Goal: Task Accomplishment & Management: Manage account settings

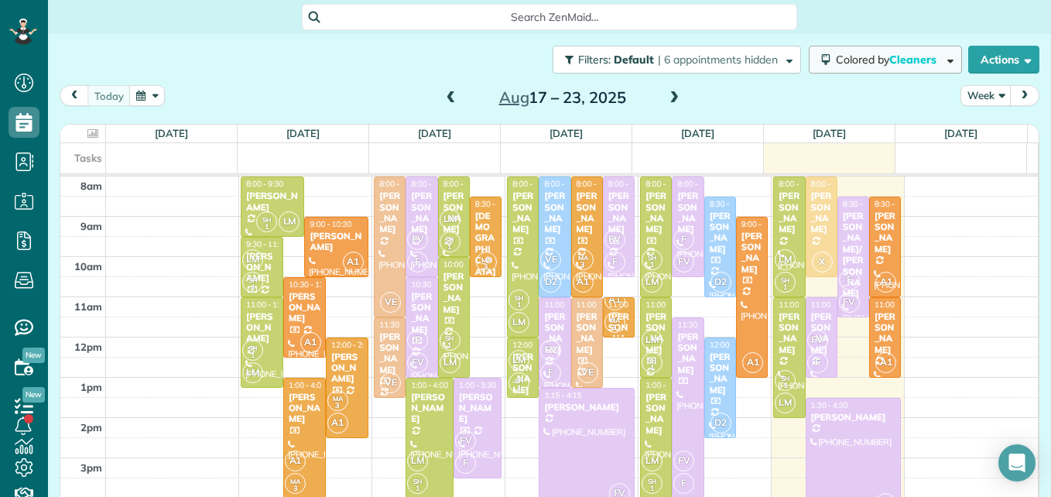
scroll to position [7, 7]
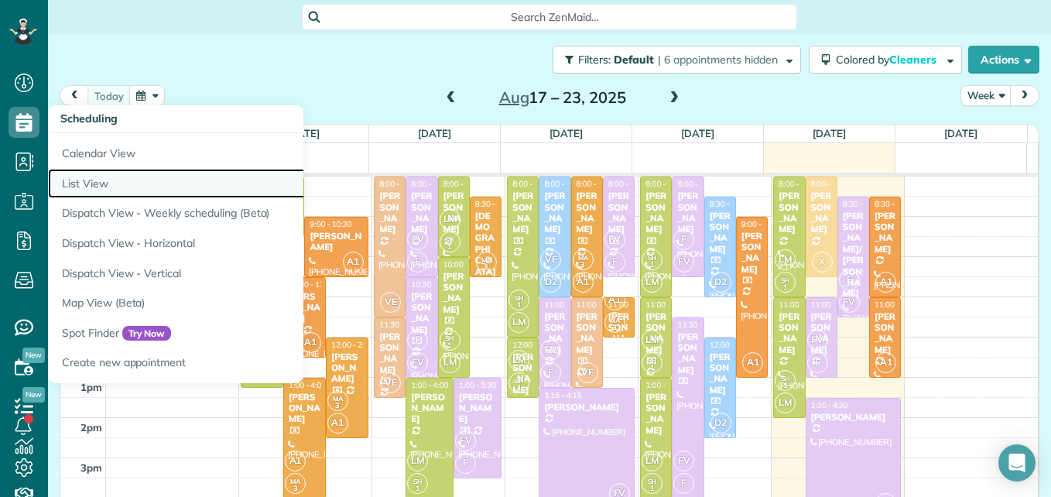
click at [87, 184] on link "List View" at bounding box center [241, 184] width 387 height 30
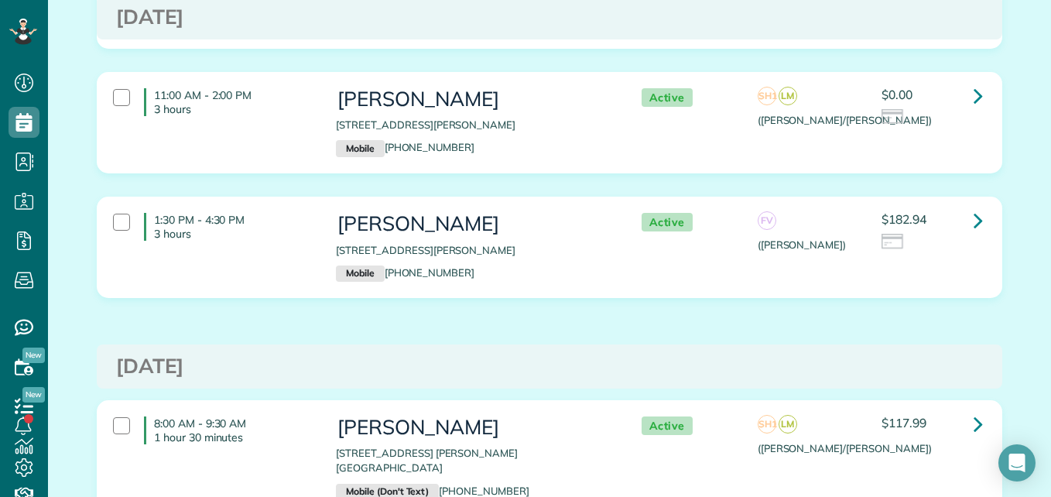
scroll to position [887, 0]
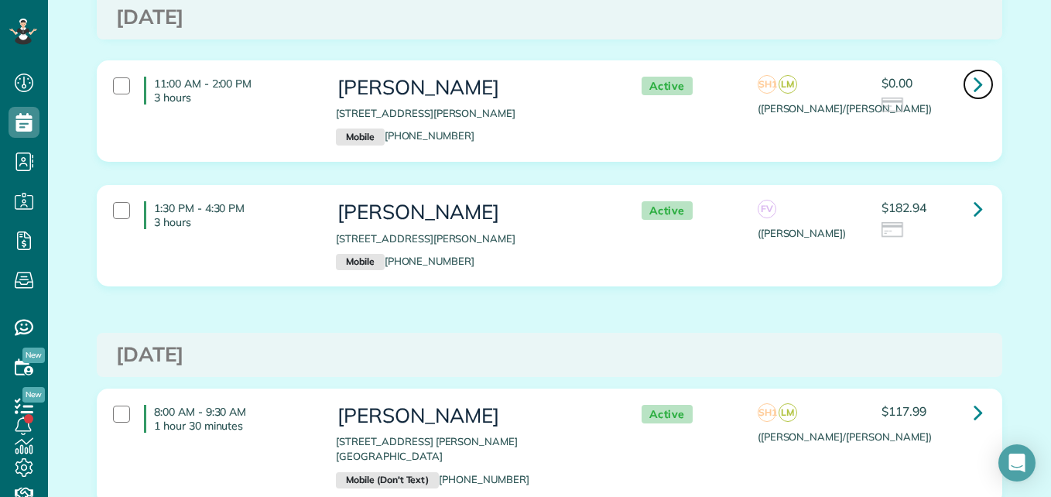
click at [976, 85] on icon at bounding box center [977, 83] width 9 height 27
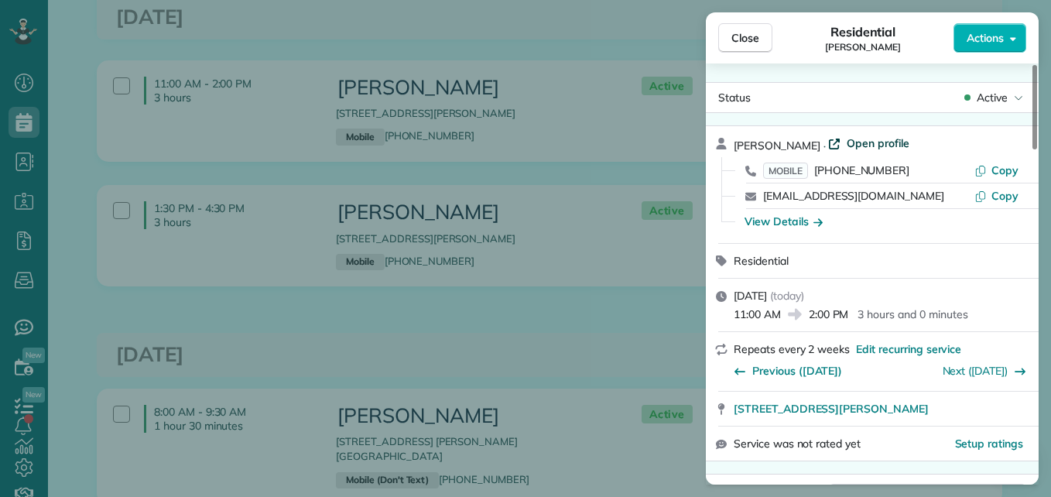
click at [909, 140] on span "Open profile" at bounding box center [877, 142] width 63 height 15
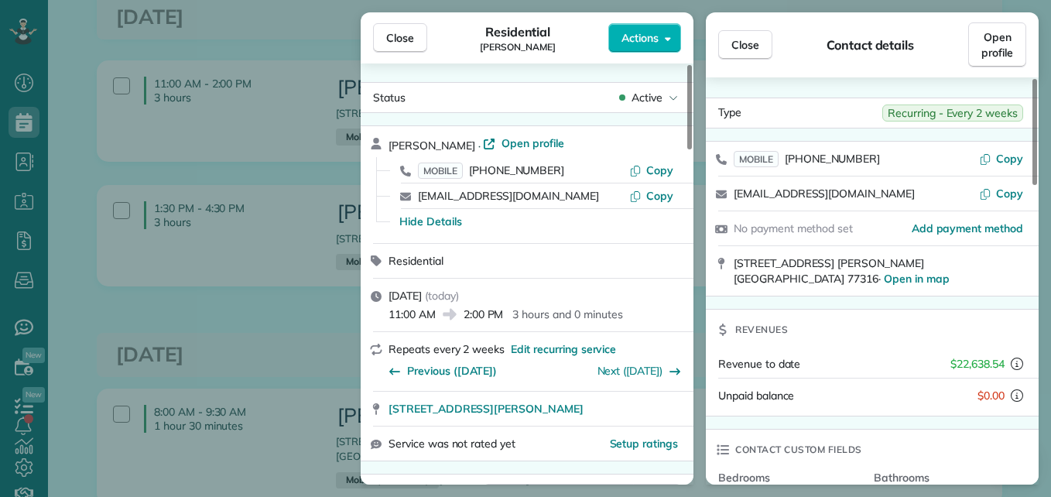
click at [414, 53] on div "Close Residential Samantha Brzozowski Actions" at bounding box center [527, 37] width 333 height 51
click at [410, 39] on span "Close" at bounding box center [400, 37] width 28 height 15
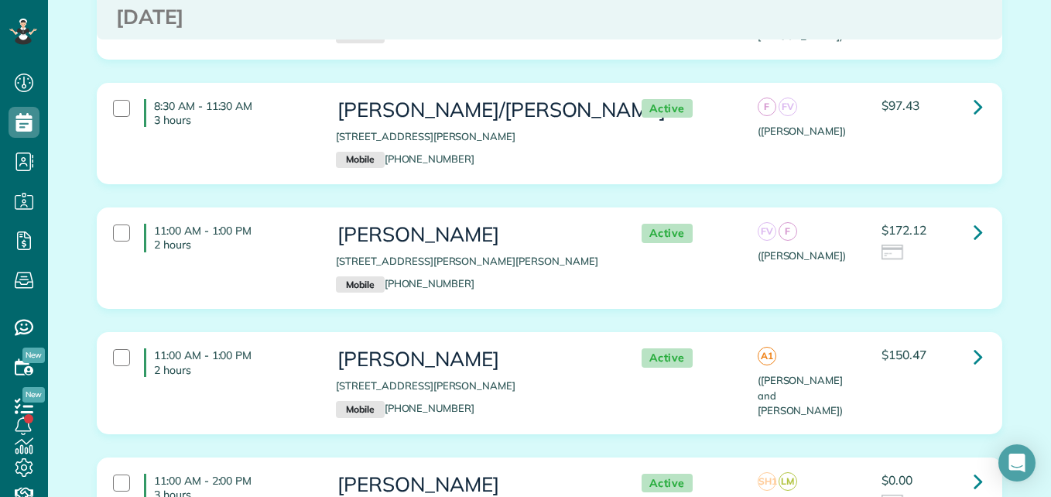
scroll to position [502, 0]
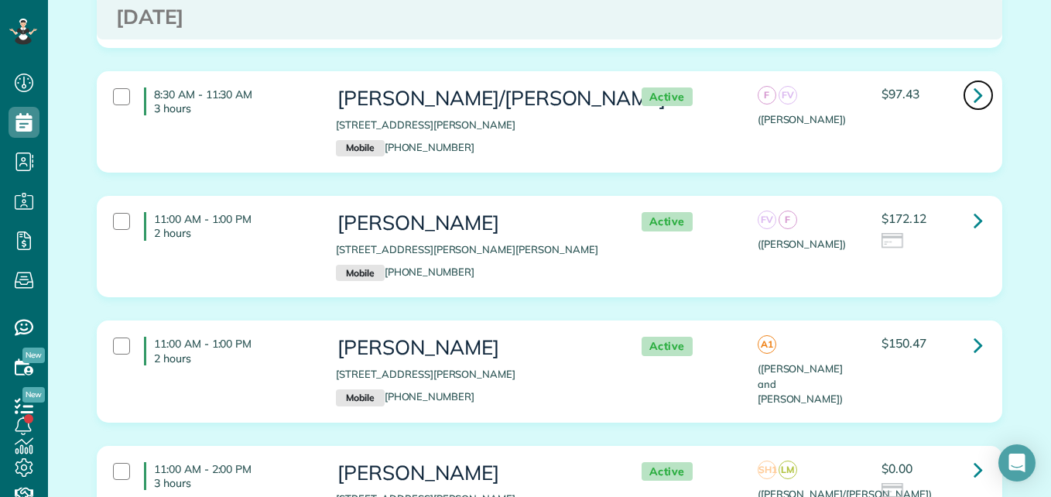
click at [976, 95] on icon at bounding box center [977, 94] width 9 height 27
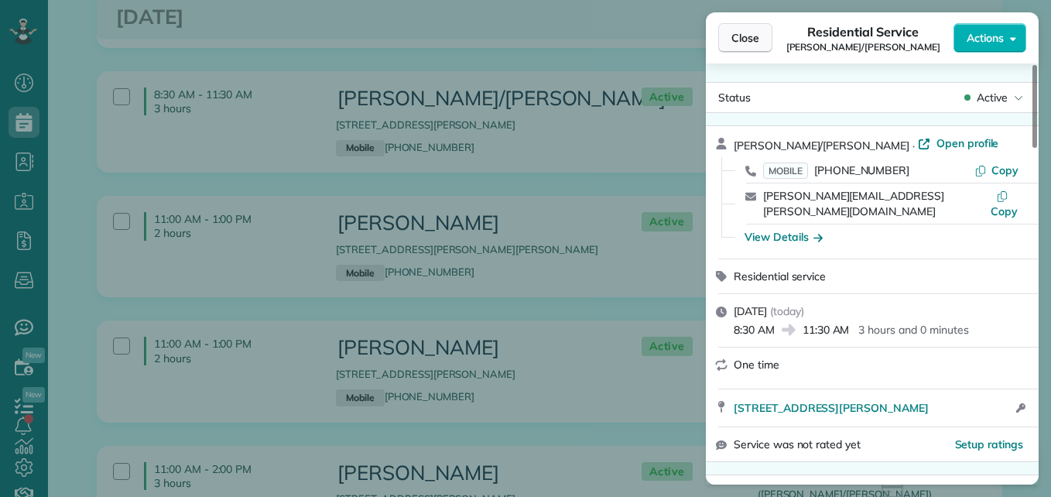
click at [751, 47] on button "Close" at bounding box center [745, 37] width 54 height 29
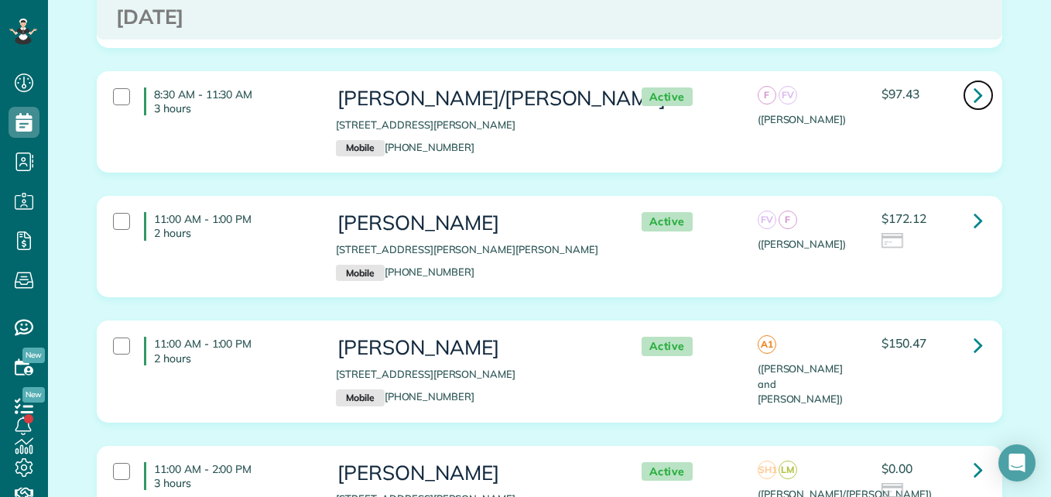
click at [973, 101] on icon at bounding box center [977, 94] width 9 height 27
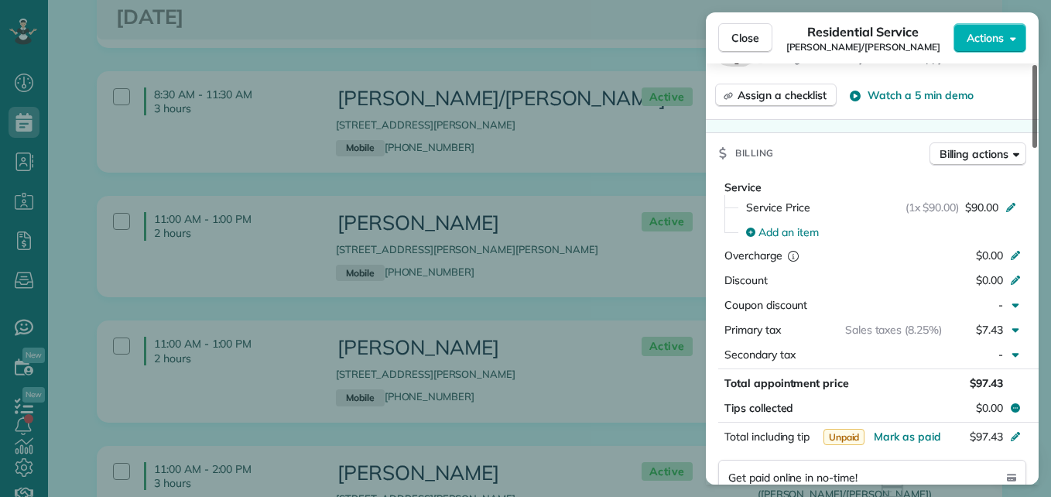
scroll to position [691, 0]
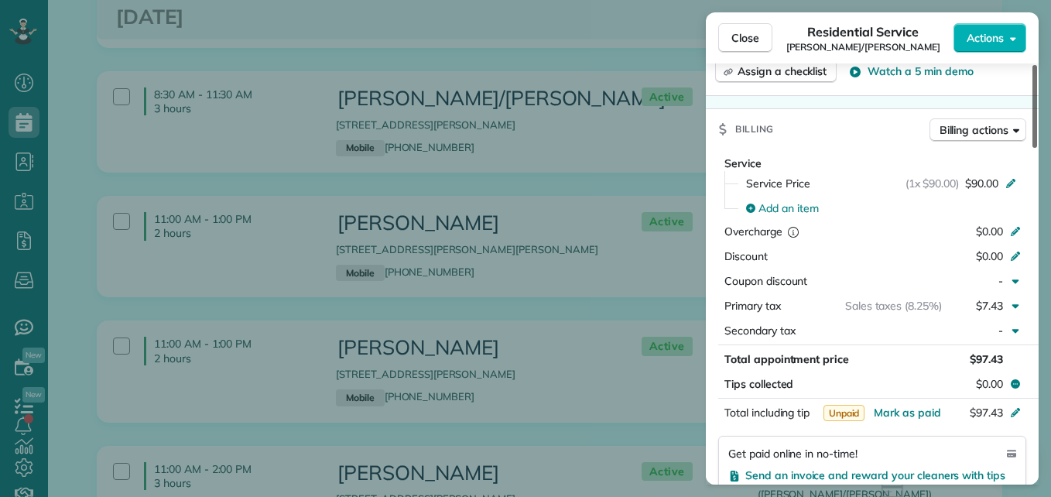
drag, startPoint x: 1034, startPoint y: 112, endPoint x: 985, endPoint y: 248, distance: 144.9
click at [1032, 148] on div at bounding box center [1034, 106] width 5 height 83
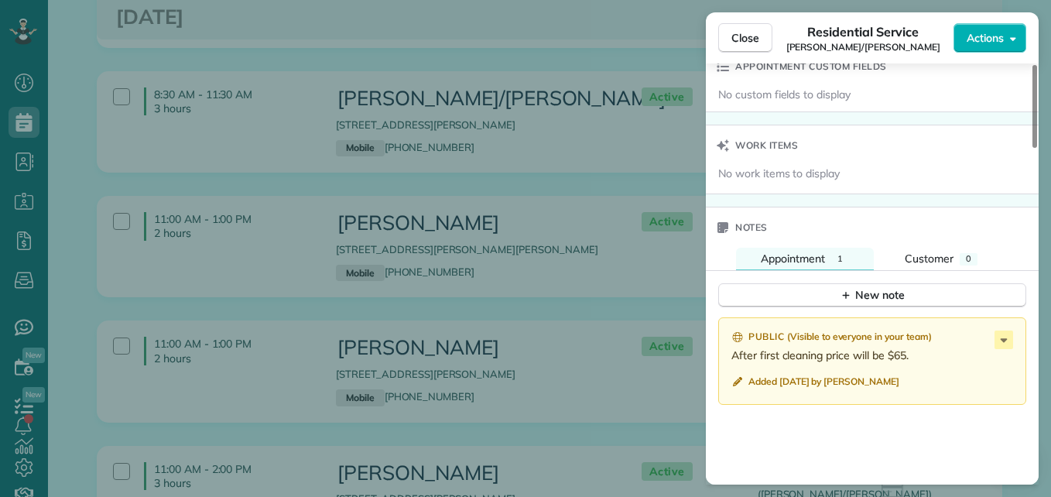
drag, startPoint x: 1029, startPoint y: 235, endPoint x: 993, endPoint y: 336, distance: 106.9
click at [1032, 148] on div at bounding box center [1034, 106] width 5 height 83
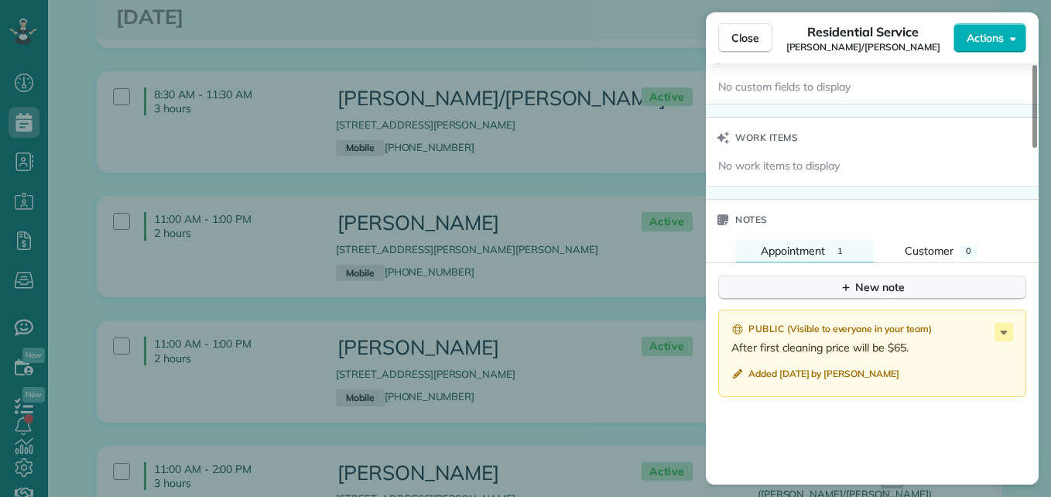
click at [858, 279] on div "New note" at bounding box center [871, 287] width 65 height 16
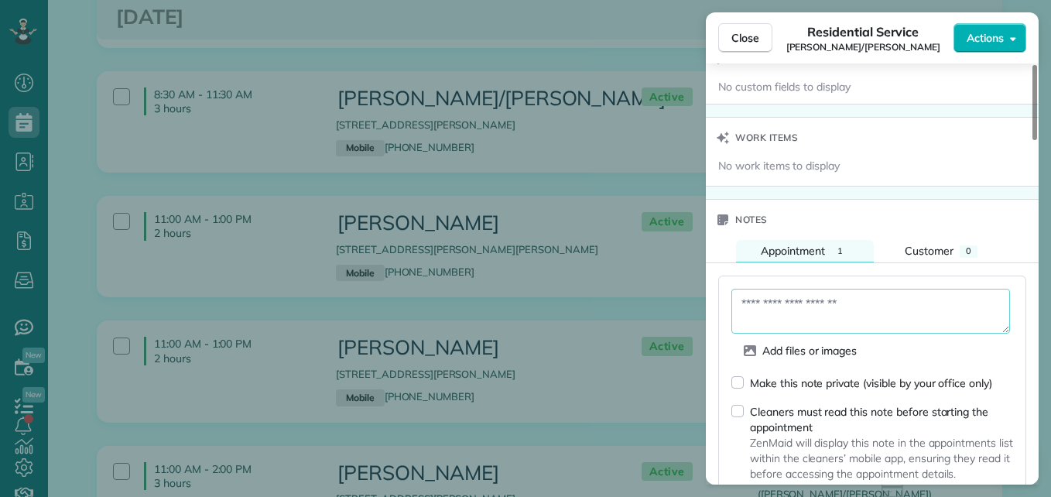
click at [837, 289] on textarea at bounding box center [870, 311] width 279 height 45
type textarea "***"
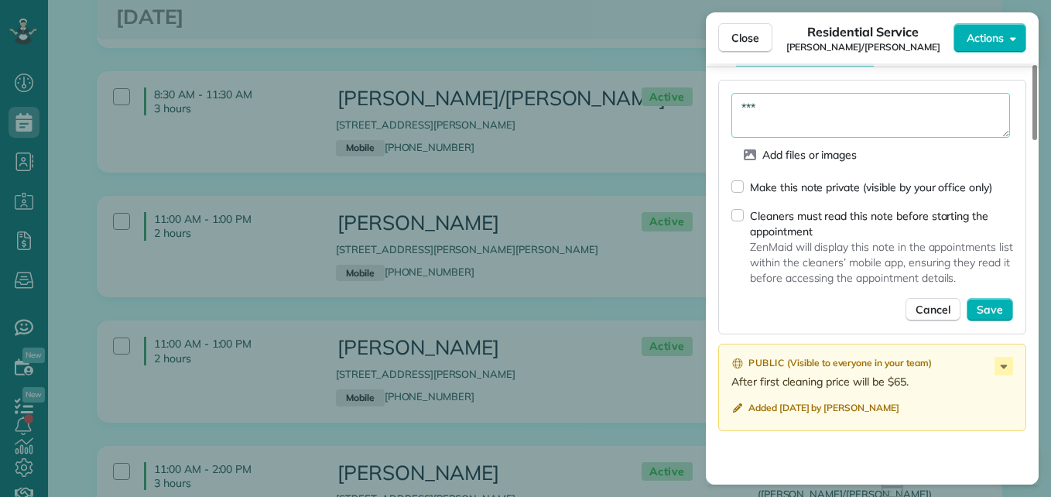
drag, startPoint x: 1035, startPoint y: 295, endPoint x: 1015, endPoint y: 331, distance: 41.6
click at [1032, 140] on div at bounding box center [1034, 102] width 5 height 75
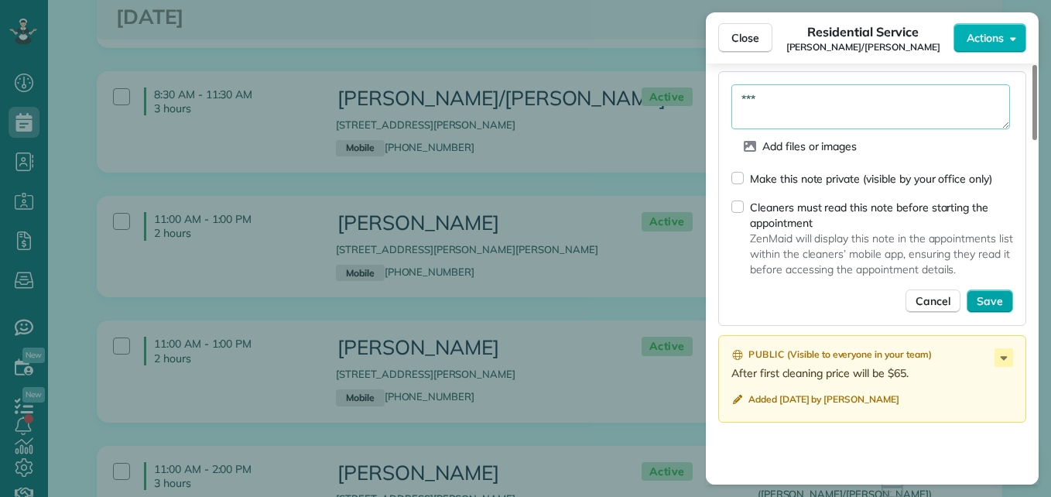
click at [997, 293] on span "Save" at bounding box center [989, 300] width 26 height 15
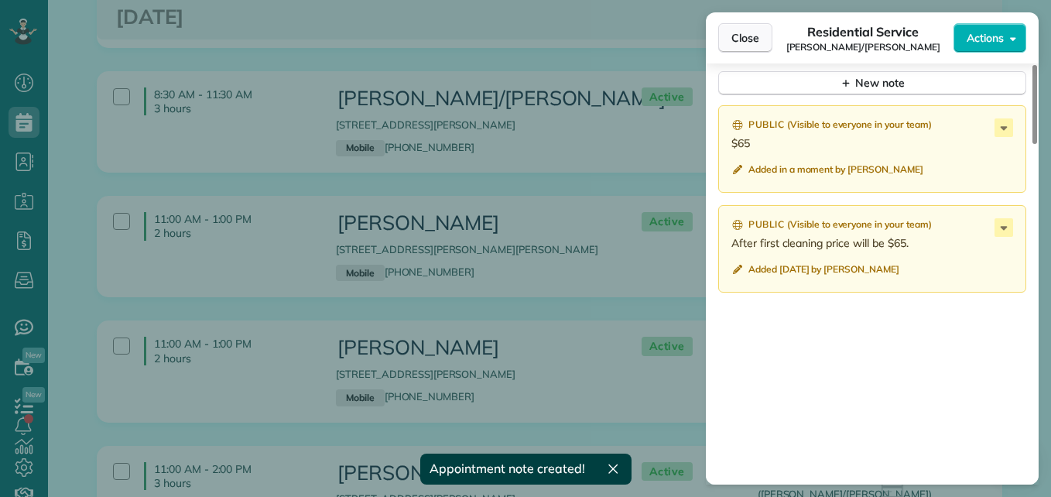
click at [735, 39] on span "Close" at bounding box center [745, 37] width 28 height 15
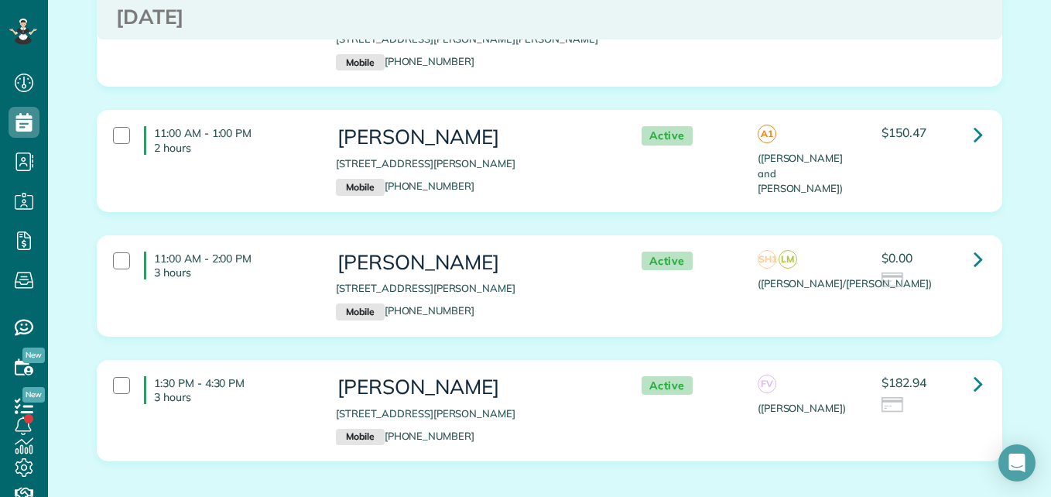
scroll to position [736, 0]
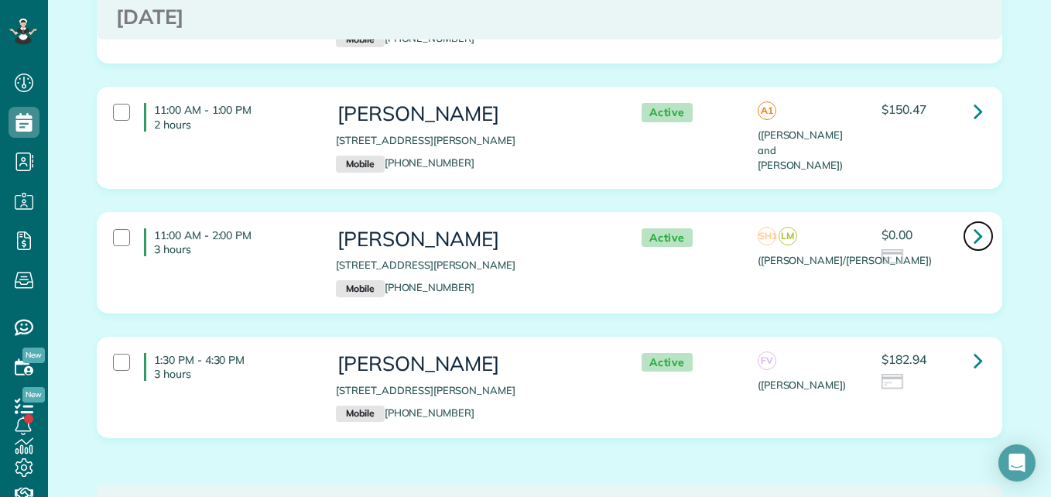
click at [973, 234] on icon at bounding box center [977, 235] width 9 height 27
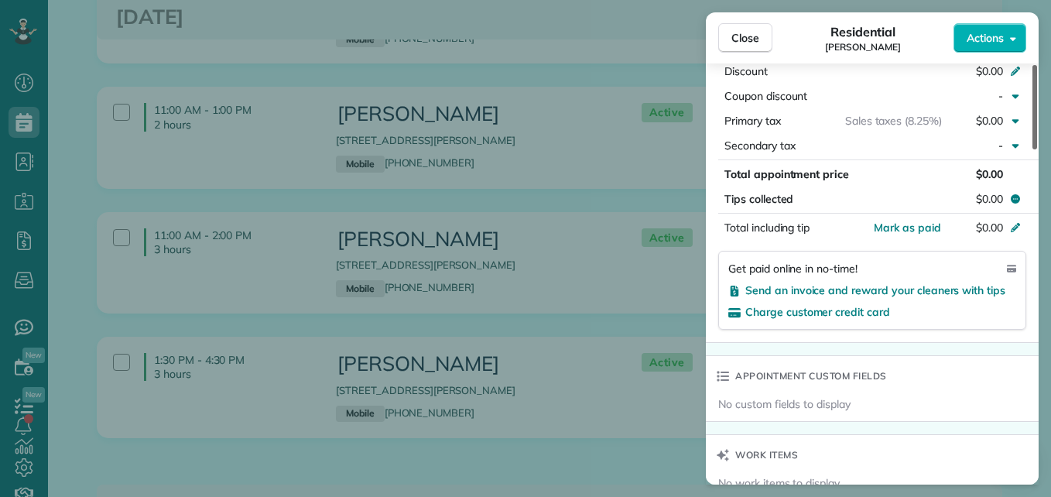
scroll to position [858, 0]
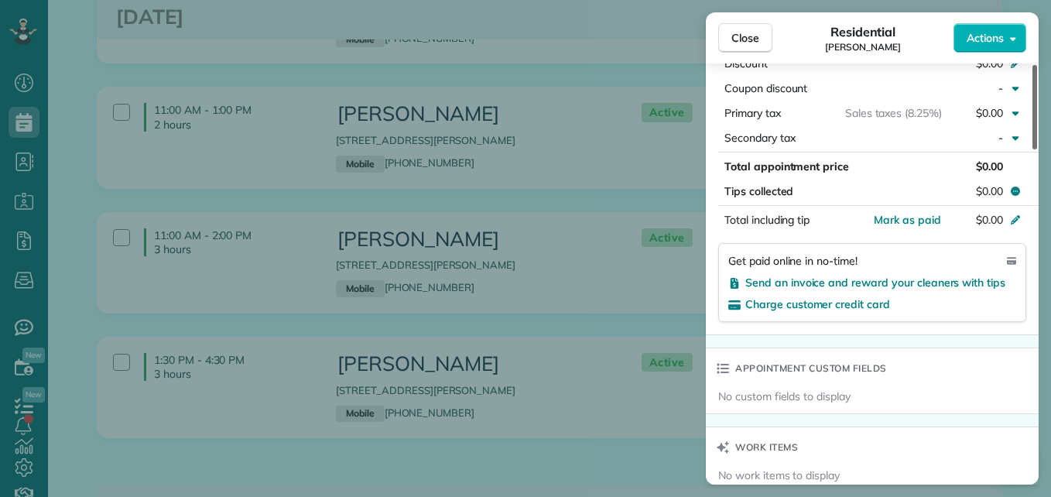
drag, startPoint x: 1031, startPoint y: 121, endPoint x: 1025, endPoint y: 293, distance: 172.6
click at [1032, 149] on div at bounding box center [1034, 107] width 5 height 84
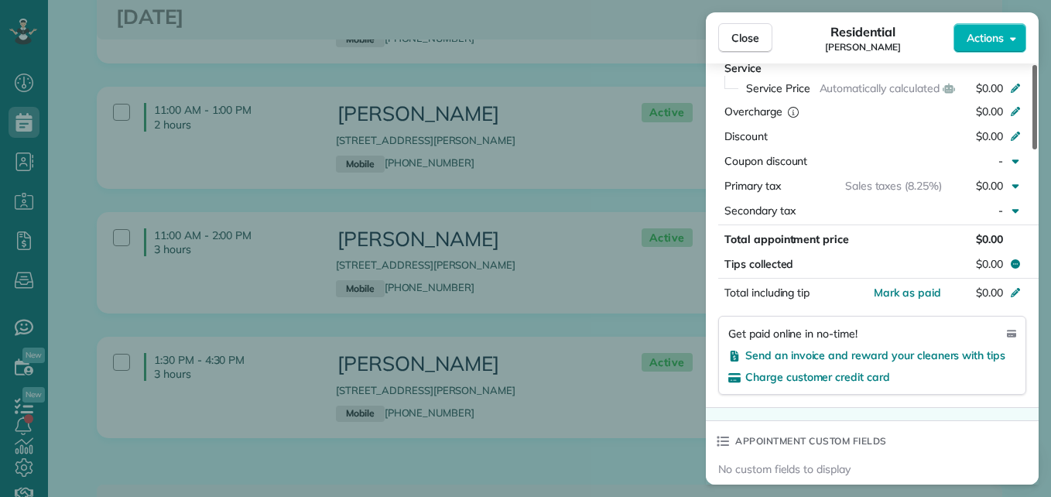
scroll to position [754, 0]
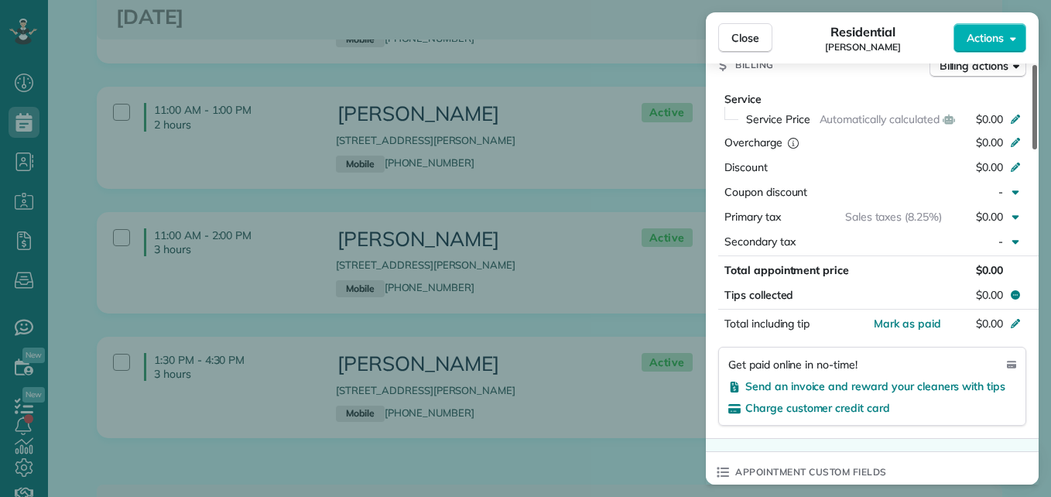
drag, startPoint x: 1037, startPoint y: 283, endPoint x: 1037, endPoint y: 262, distance: 20.9
click at [1037, 149] on div at bounding box center [1034, 107] width 5 height 84
click at [764, 34] on button "Close" at bounding box center [745, 37] width 54 height 29
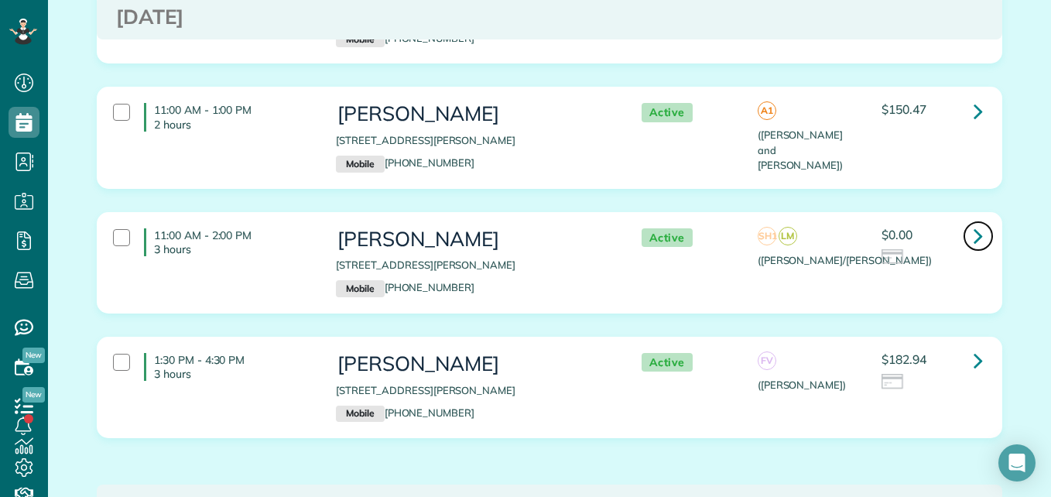
click at [966, 230] on link at bounding box center [977, 235] width 31 height 31
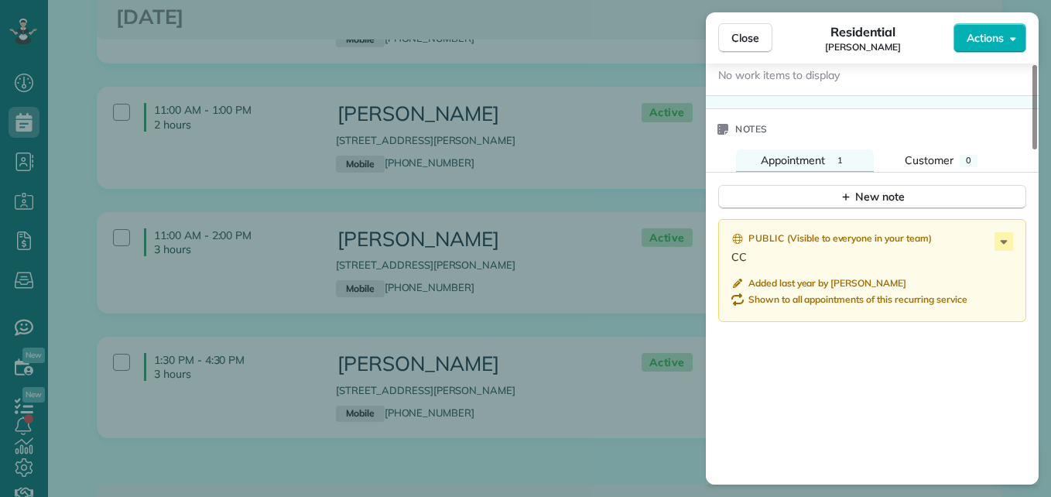
drag, startPoint x: 1031, startPoint y: 110, endPoint x: 986, endPoint y: 366, distance: 260.1
click at [1032, 149] on div at bounding box center [1034, 107] width 5 height 84
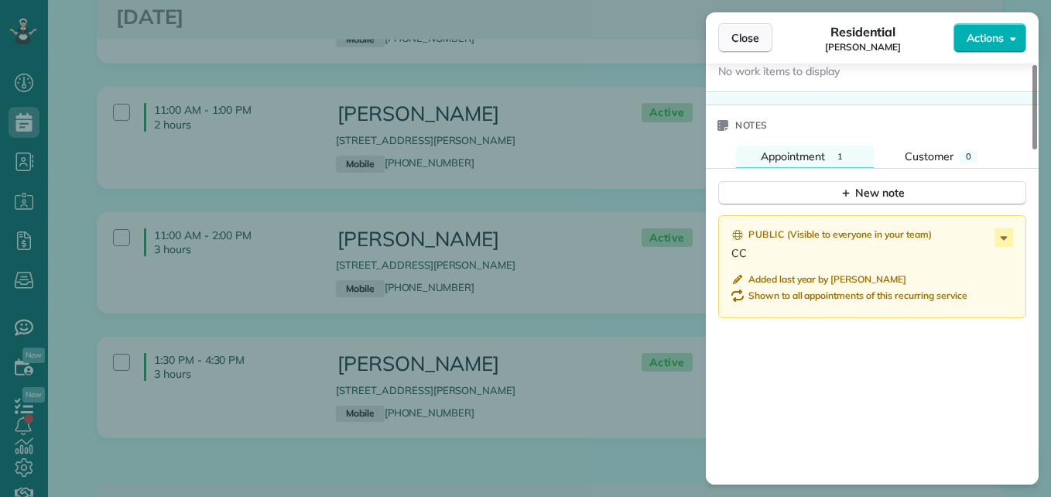
click at [741, 51] on button "Close" at bounding box center [745, 37] width 54 height 29
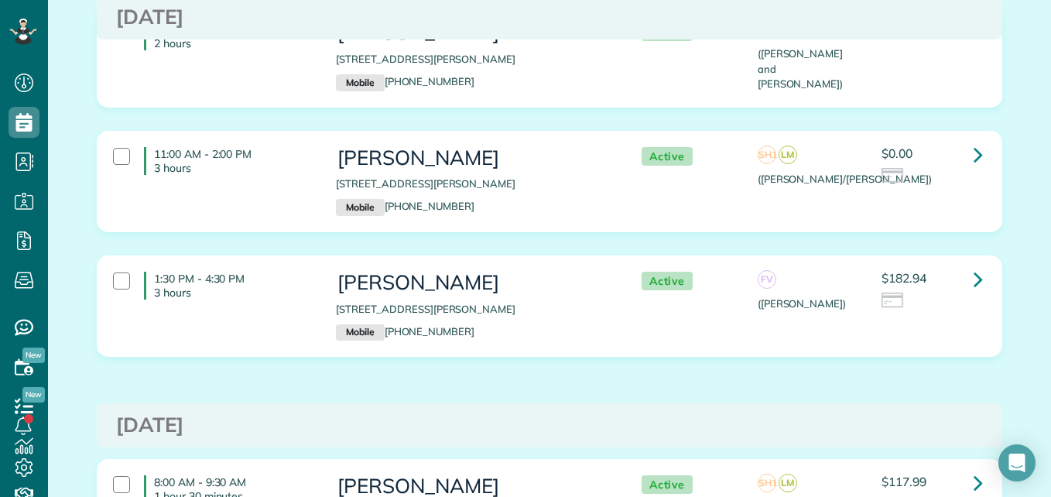
scroll to position [841, 0]
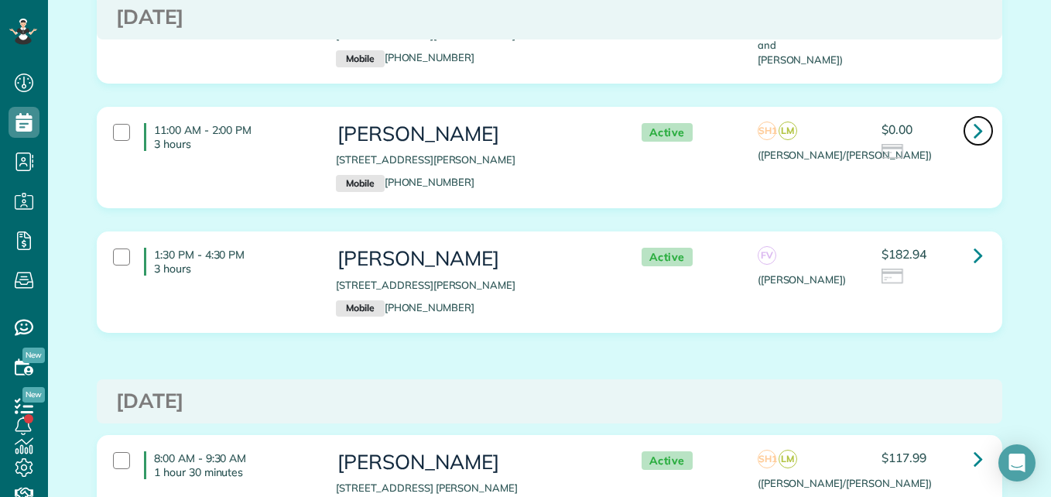
click at [973, 126] on icon at bounding box center [977, 130] width 9 height 27
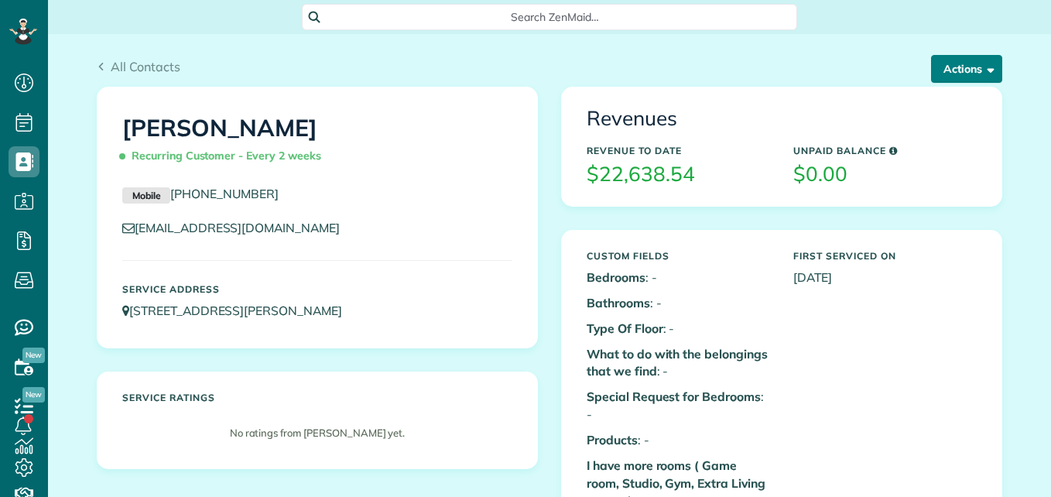
scroll to position [7, 7]
click at [943, 76] on button "Actions" at bounding box center [966, 69] width 71 height 28
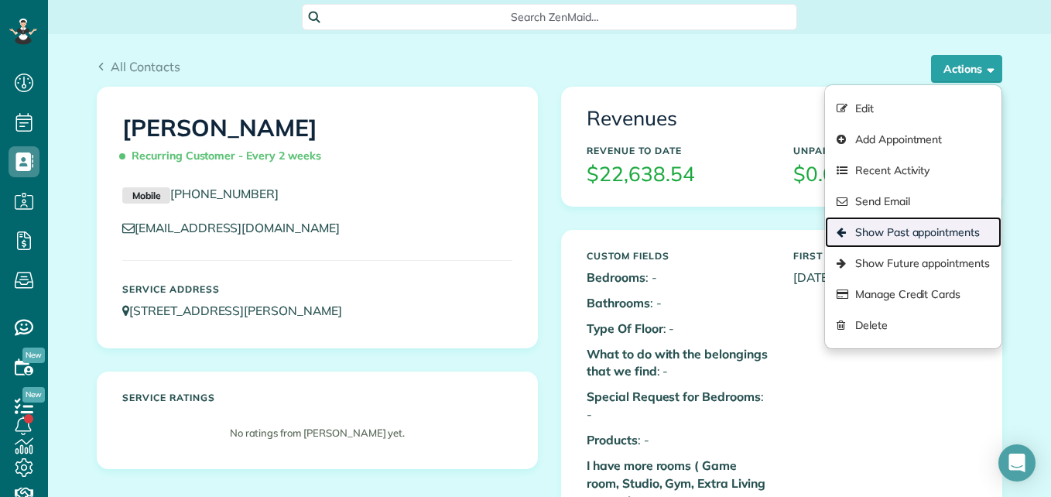
click at [897, 229] on link "Show Past appointments" at bounding box center [913, 232] width 176 height 31
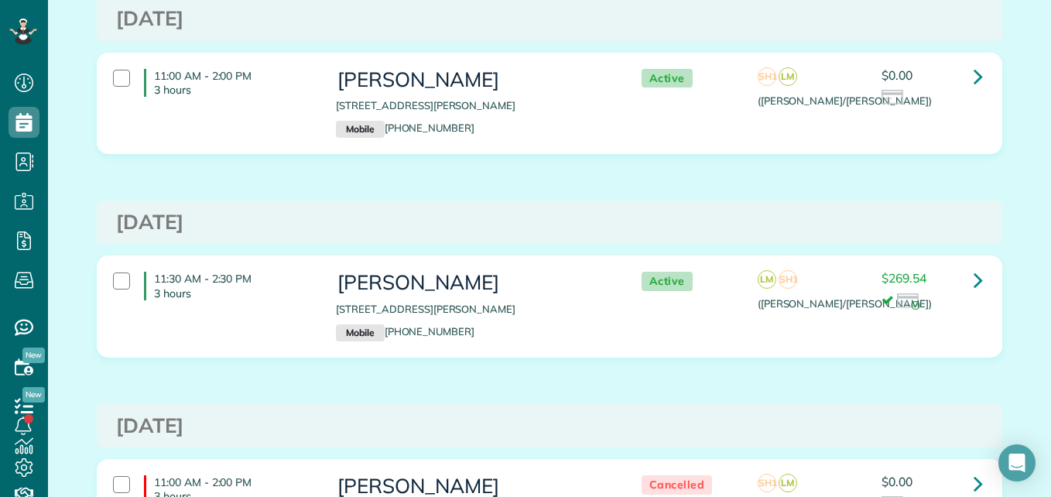
scroll to position [261, 0]
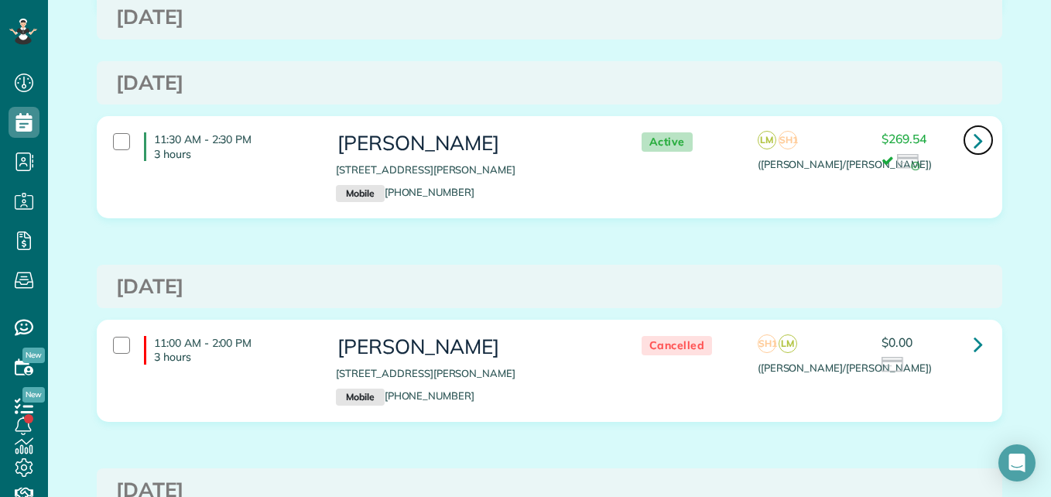
click at [973, 141] on icon at bounding box center [977, 140] width 9 height 27
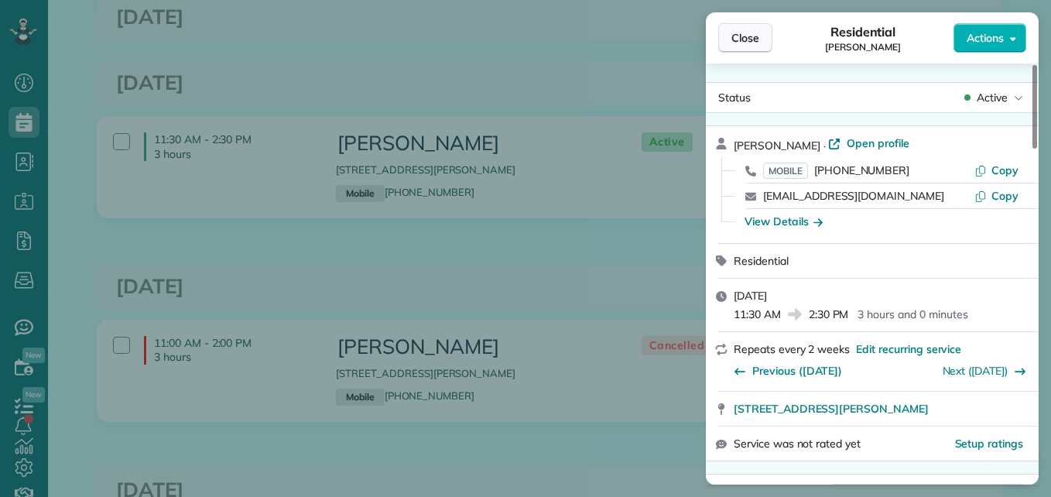
click at [758, 46] on button "Close" at bounding box center [745, 37] width 54 height 29
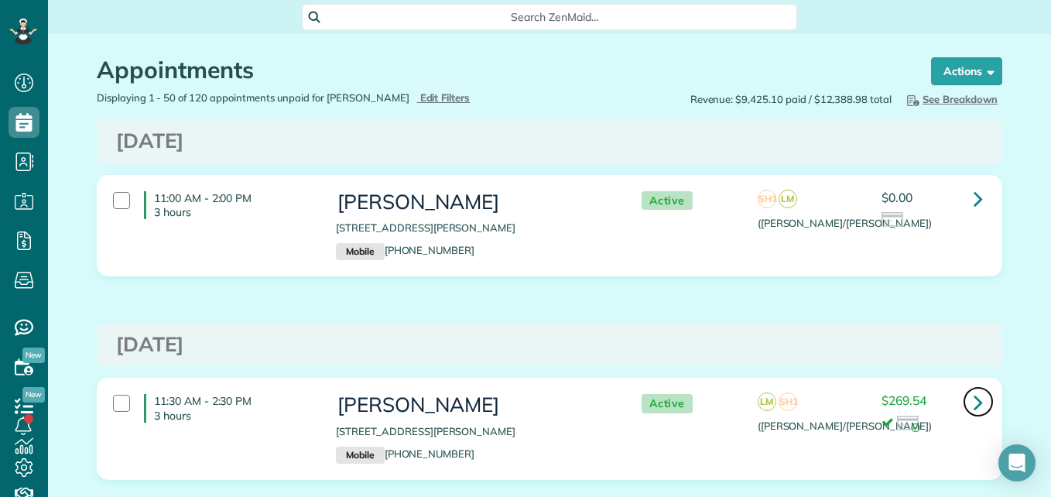
click at [973, 404] on icon at bounding box center [977, 401] width 9 height 27
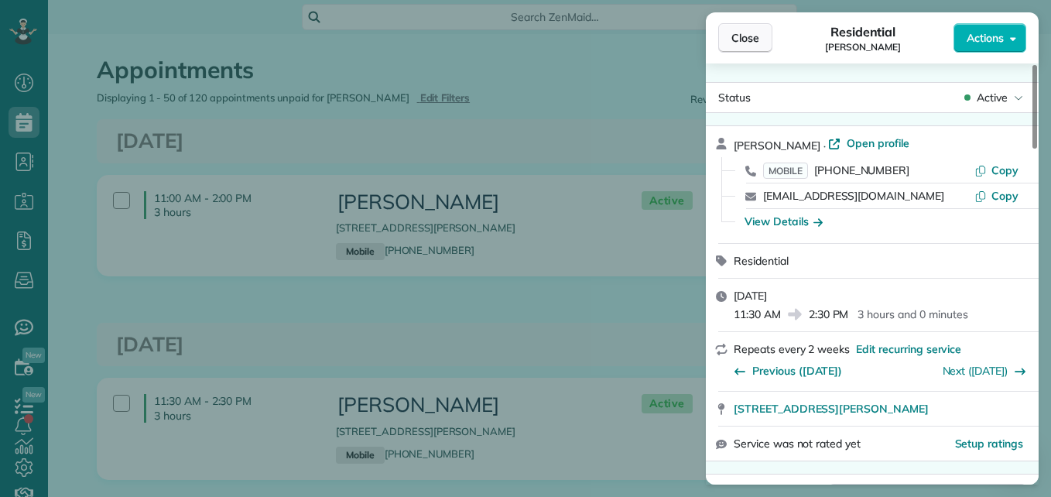
click at [754, 29] on button "Close" at bounding box center [745, 37] width 54 height 29
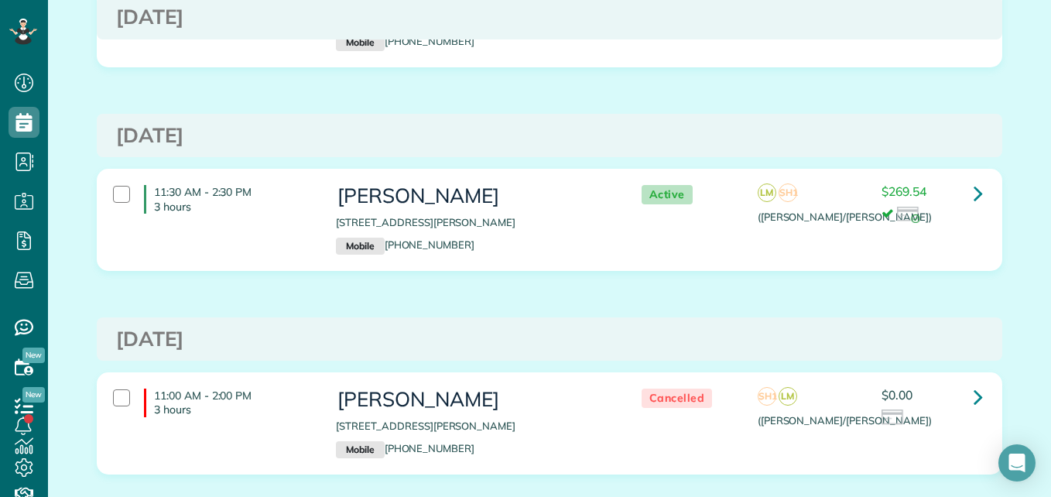
scroll to position [261, 0]
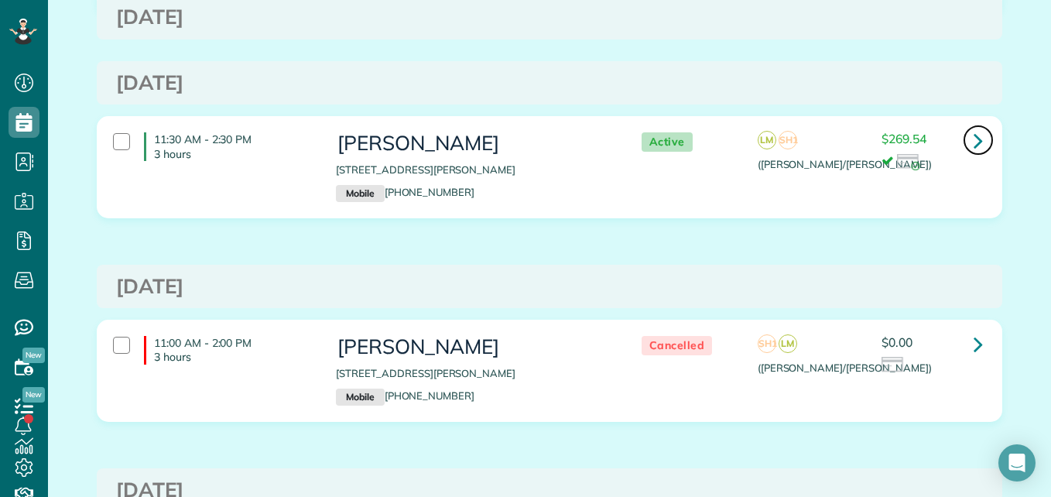
click at [973, 140] on icon at bounding box center [977, 140] width 9 height 27
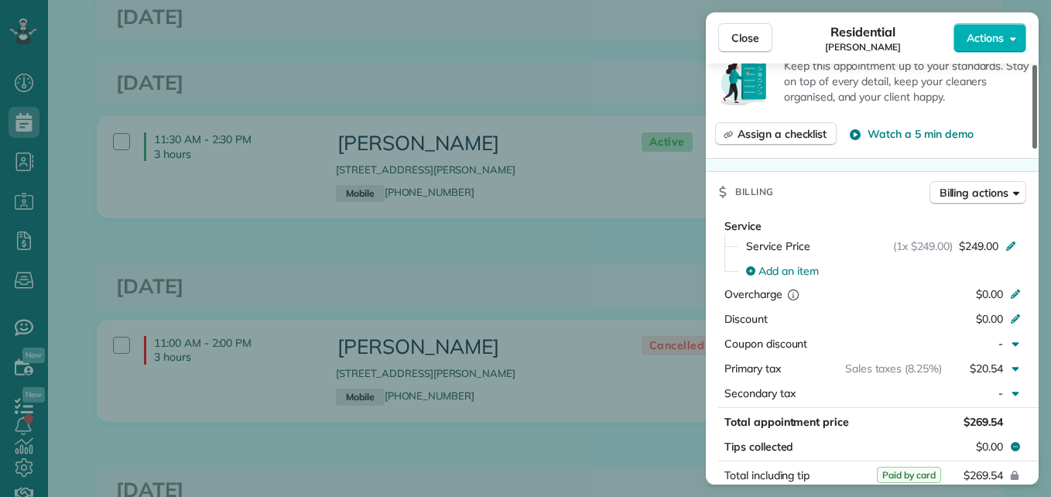
scroll to position [631, 0]
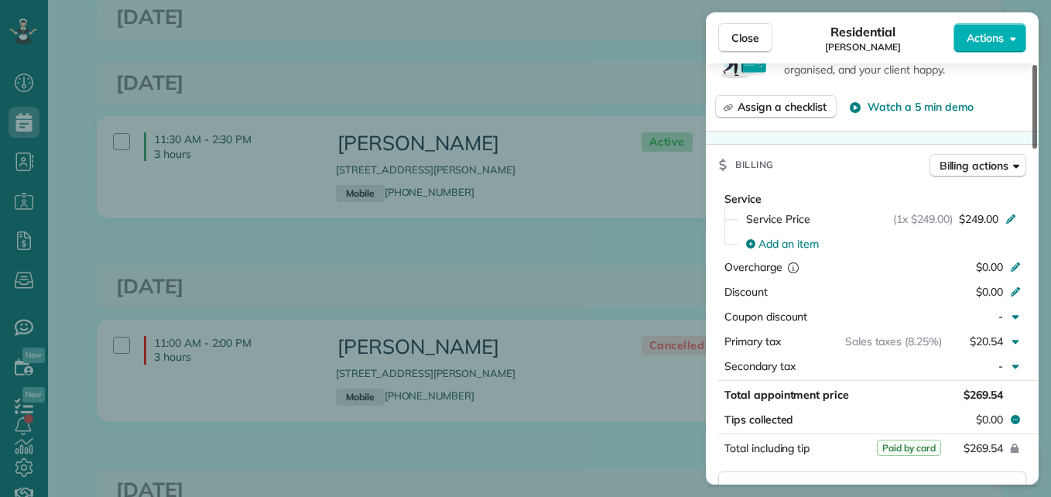
drag, startPoint x: 1036, startPoint y: 124, endPoint x: 1028, endPoint y: 255, distance: 131.0
click at [1032, 149] on div at bounding box center [1034, 107] width 5 height 84
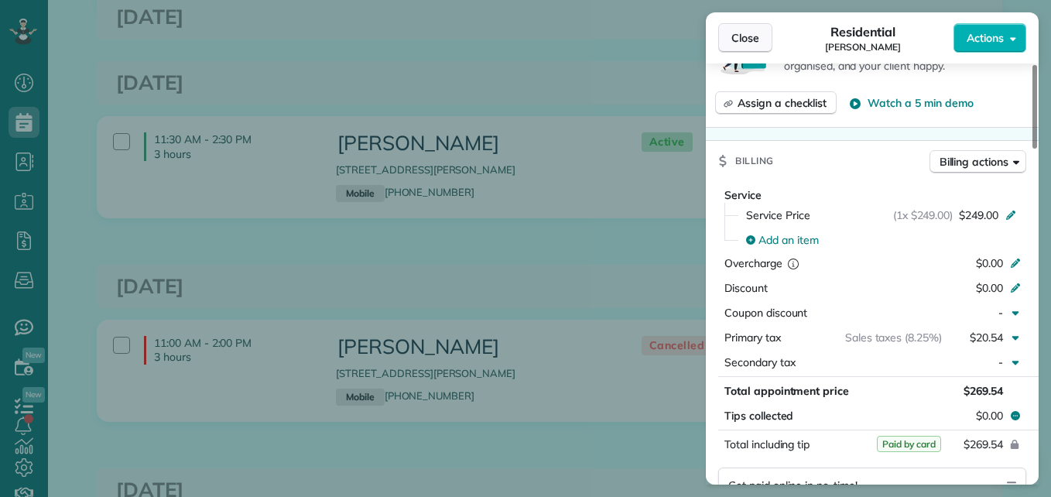
click at [738, 43] on span "Close" at bounding box center [745, 37] width 28 height 15
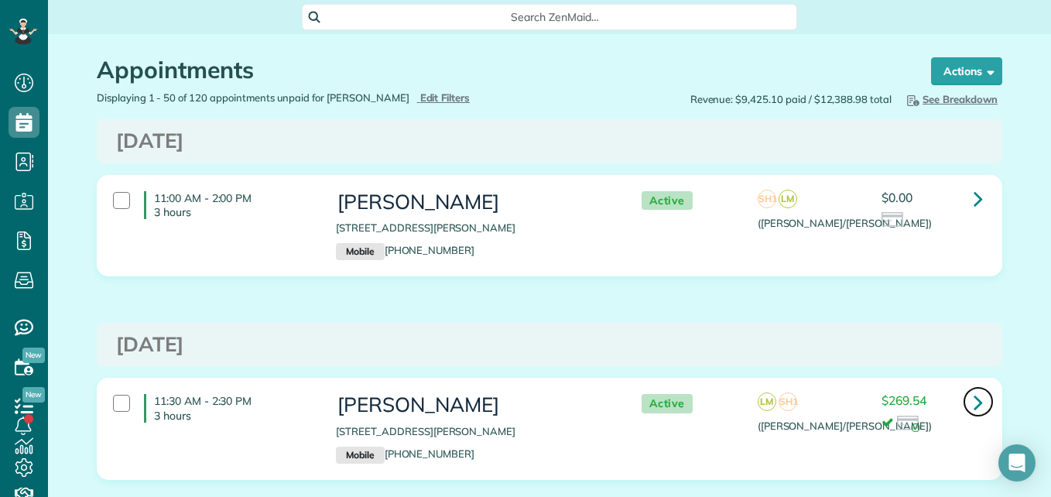
click at [973, 402] on icon at bounding box center [977, 401] width 9 height 27
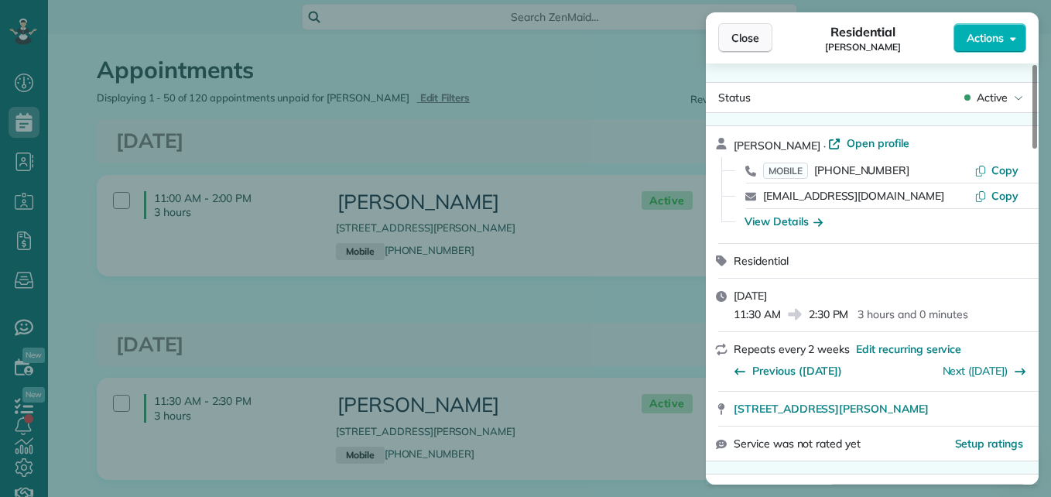
click at [744, 38] on span "Close" at bounding box center [745, 37] width 28 height 15
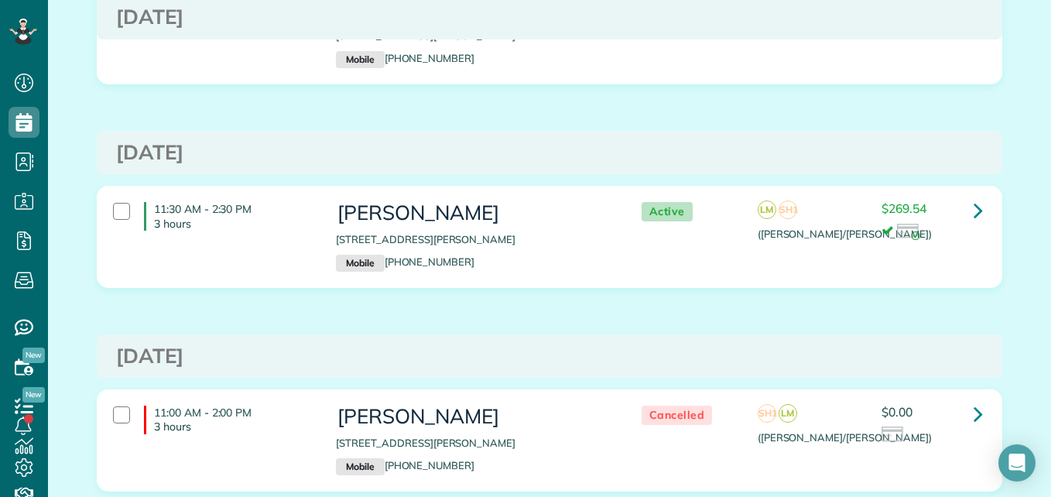
scroll to position [209, 0]
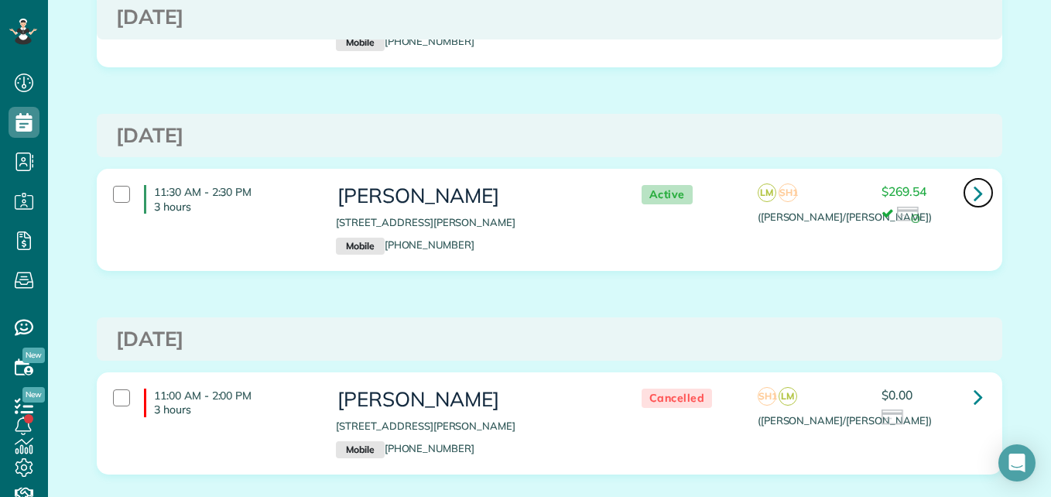
click at [975, 194] on icon at bounding box center [977, 192] width 9 height 27
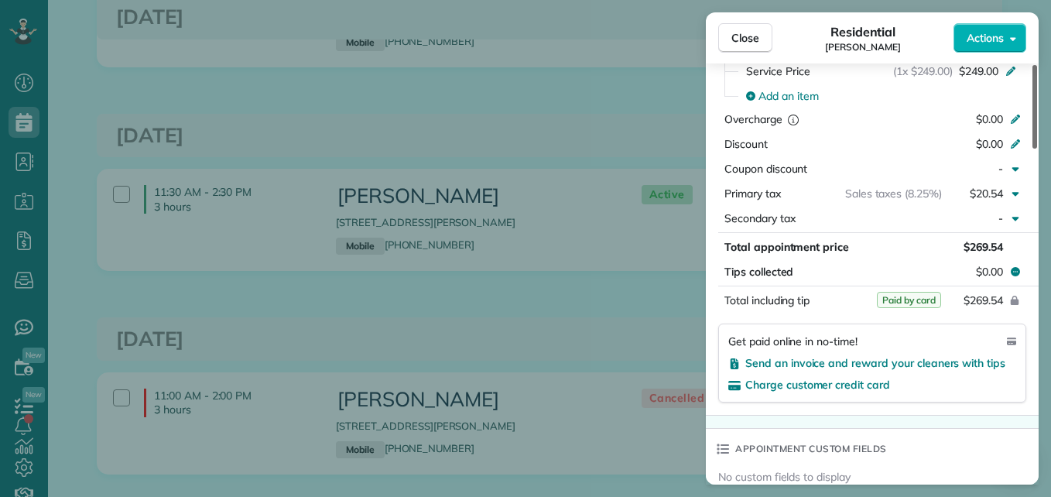
scroll to position [806, 0]
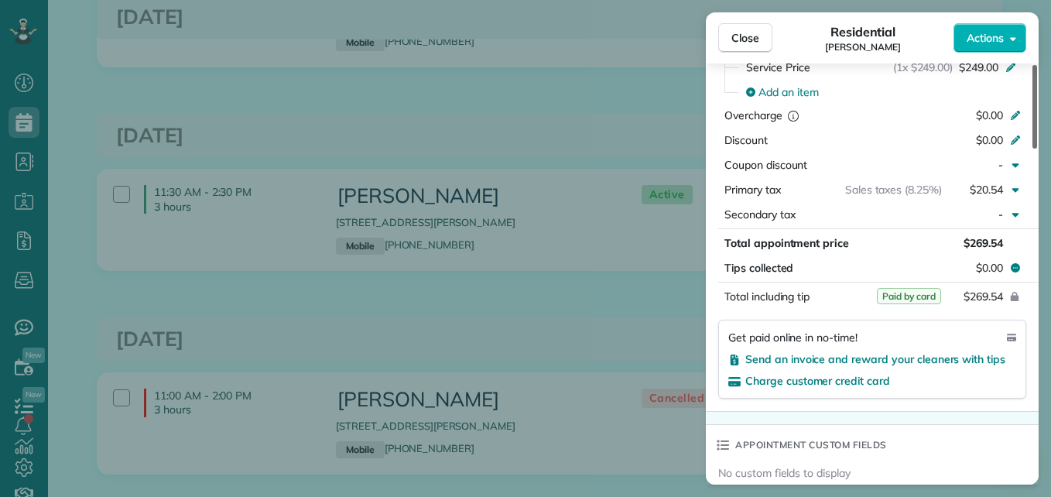
drag, startPoint x: 1034, startPoint y: 127, endPoint x: 1034, endPoint y: 287, distance: 160.1
click at [1034, 149] on div at bounding box center [1034, 107] width 5 height 84
click at [757, 25] on button "Close" at bounding box center [745, 37] width 54 height 29
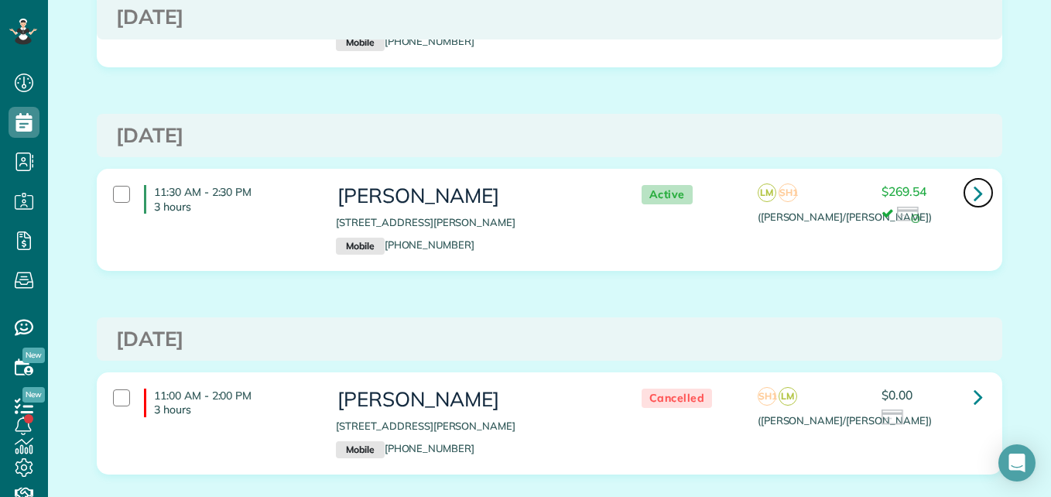
click at [973, 196] on icon at bounding box center [977, 192] width 9 height 27
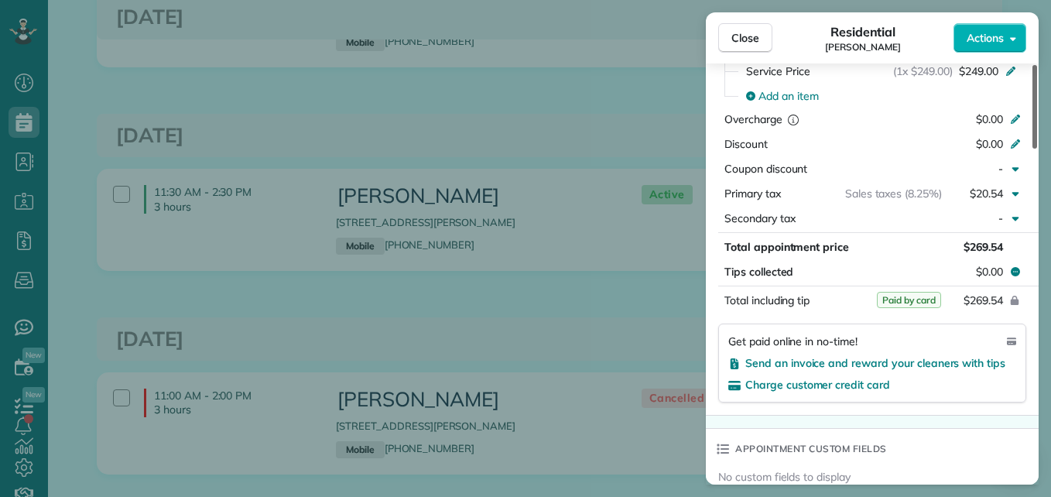
scroll to position [806, 0]
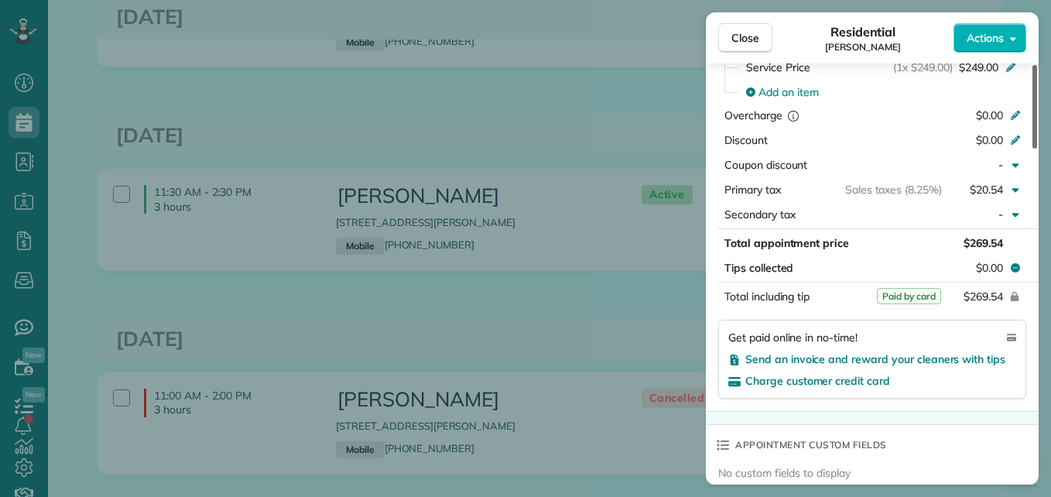
drag, startPoint x: 1034, startPoint y: 133, endPoint x: 1024, endPoint y: 293, distance: 160.4
click at [1032, 149] on div at bounding box center [1034, 107] width 5 height 84
click at [747, 39] on span "Close" at bounding box center [745, 37] width 28 height 15
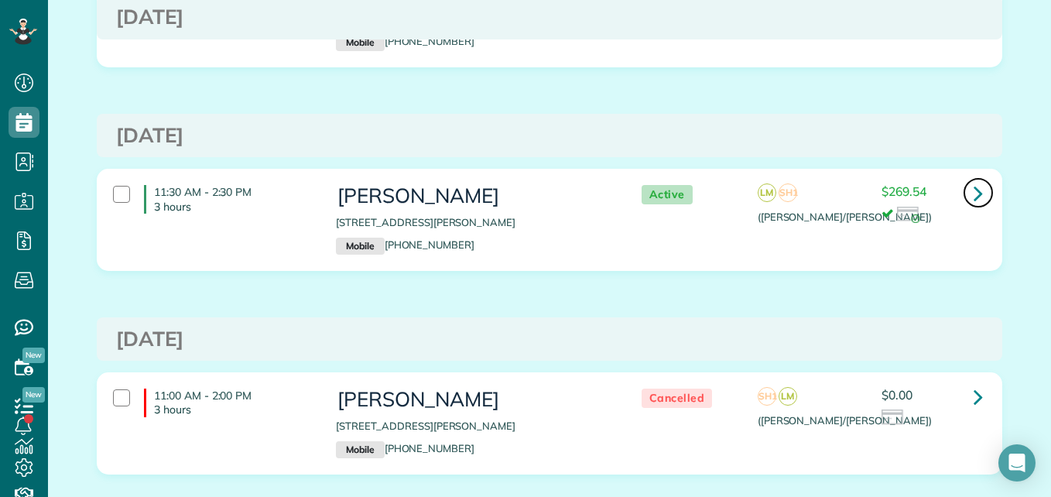
click at [973, 192] on icon at bounding box center [977, 192] width 9 height 27
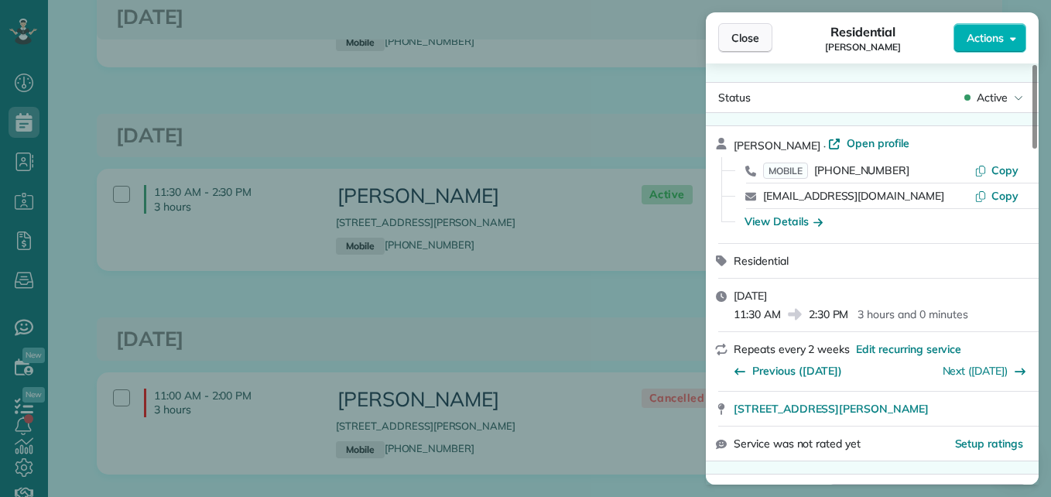
click at [761, 35] on button "Close" at bounding box center [745, 37] width 54 height 29
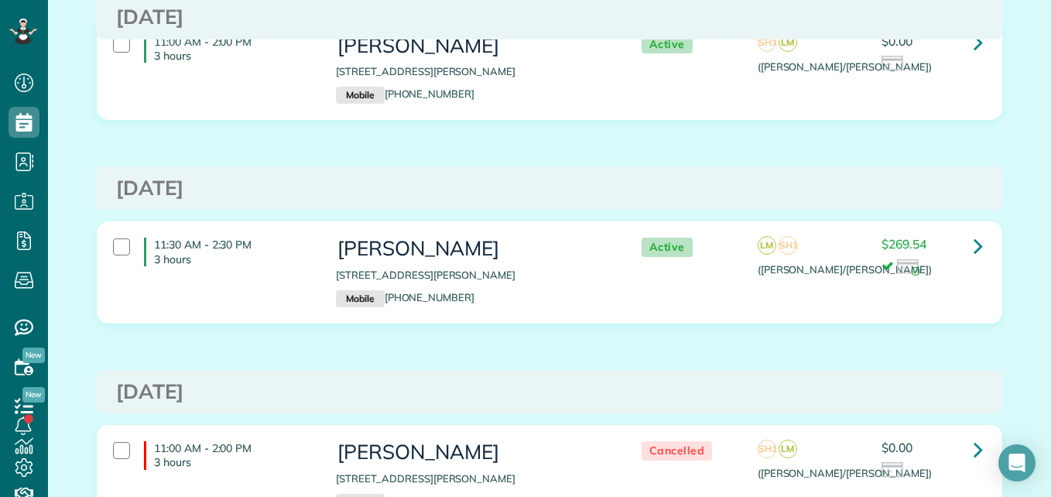
scroll to position [132, 0]
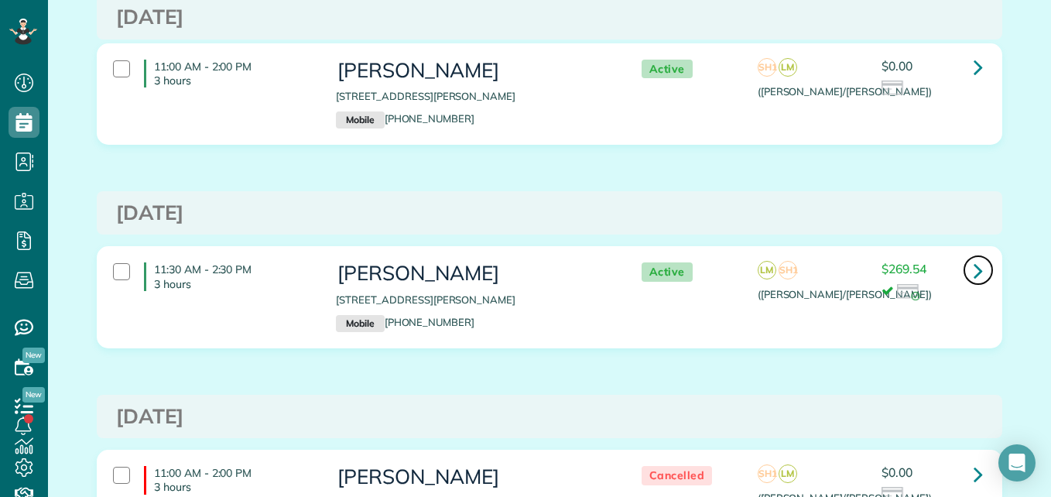
click at [979, 268] on link at bounding box center [977, 270] width 31 height 31
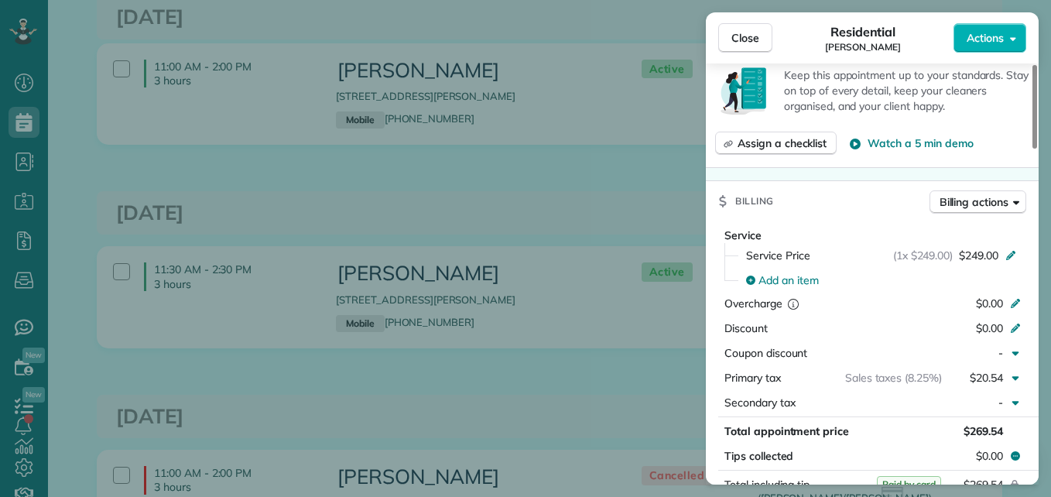
scroll to position [619, 0]
click at [754, 29] on button "Close" at bounding box center [745, 37] width 54 height 29
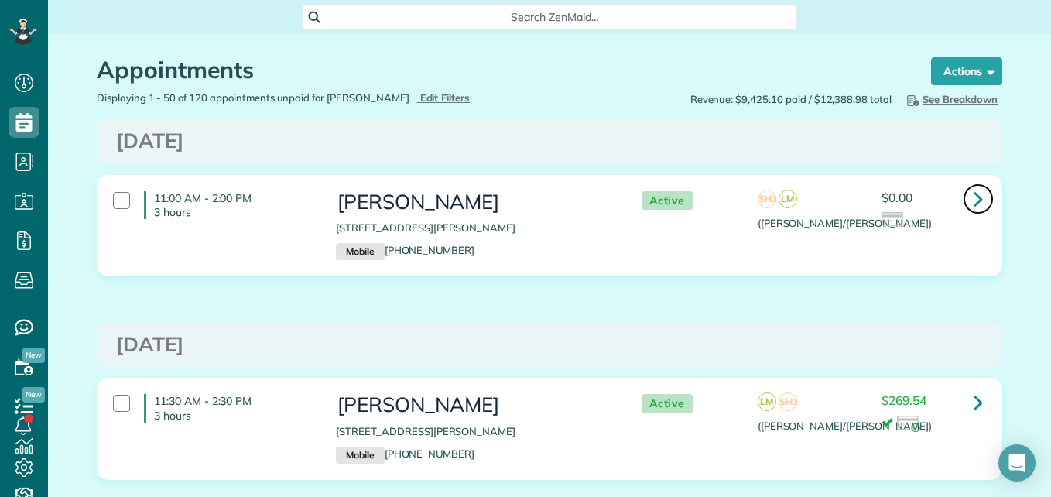
click at [983, 207] on link at bounding box center [977, 198] width 31 height 31
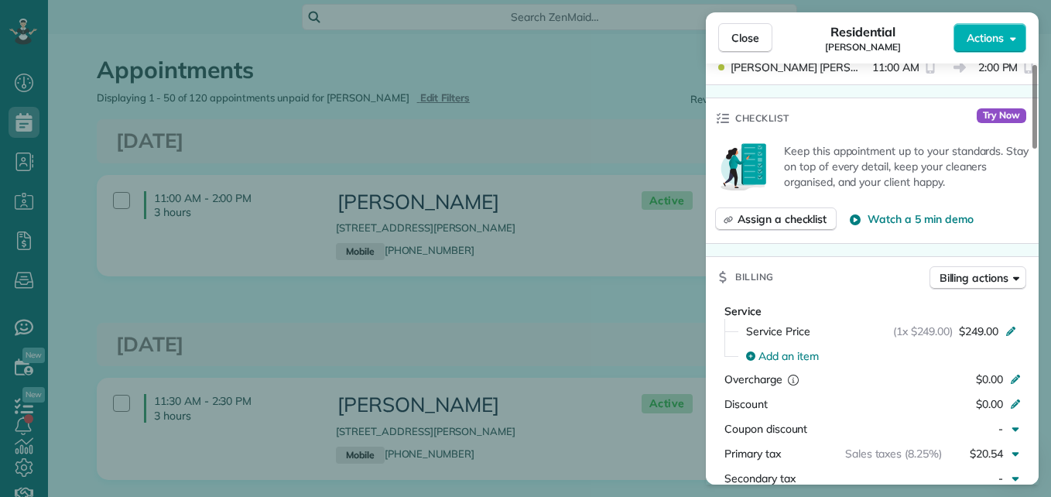
scroll to position [697, 0]
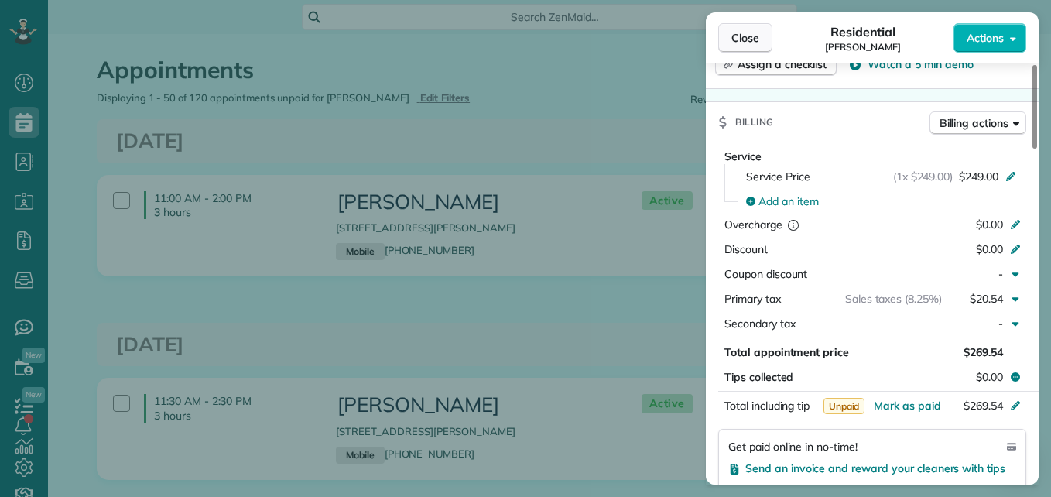
click at [757, 31] on span "Close" at bounding box center [745, 37] width 28 height 15
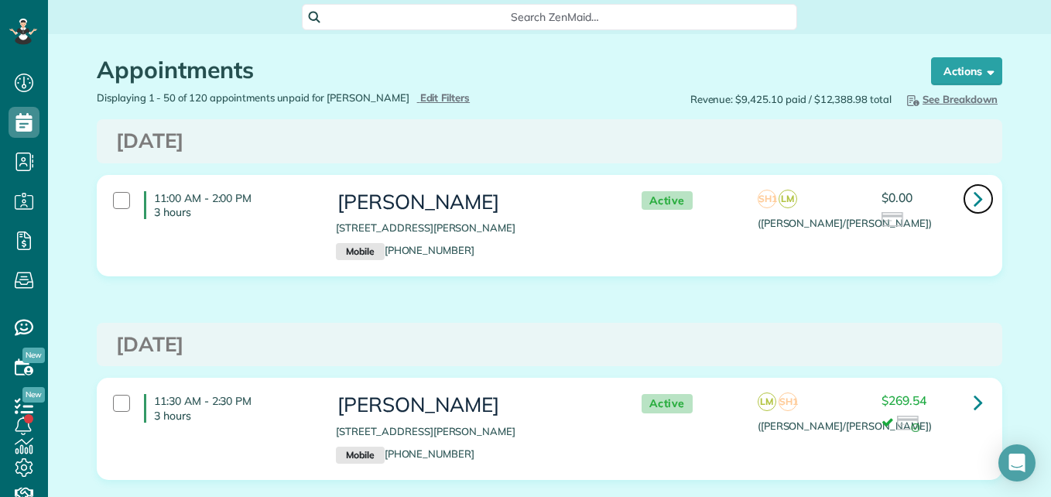
click at [975, 199] on icon at bounding box center [977, 198] width 9 height 27
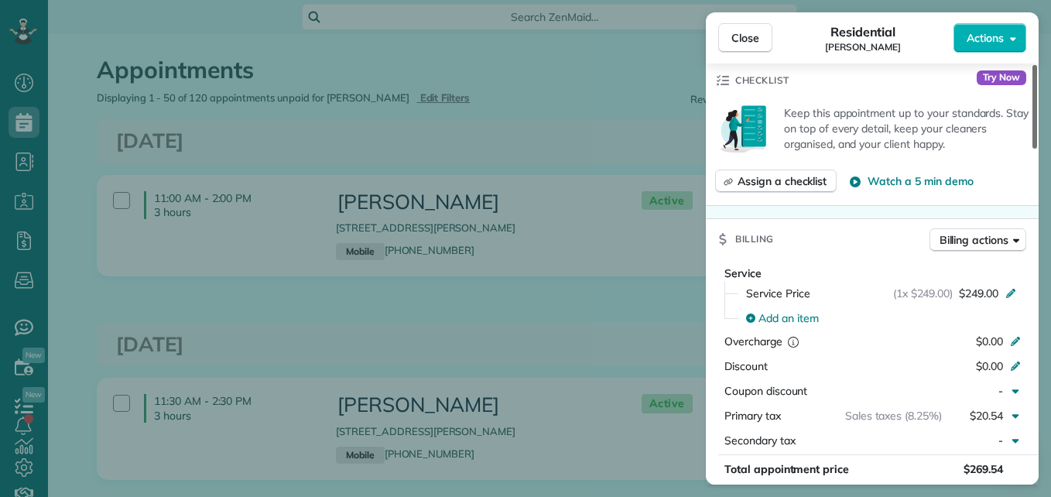
drag, startPoint x: 1035, startPoint y: 131, endPoint x: 1029, endPoint y: 247, distance: 116.2
click at [1032, 149] on div at bounding box center [1034, 107] width 5 height 84
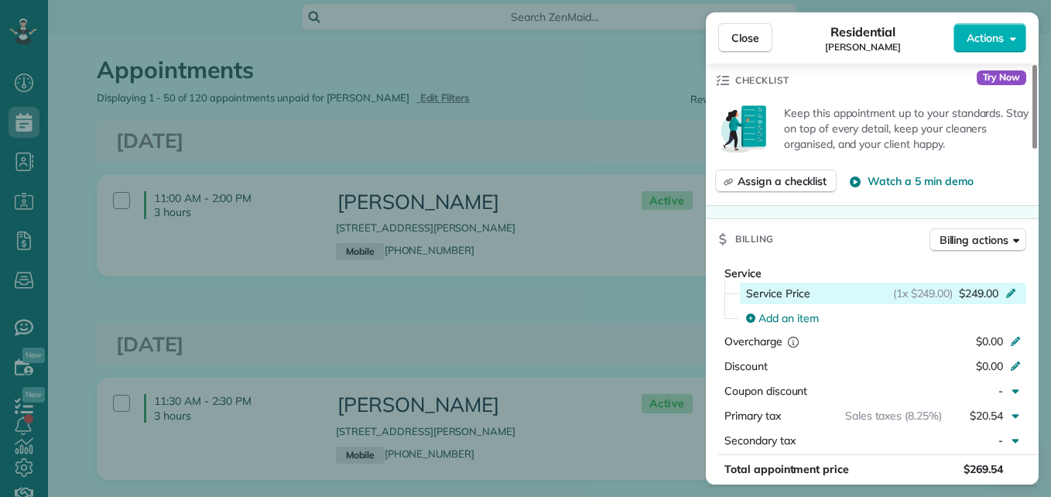
scroll to position [584, 0]
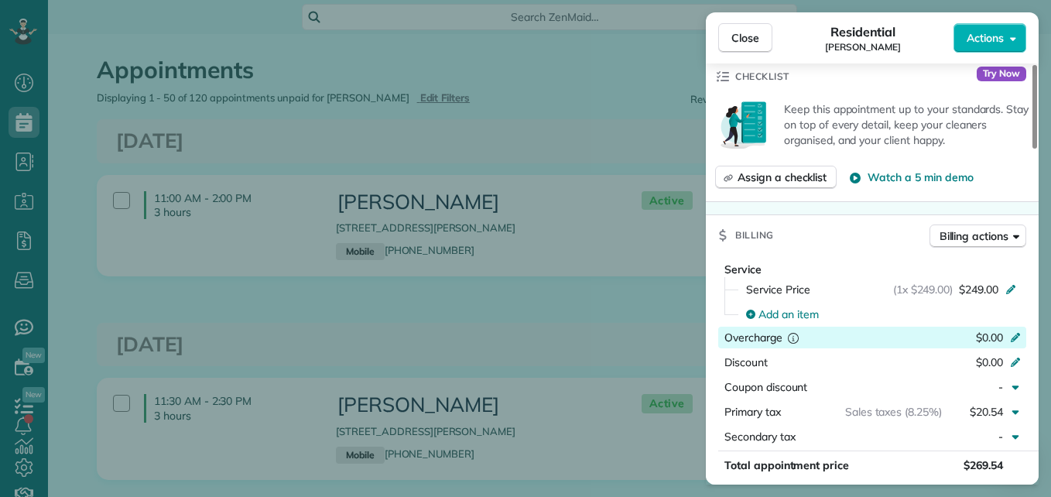
click at [999, 333] on span "$0.00" at bounding box center [989, 337] width 27 height 14
type input "***"
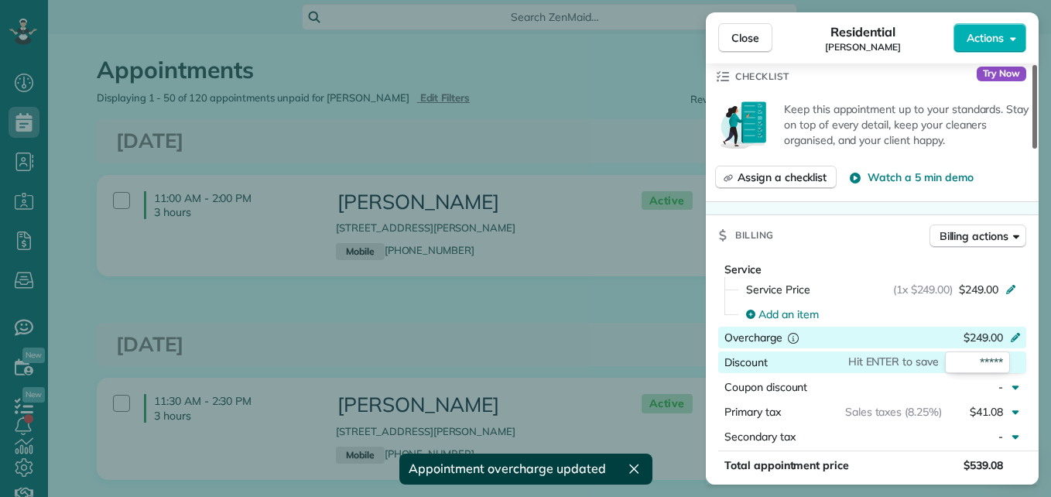
click at [1032, 149] on div at bounding box center [1034, 107] width 5 height 84
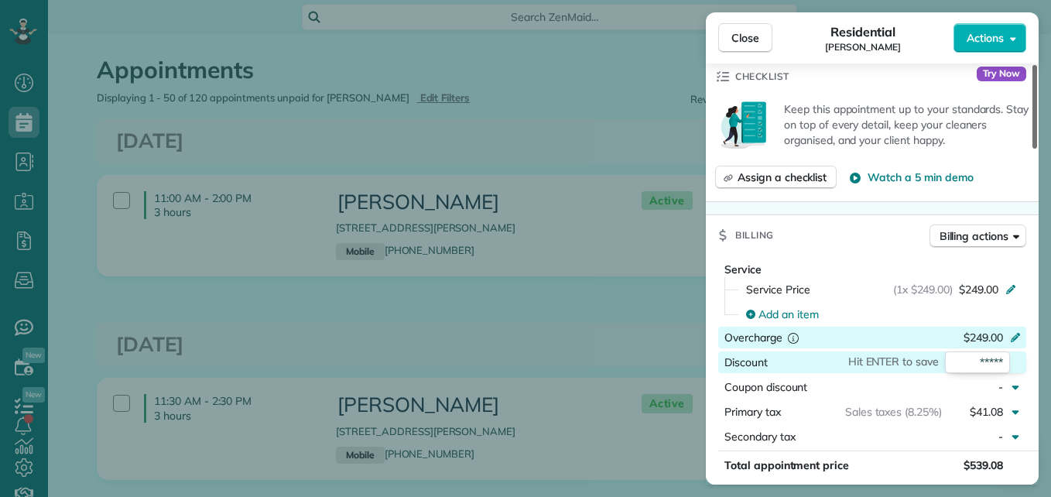
scroll to position [603, 0]
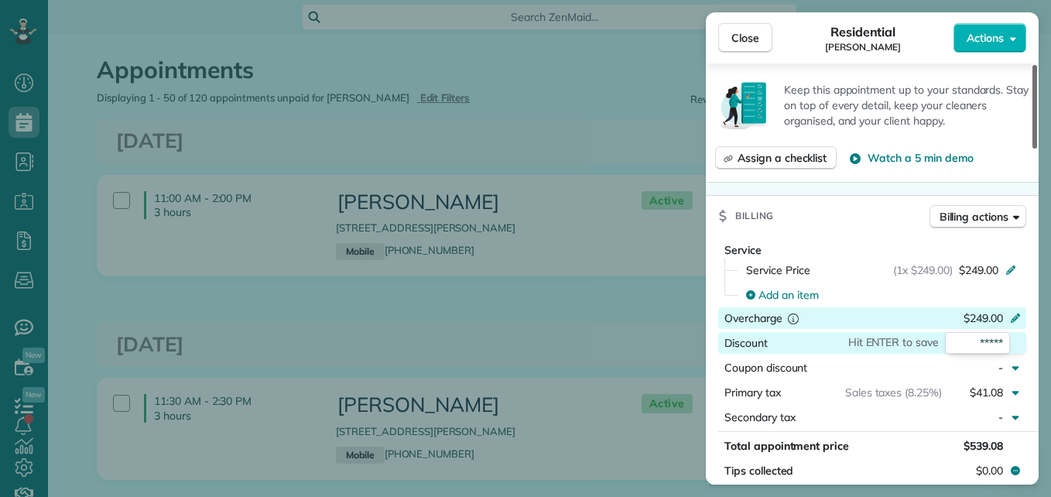
drag, startPoint x: 1031, startPoint y: 239, endPoint x: 1052, endPoint y: 243, distance: 21.2
click at [1037, 149] on div at bounding box center [1034, 107] width 5 height 84
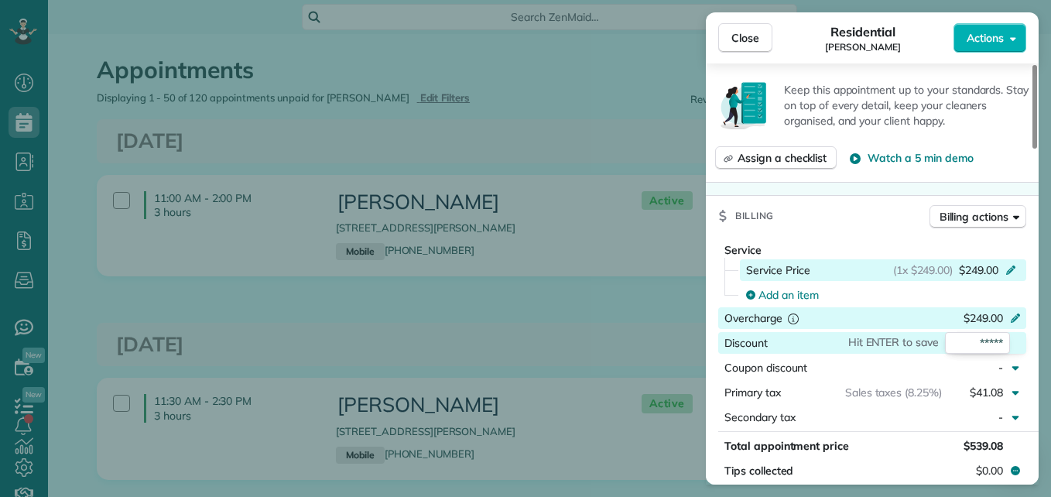
click at [990, 269] on span "$249.00" at bounding box center [978, 269] width 39 height 15
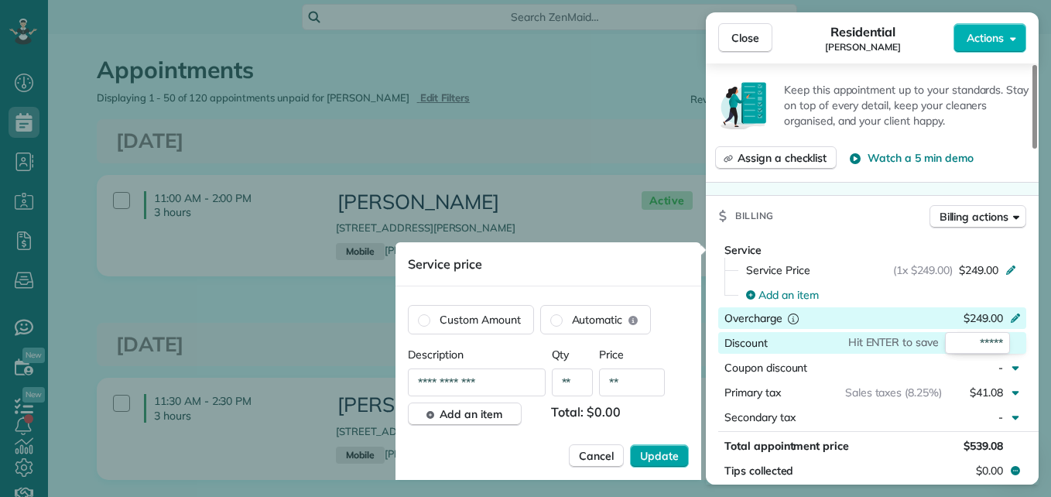
type input "**"
click at [635, 449] on button "Update" at bounding box center [659, 455] width 59 height 23
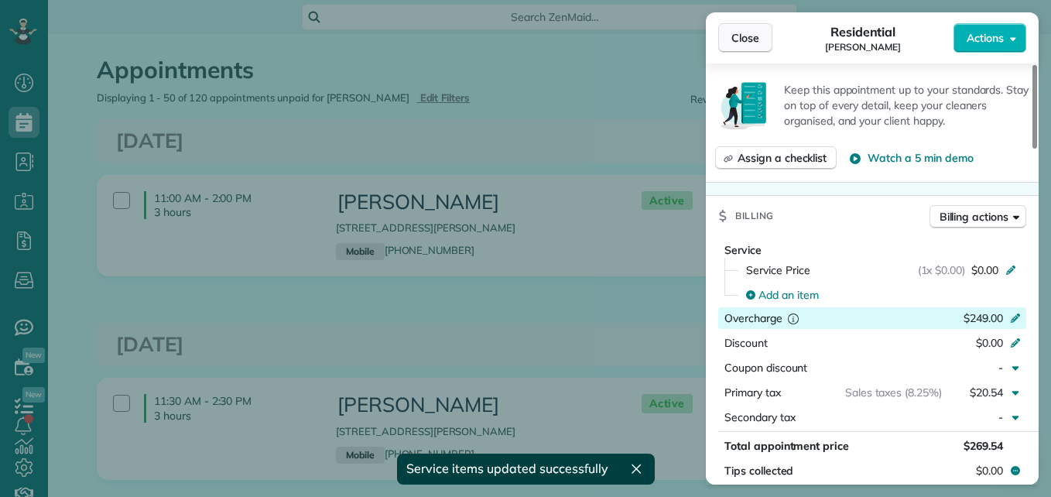
click at [754, 42] on span "Close" at bounding box center [745, 37] width 28 height 15
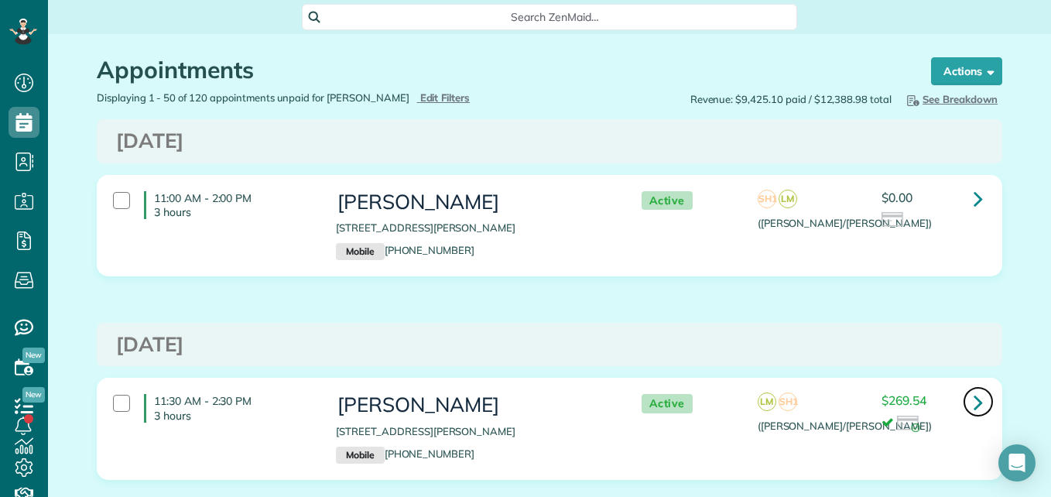
click at [973, 398] on icon at bounding box center [977, 401] width 9 height 27
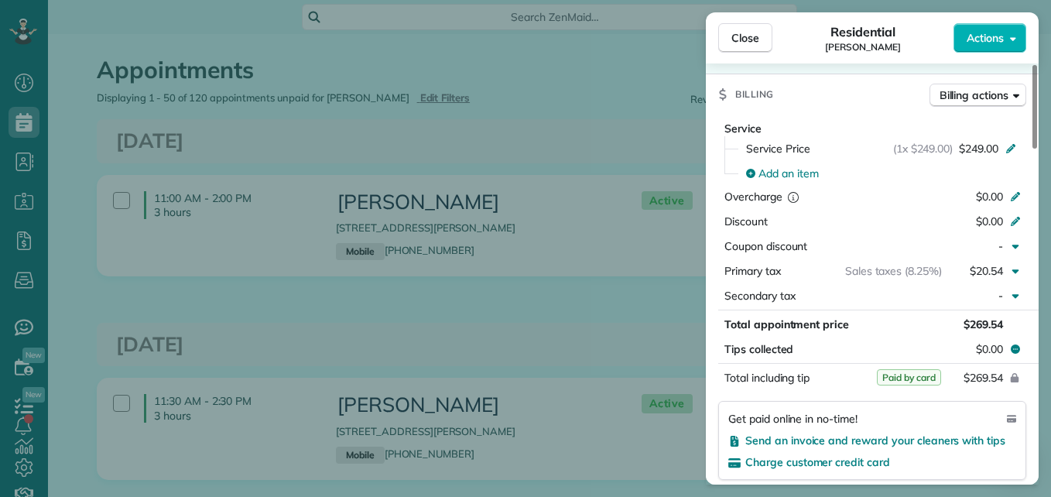
scroll to position [774, 0]
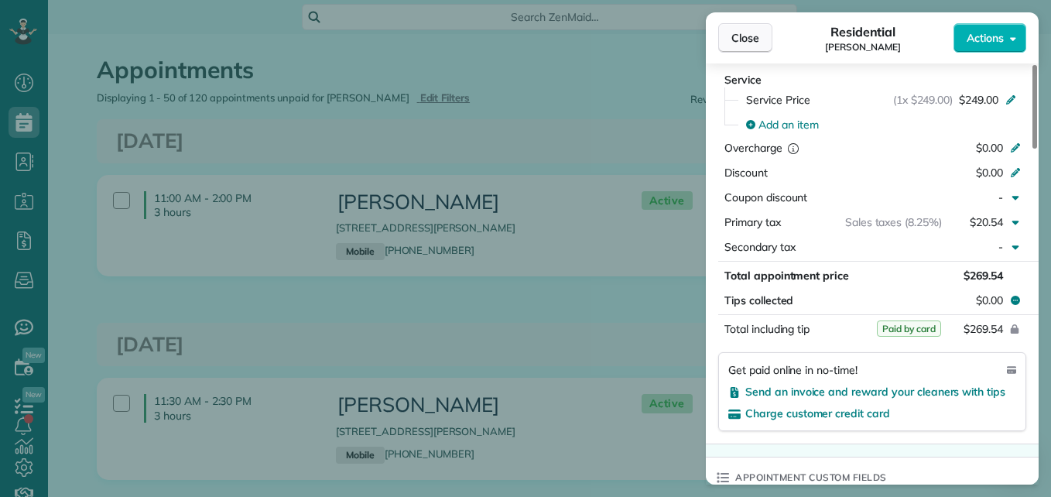
click at [749, 34] on span "Close" at bounding box center [745, 37] width 28 height 15
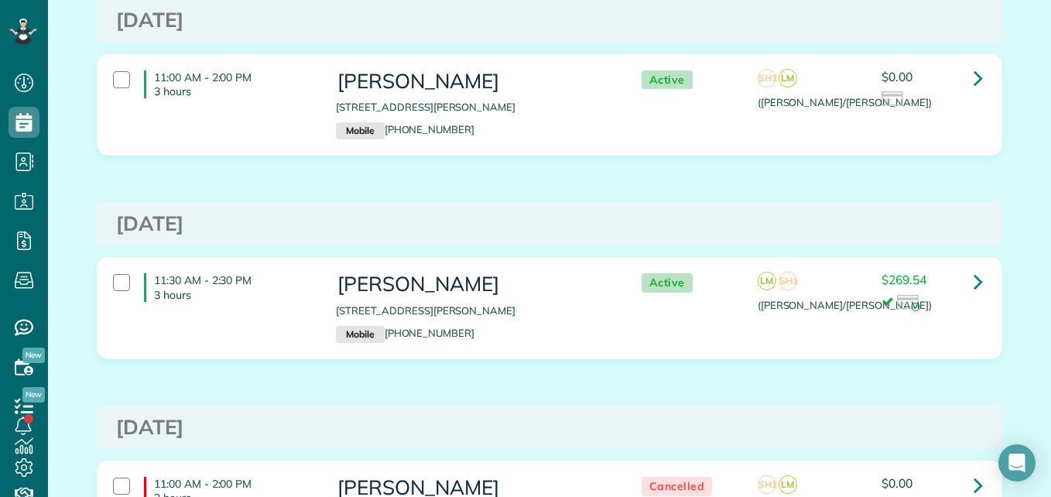
scroll to position [155, 0]
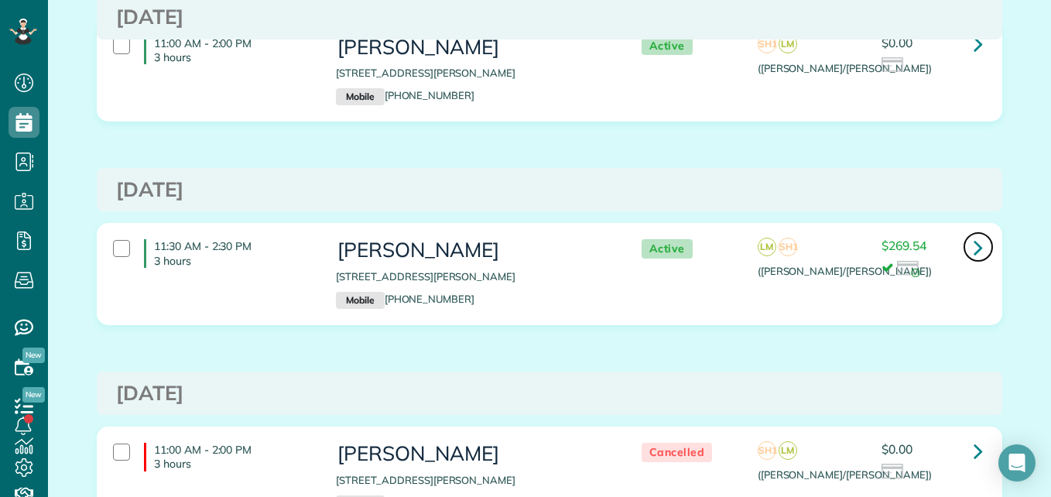
click at [973, 258] on icon at bounding box center [977, 247] width 9 height 27
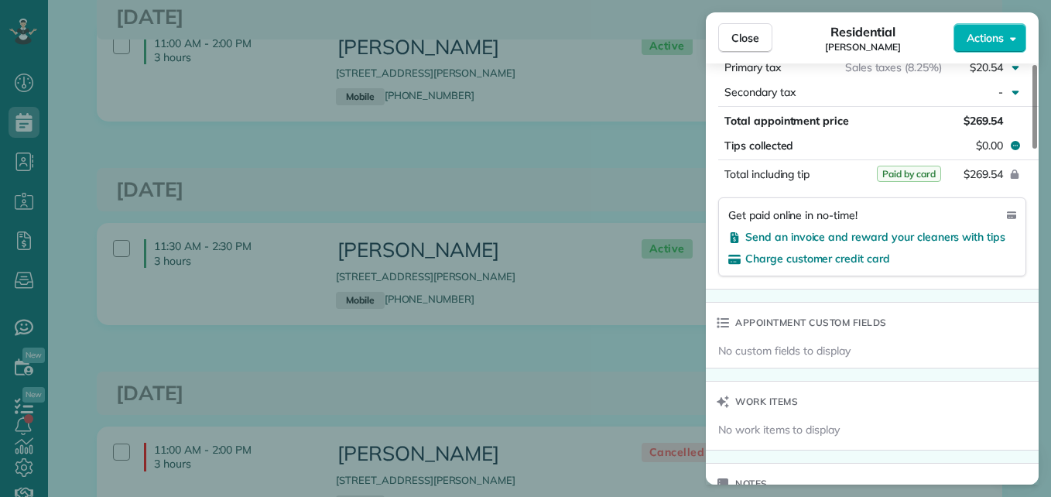
scroll to position [921, 0]
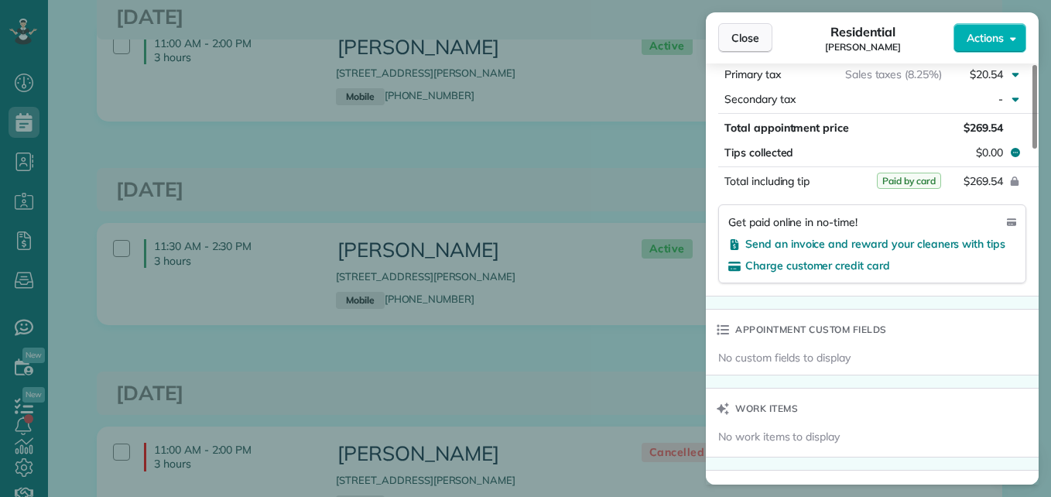
click at [734, 47] on button "Close" at bounding box center [745, 37] width 54 height 29
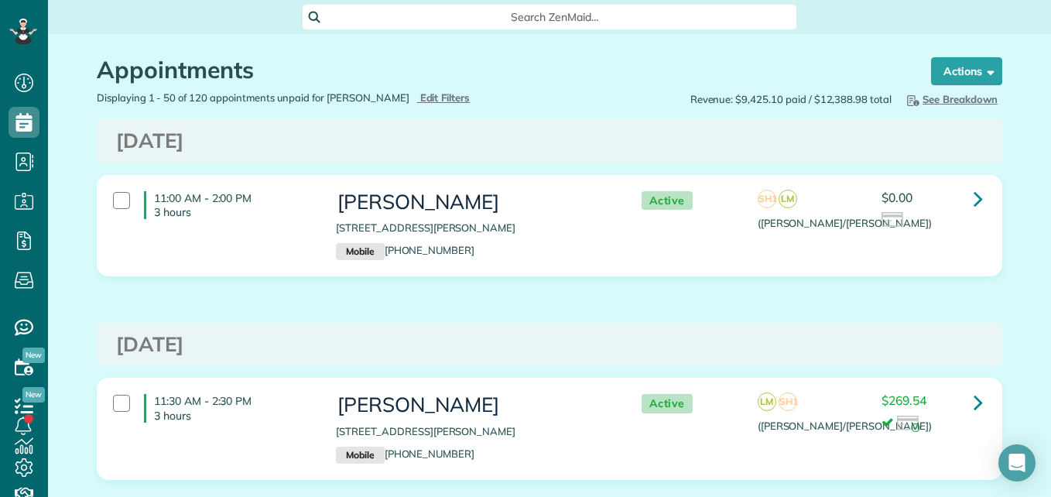
click at [969, 225] on div at bounding box center [931, 220] width 101 height 17
click at [973, 200] on icon at bounding box center [977, 198] width 9 height 27
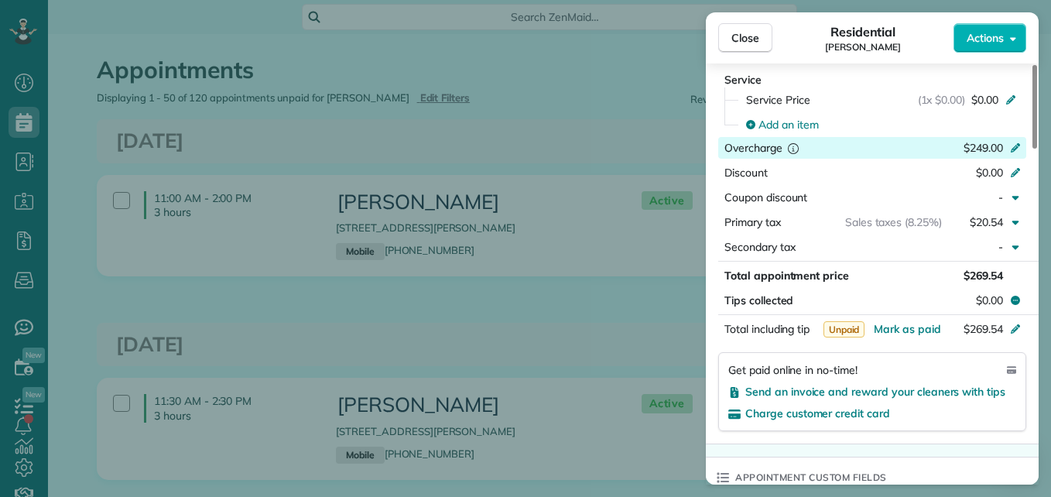
scroll to position [619, 0]
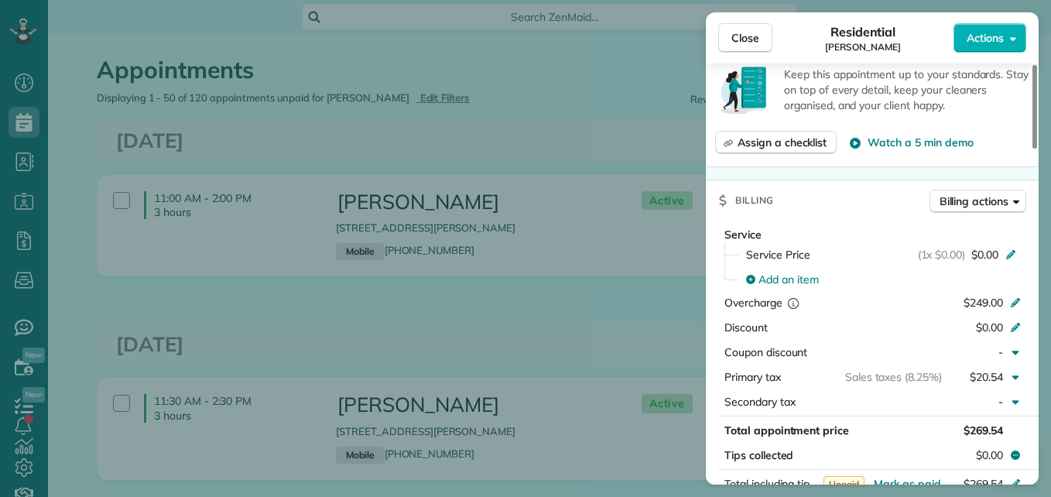
click at [1000, 291] on div "Add an item" at bounding box center [881, 279] width 289 height 25
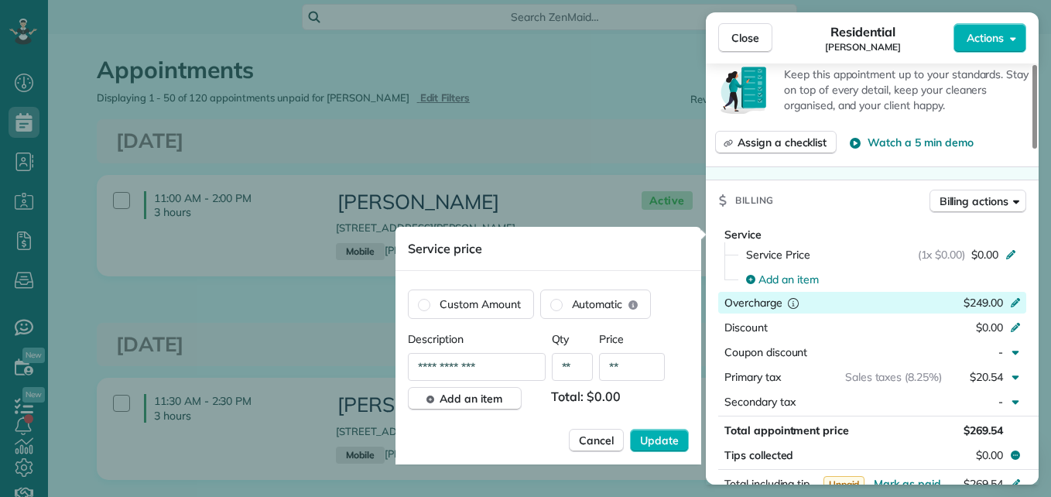
click at [979, 302] on span "$249.00" at bounding box center [982, 303] width 39 height 14
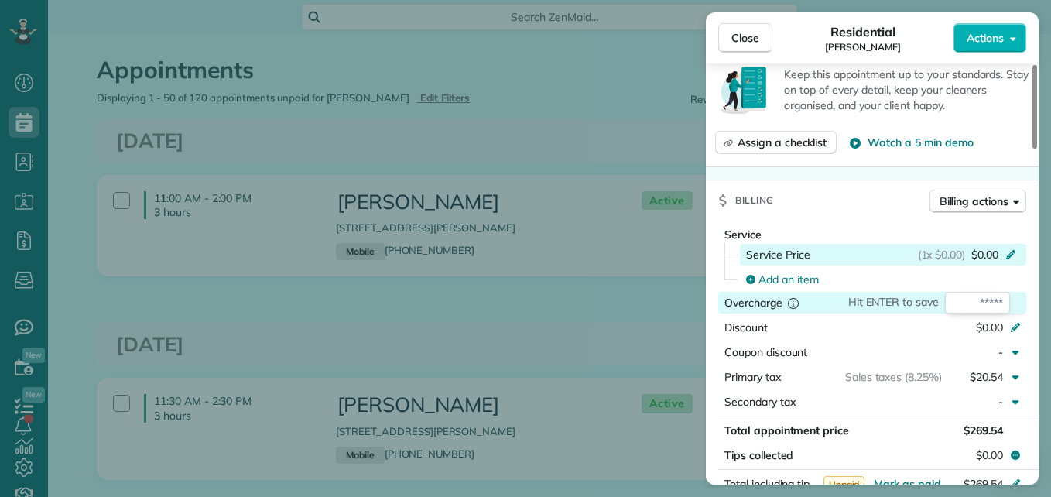
click at [995, 249] on span "$0.00" at bounding box center [984, 254] width 27 height 15
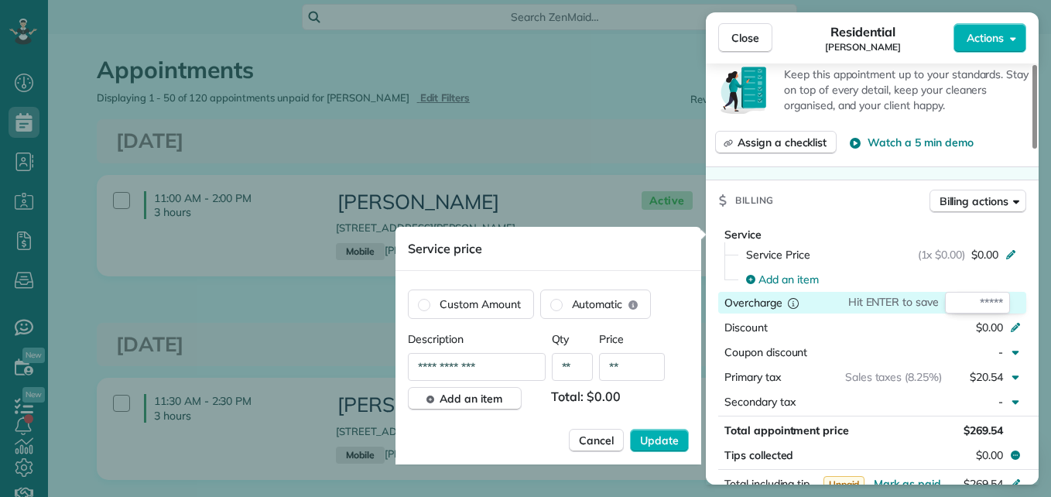
click at [626, 371] on input "**" at bounding box center [632, 367] width 66 height 28
type input "****"
click at [653, 438] on span "Update" at bounding box center [659, 439] width 39 height 15
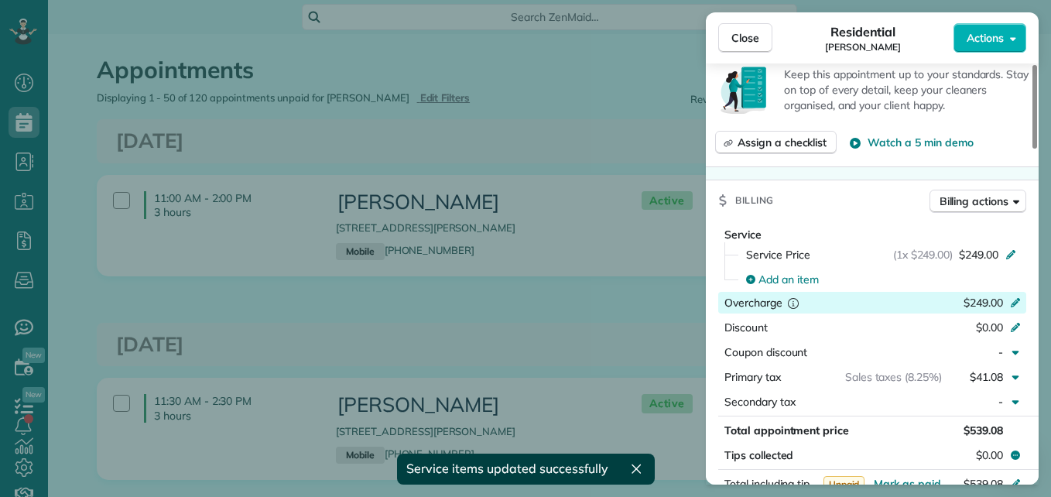
click at [992, 299] on span "$249.00" at bounding box center [982, 303] width 39 height 14
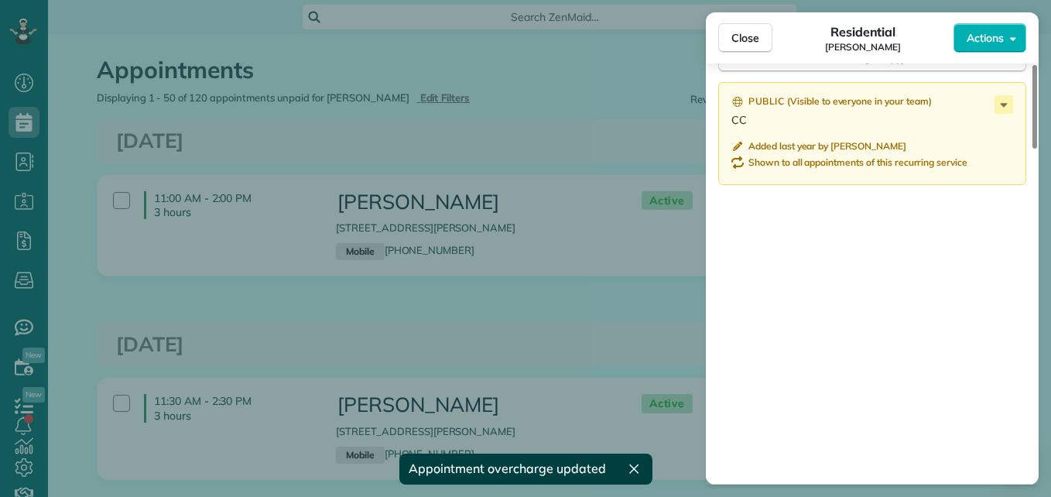
scroll to position [1373, 0]
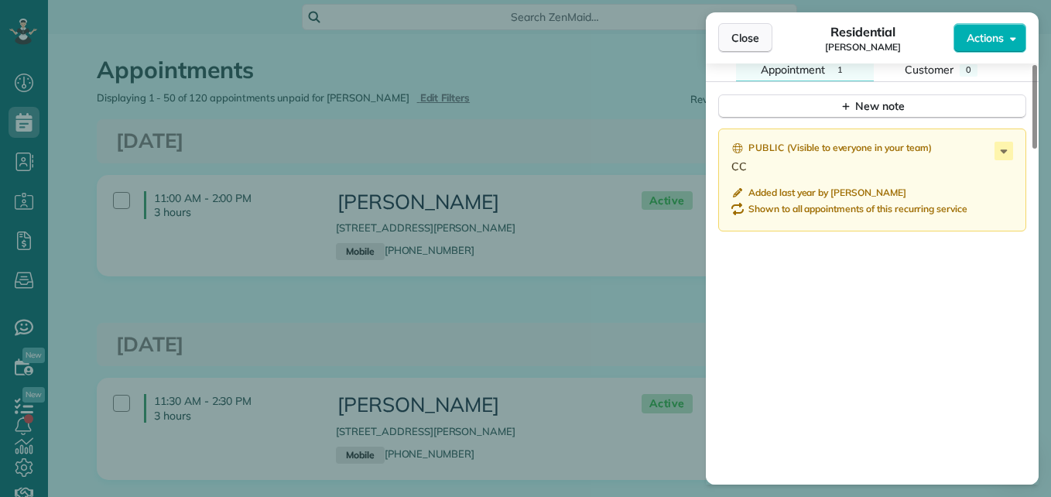
click at [759, 43] on button "Close" at bounding box center [745, 37] width 54 height 29
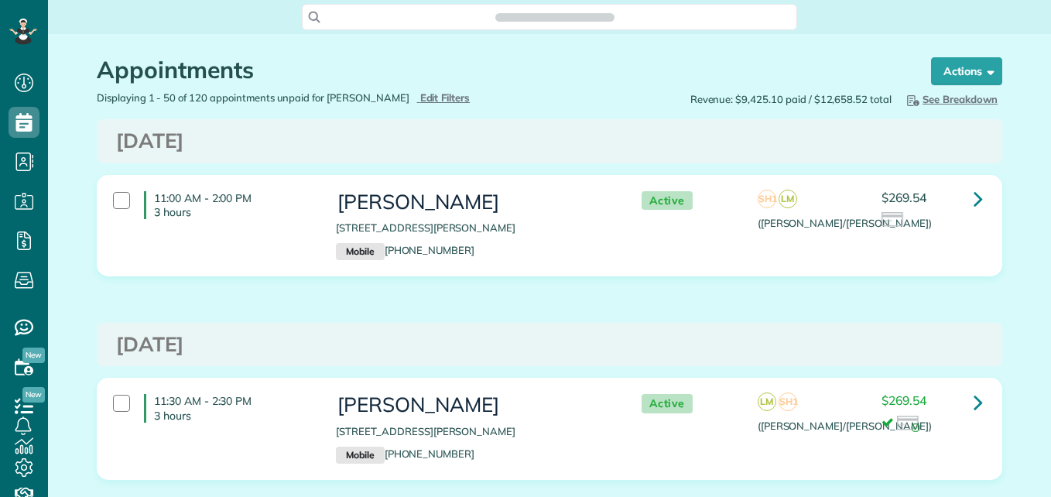
scroll to position [7, 7]
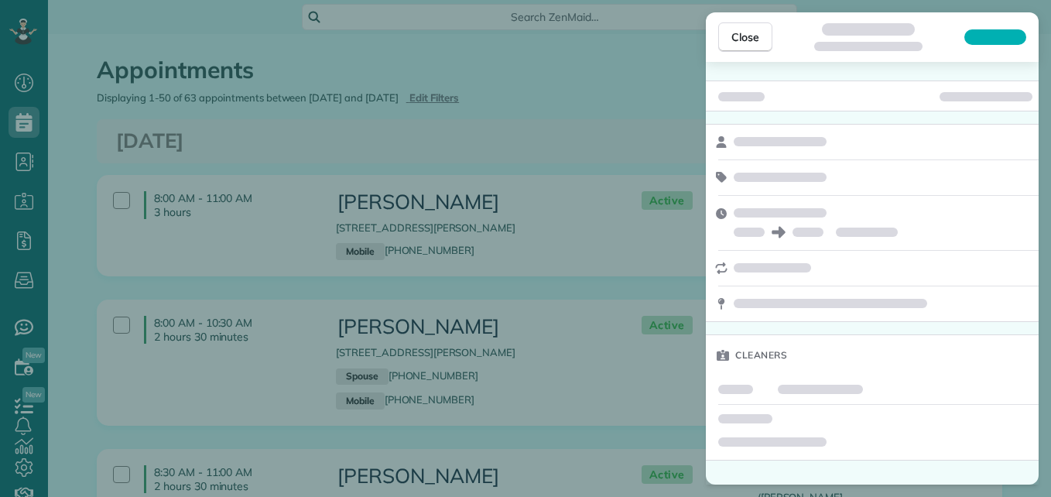
scroll to position [7, 7]
click at [96, 192] on div "Close Cleaners" at bounding box center [525, 248] width 1051 height 497
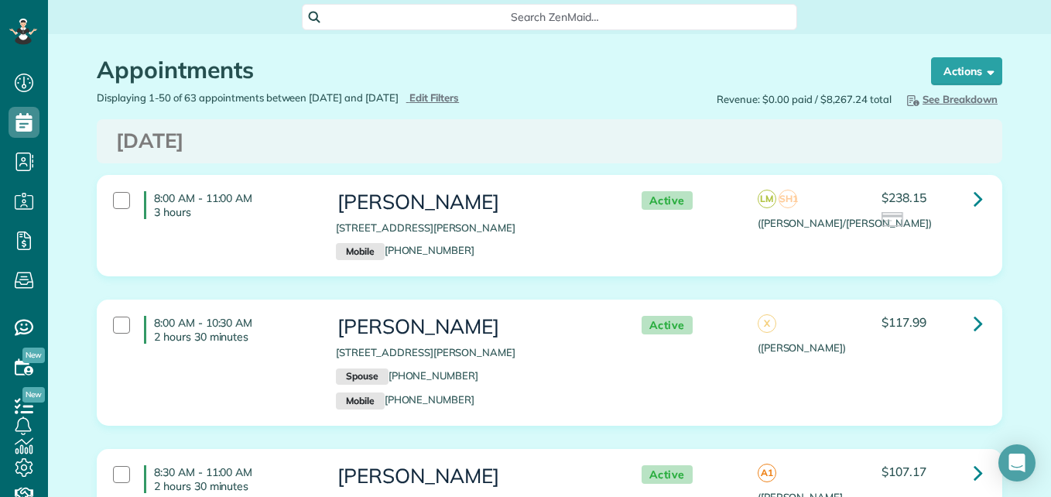
click at [246, 220] on div "8:00 AM - 11:00 AM 3 hours" at bounding box center [212, 204] width 223 height 43
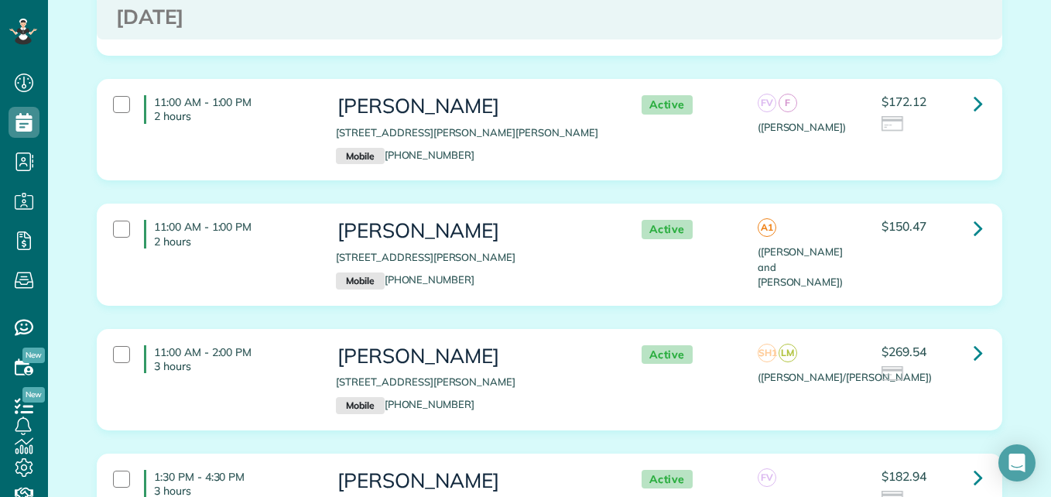
scroll to position [696, 0]
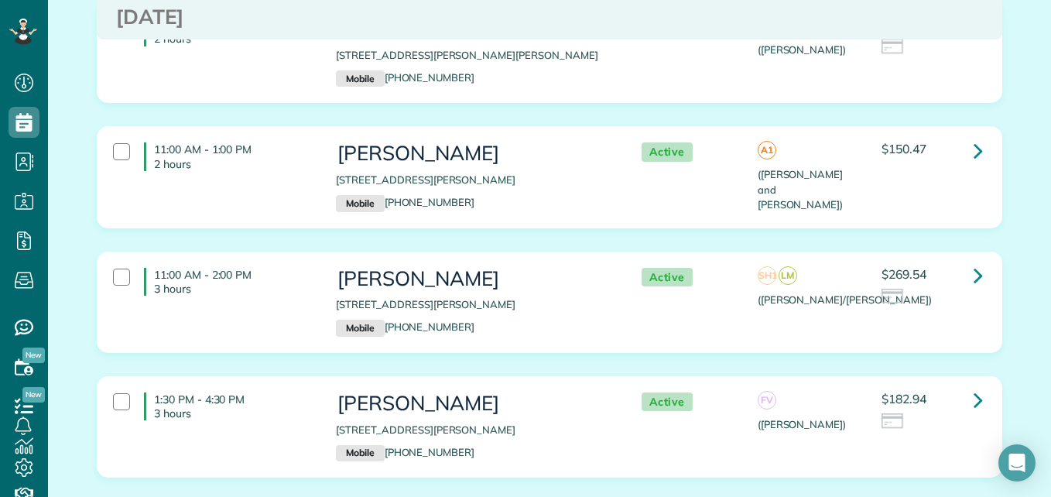
click at [264, 330] on div "11:00 AM - 2:00 PM 3 hours [PERSON_NAME] [STREET_ADDRESS][PERSON_NAME] Mobile […" at bounding box center [547, 302] width 892 height 84
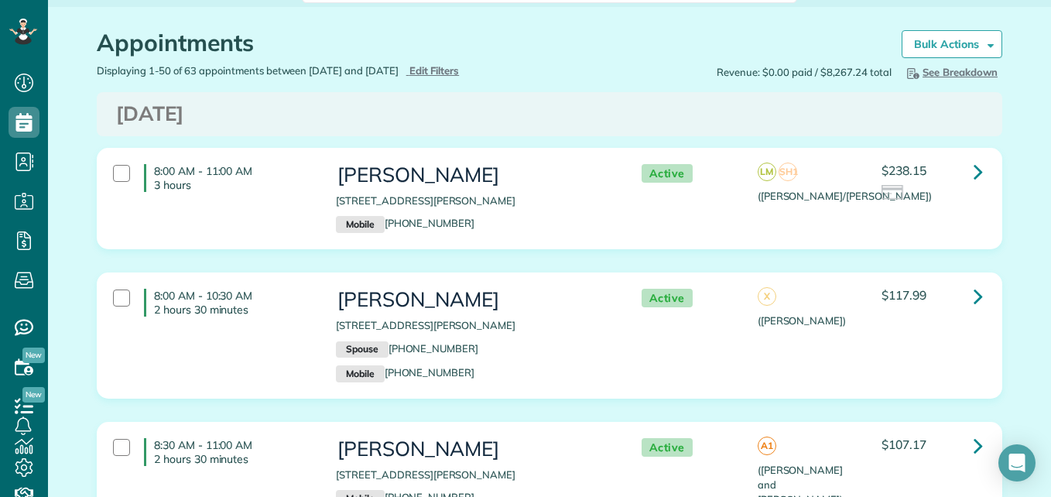
scroll to position [0, 0]
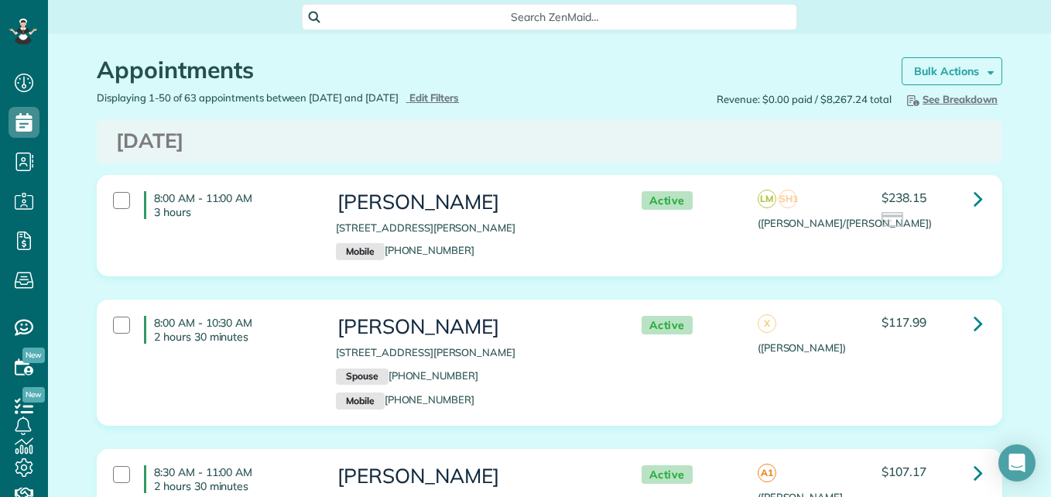
click at [921, 67] on strong "Bulk Actions" at bounding box center [946, 71] width 65 height 14
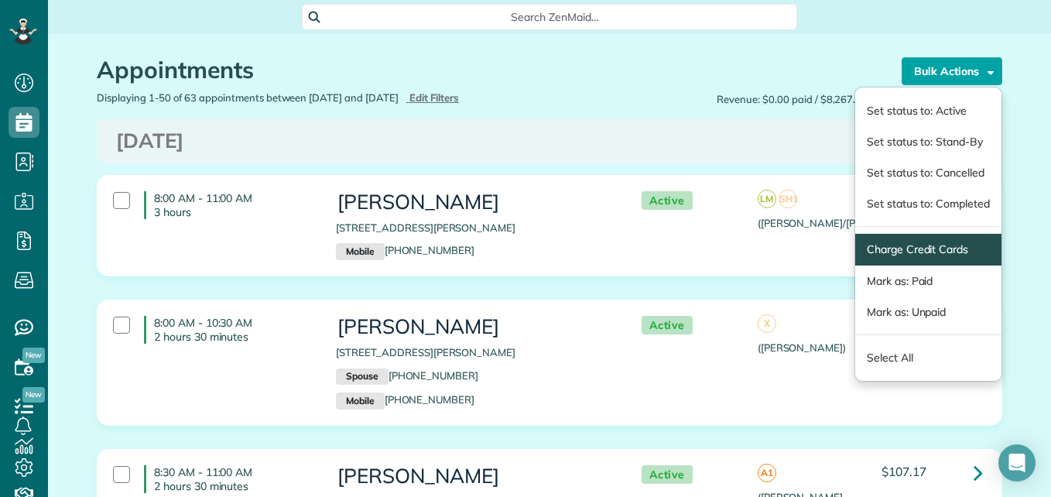
click at [898, 241] on span "Charge Credit Cards" at bounding box center [928, 250] width 146 height 32
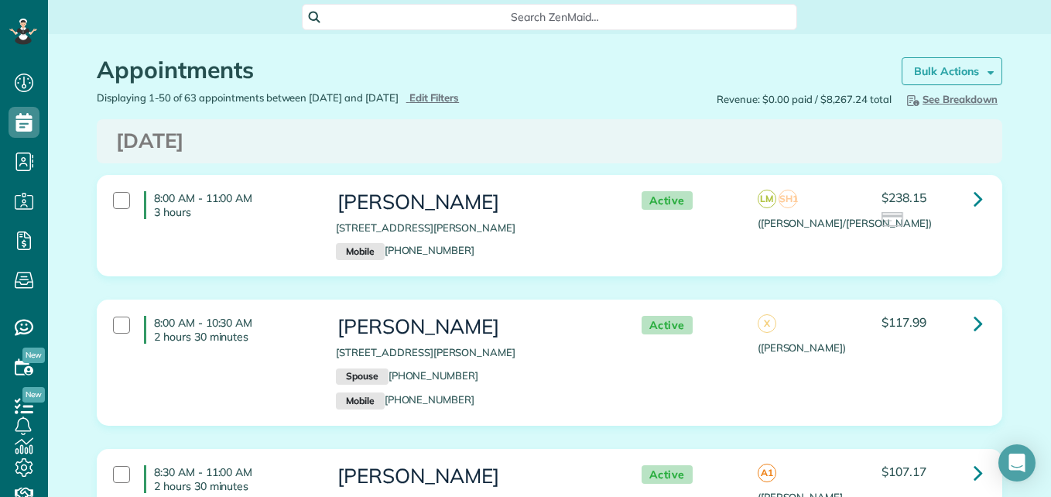
click at [921, 71] on strong "Bulk Actions" at bounding box center [946, 71] width 65 height 14
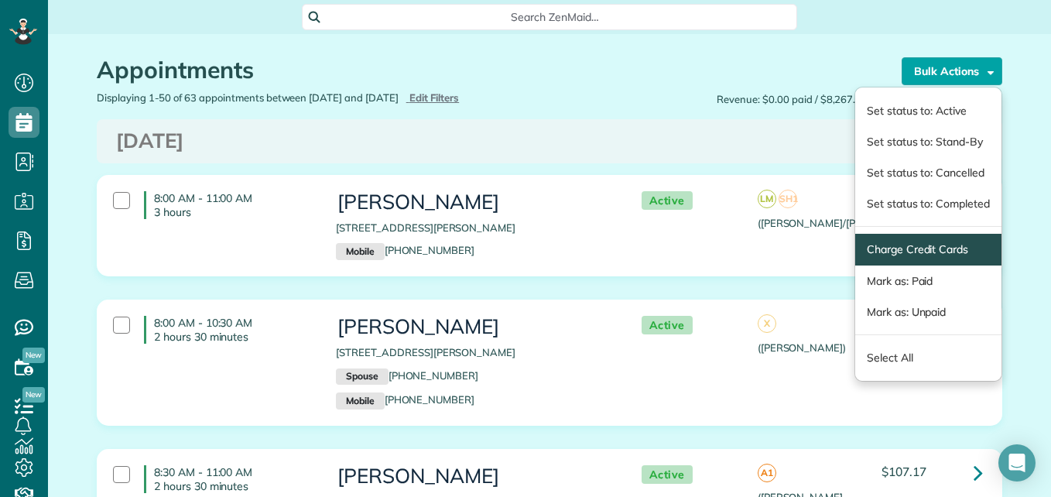
click at [931, 241] on span "Charge Credit Cards" at bounding box center [928, 250] width 146 height 32
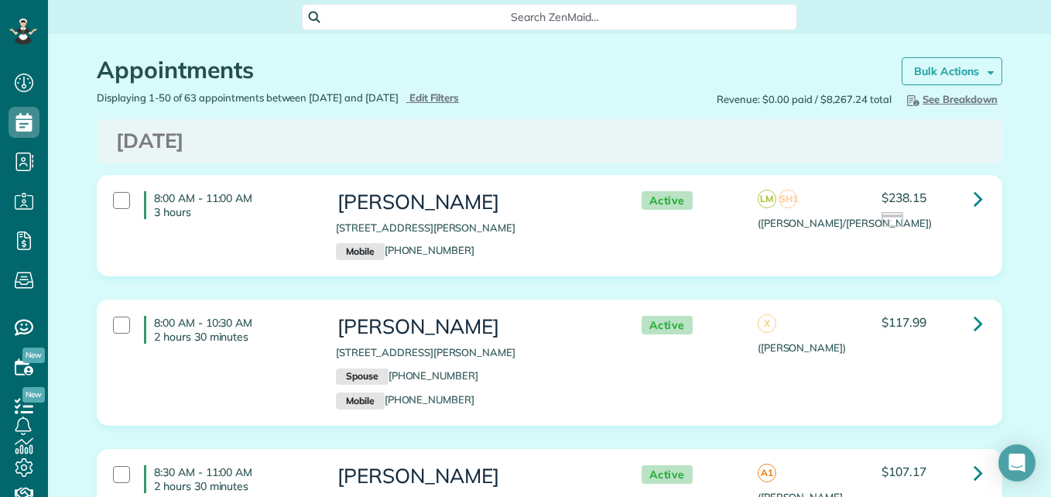
click at [935, 72] on strong "Bulk Actions" at bounding box center [946, 71] width 65 height 14
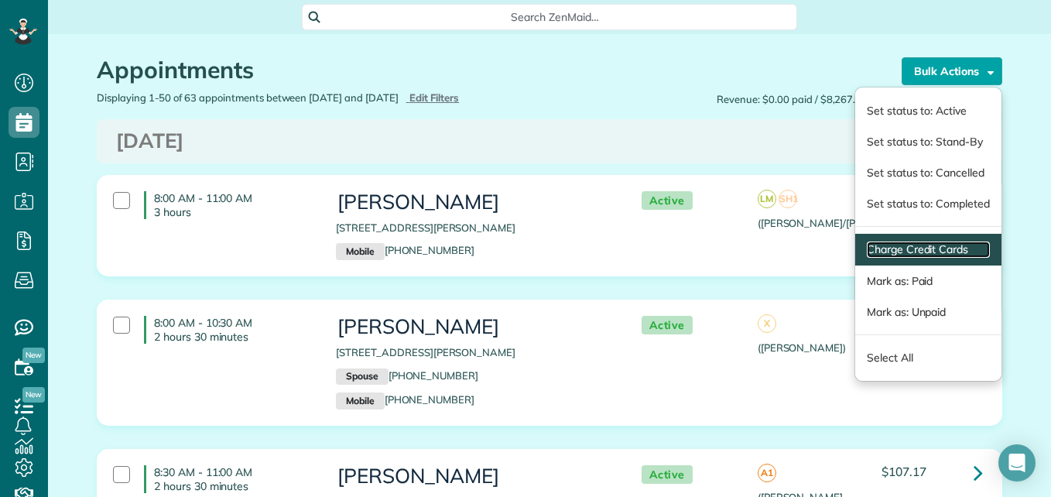
click at [880, 250] on link "Charge Credit Cards" at bounding box center [928, 249] width 123 height 16
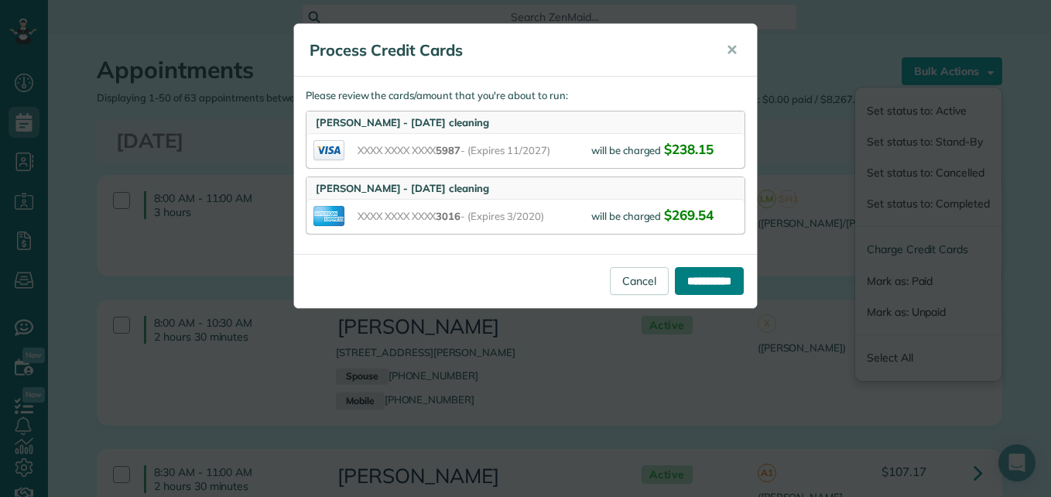
click at [696, 279] on input "**********" at bounding box center [709, 281] width 69 height 28
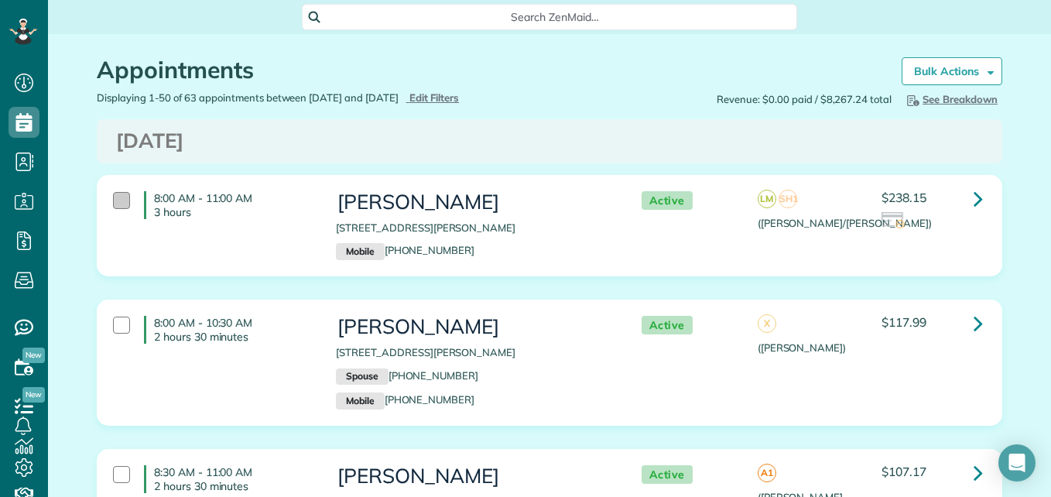
drag, startPoint x: 116, startPoint y: 194, endPoint x: 118, endPoint y: 202, distance: 7.9
click at [118, 194] on div at bounding box center [121, 200] width 17 height 17
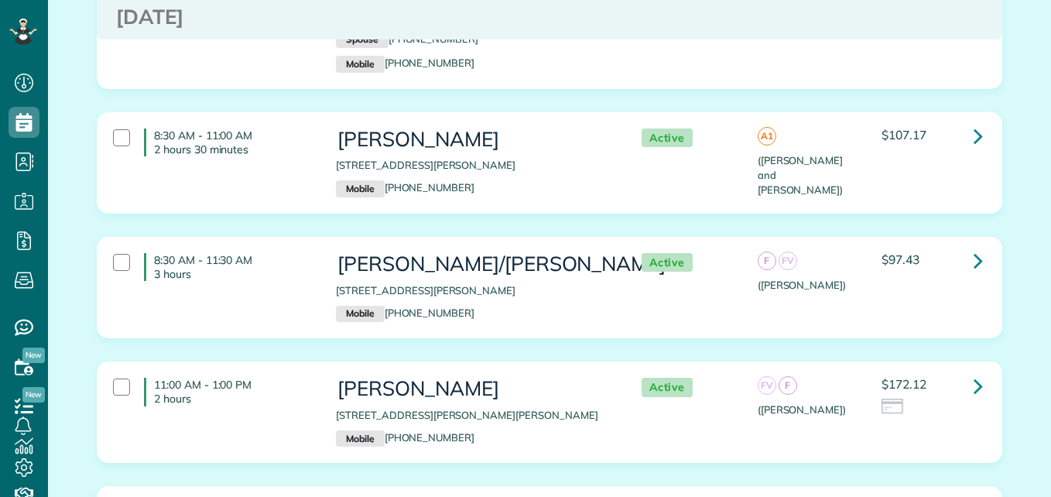
scroll to position [387, 0]
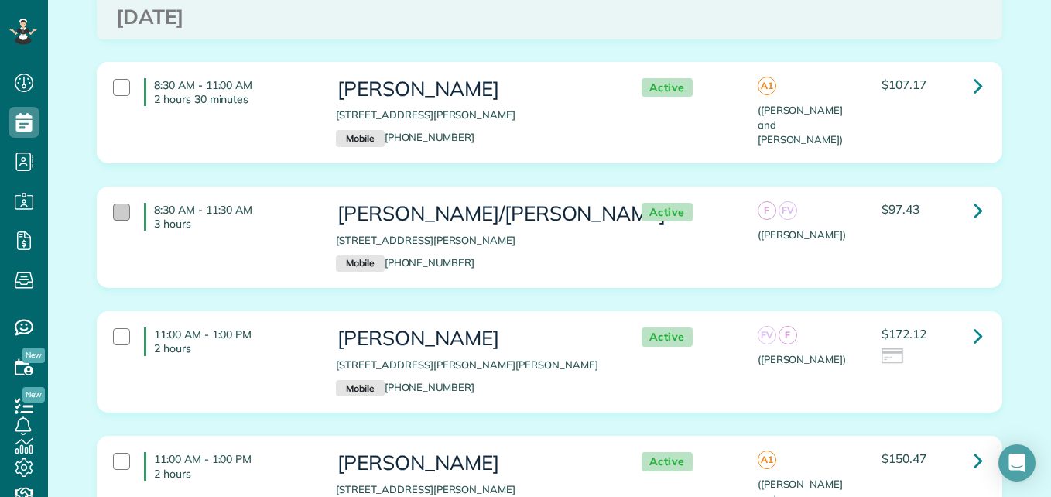
click at [115, 211] on div at bounding box center [121, 211] width 17 height 17
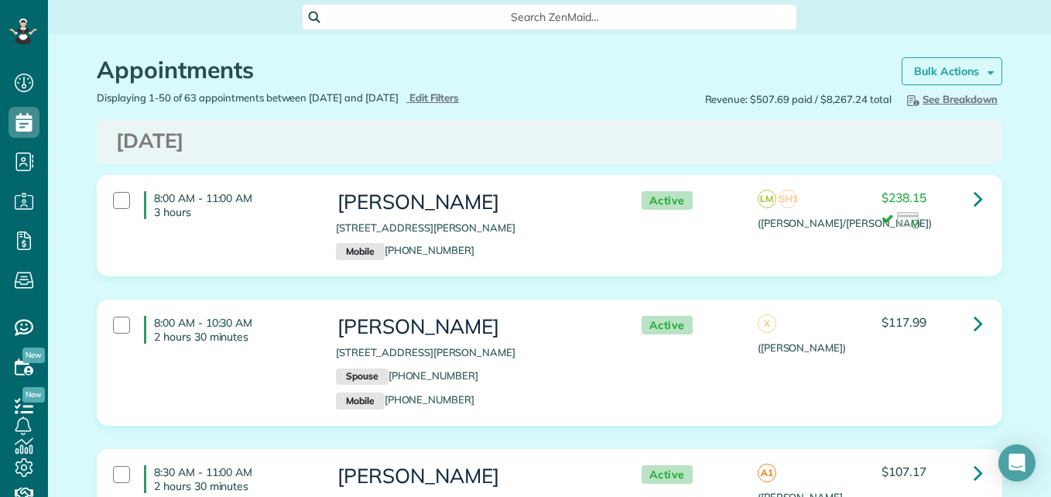
click at [956, 60] on link "Bulk Actions" at bounding box center [951, 71] width 101 height 28
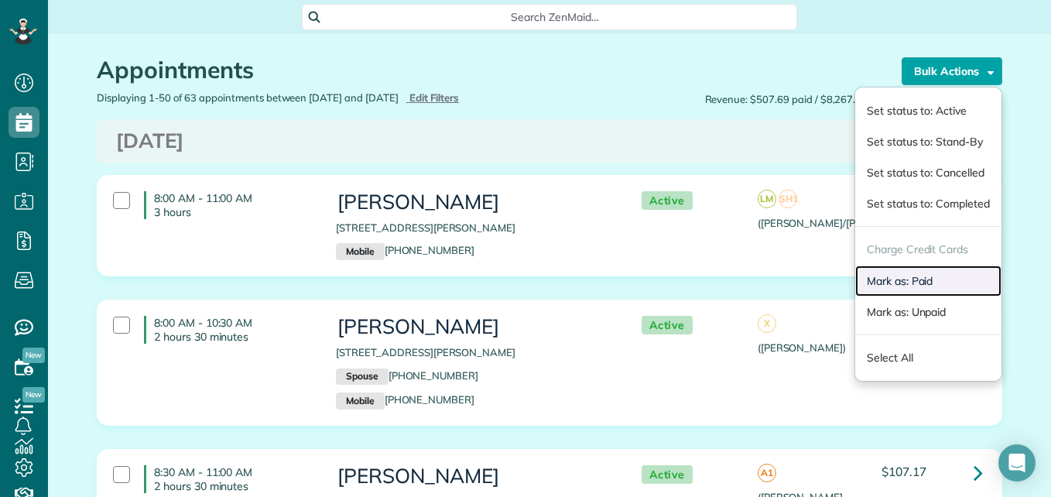
click at [908, 271] on link "Mark as: Paid" at bounding box center [928, 280] width 146 height 31
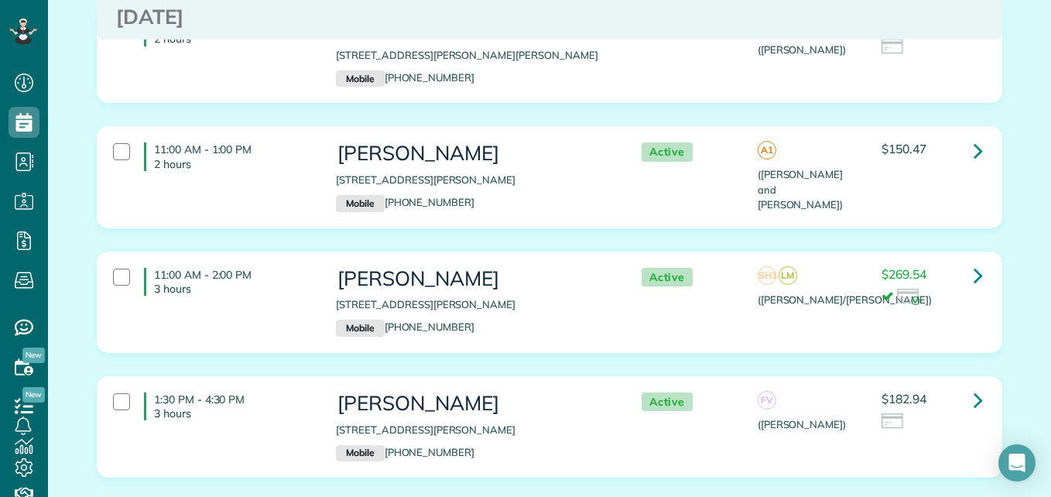
scroll to position [774, 0]
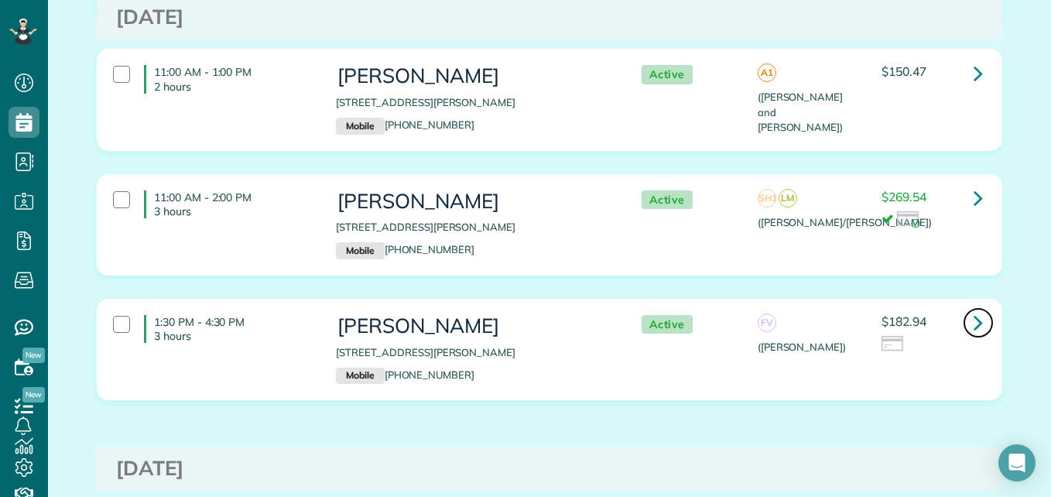
click at [979, 323] on link at bounding box center [977, 322] width 31 height 31
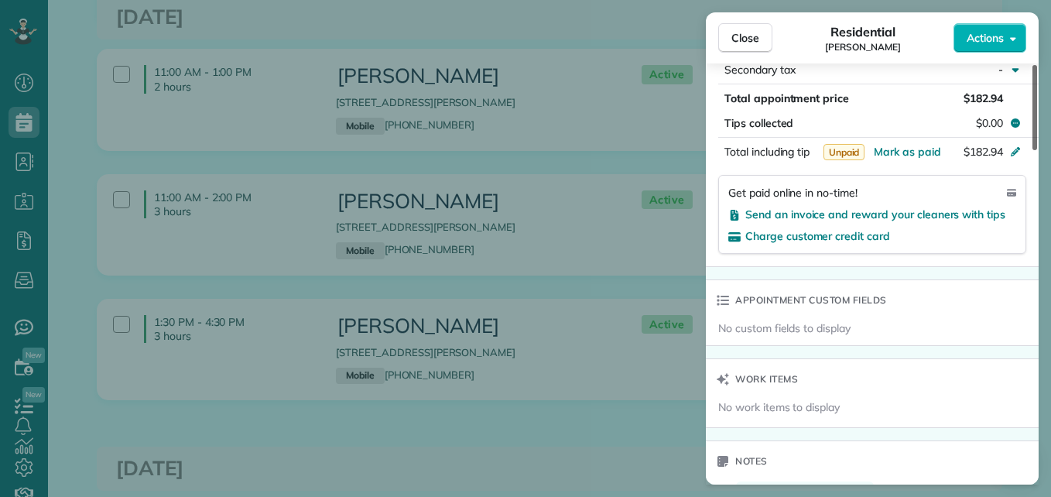
scroll to position [900, 0]
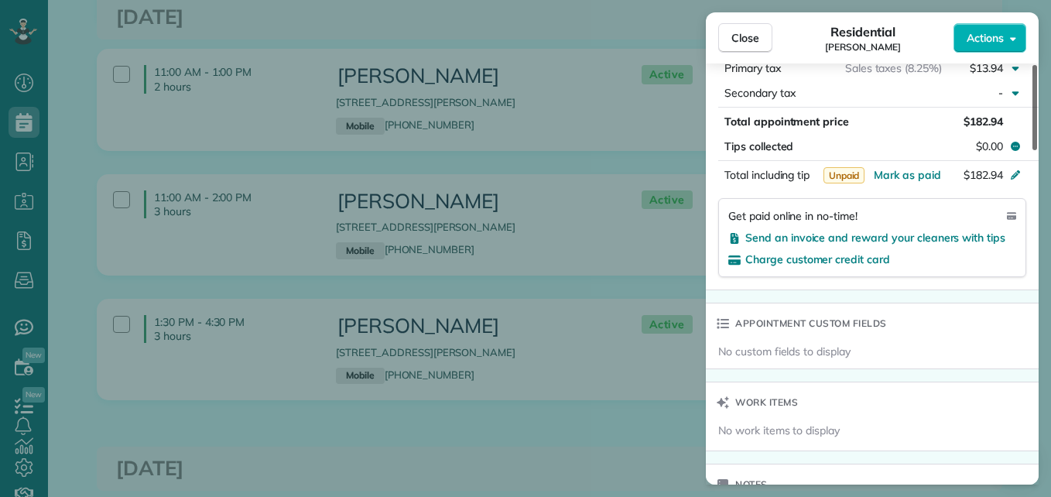
drag, startPoint x: 1032, startPoint y: 142, endPoint x: 1024, endPoint y: 324, distance: 182.8
click at [1032, 150] on div at bounding box center [1034, 107] width 5 height 85
click at [972, 237] on span "Send an invoice and reward your cleaners with tips" at bounding box center [875, 238] width 260 height 14
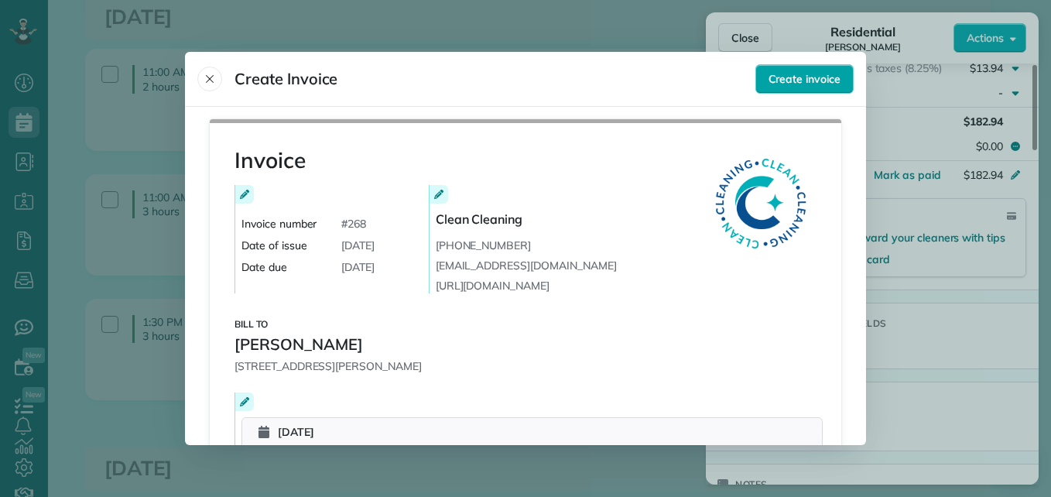
click at [816, 86] on span "Create invoice" at bounding box center [804, 78] width 72 height 15
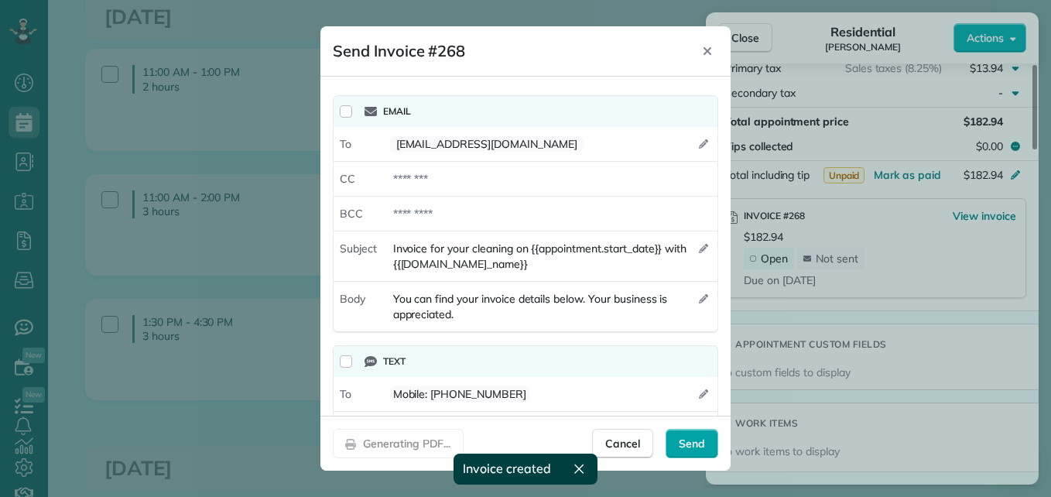
click at [683, 446] on span "Send" at bounding box center [692, 443] width 26 height 15
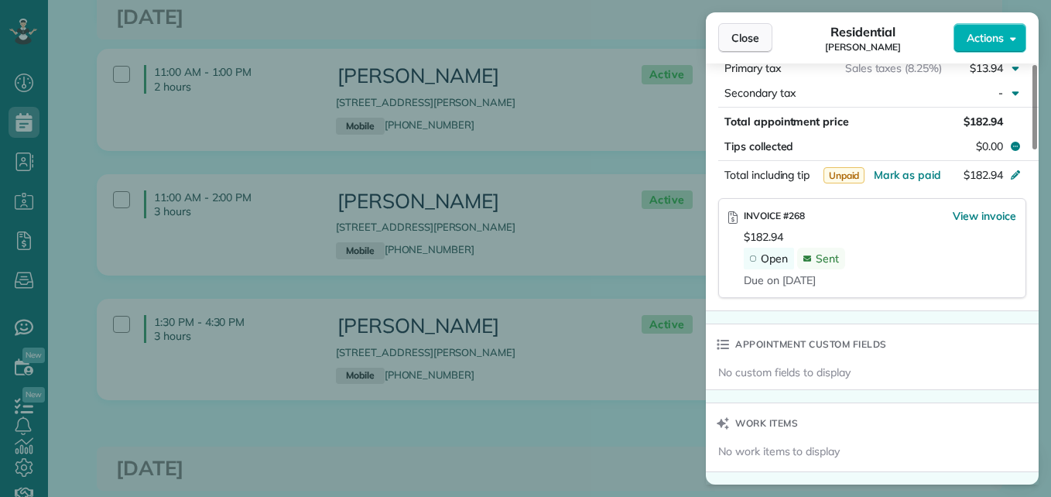
click at [745, 40] on span "Close" at bounding box center [745, 37] width 28 height 15
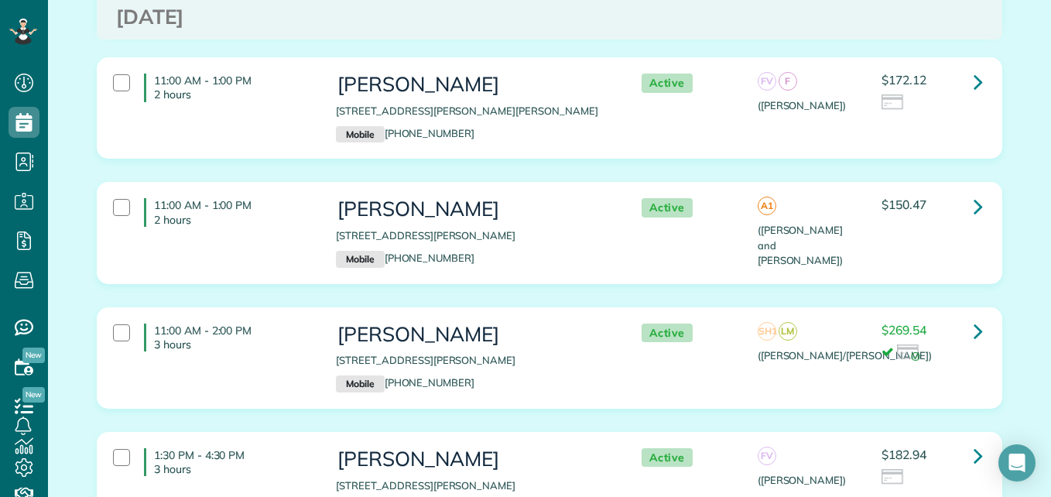
scroll to position [619, 0]
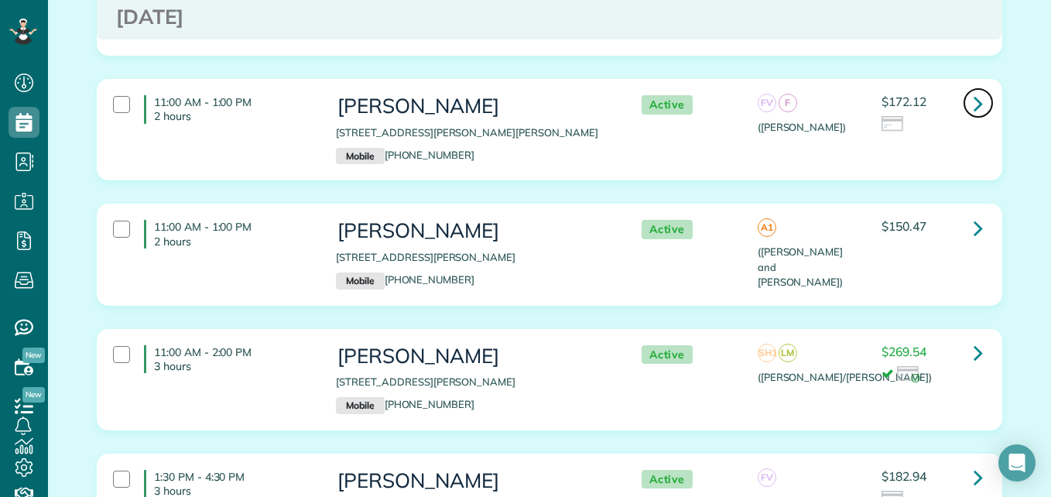
click at [973, 97] on icon at bounding box center [977, 103] width 9 height 27
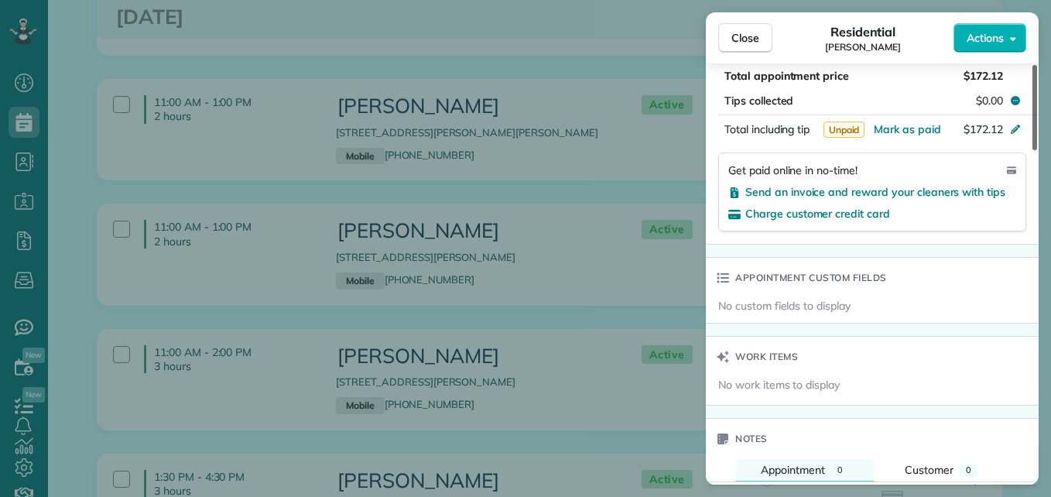
scroll to position [1027, 0]
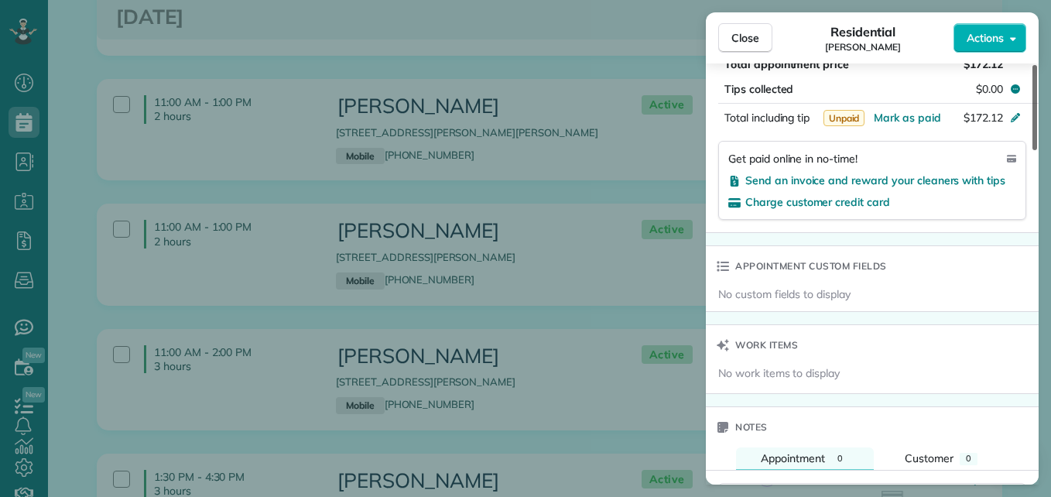
drag, startPoint x: 1031, startPoint y: 111, endPoint x: 1036, endPoint y: 319, distance: 208.2
click at [1036, 150] on div at bounding box center [1034, 107] width 5 height 85
click at [910, 173] on span "Send an invoice and reward your cleaners with tips" at bounding box center [875, 180] width 260 height 14
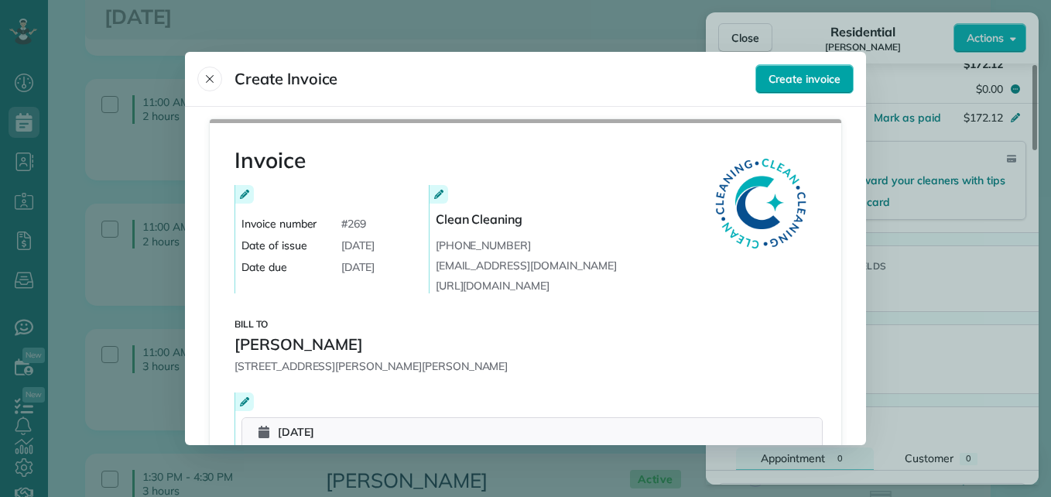
click at [832, 67] on button "Create invoice" at bounding box center [804, 78] width 98 height 29
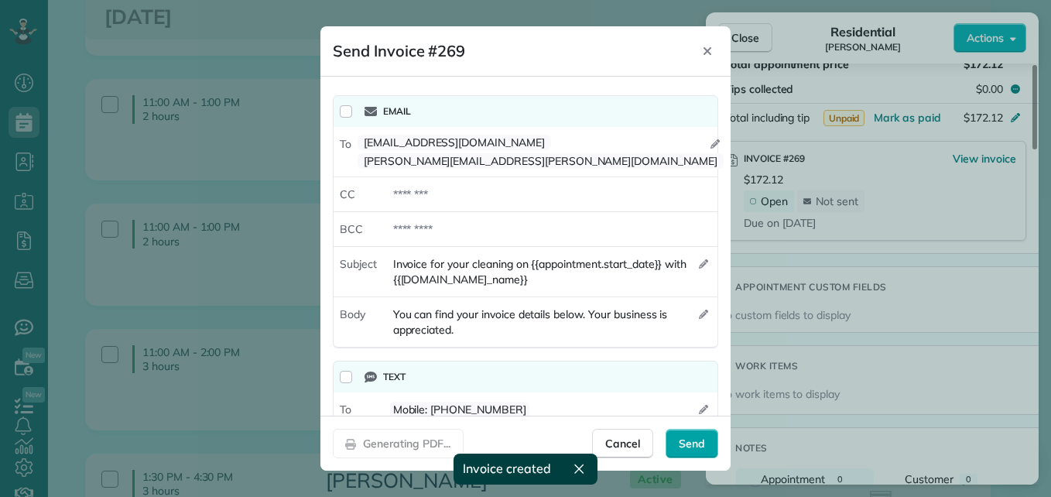
click at [679, 439] on span "Send" at bounding box center [692, 443] width 26 height 15
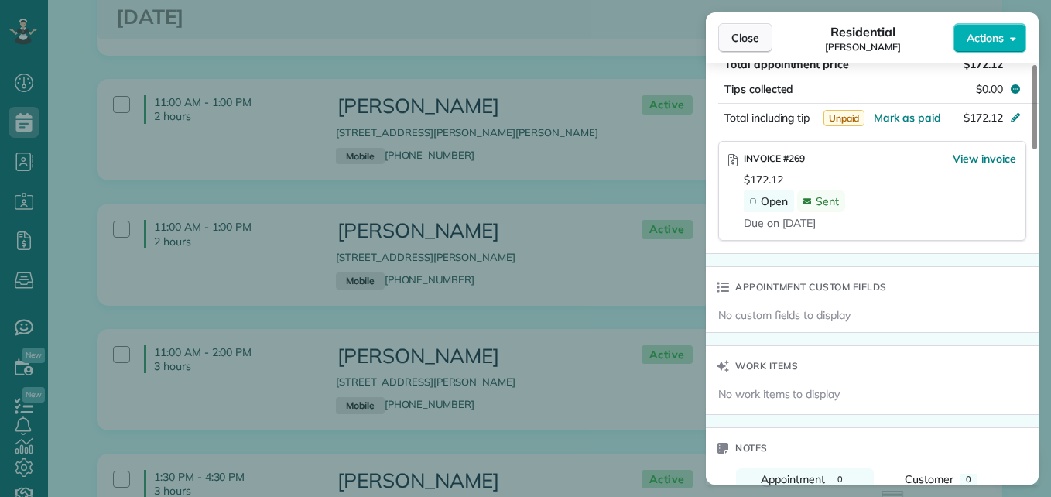
click at [737, 34] on span "Close" at bounding box center [745, 37] width 28 height 15
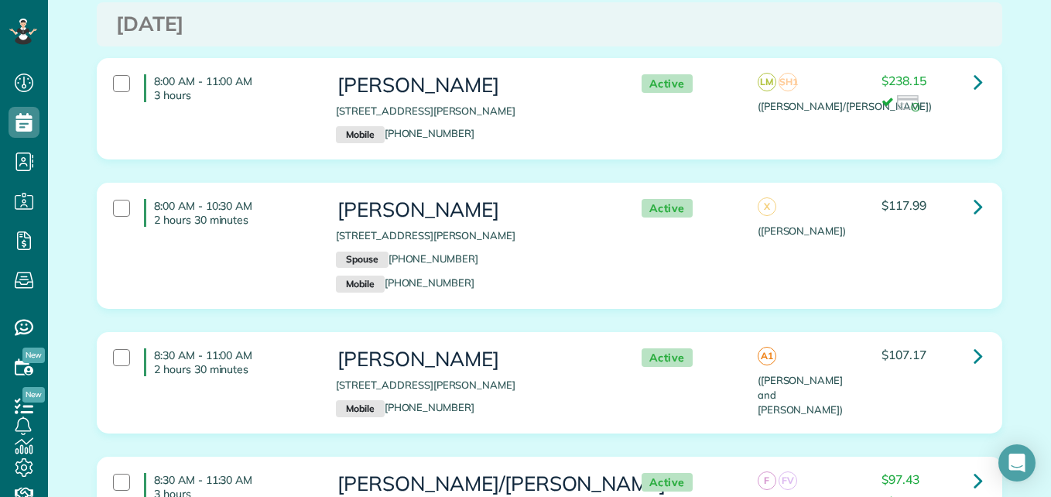
scroll to position [23, 0]
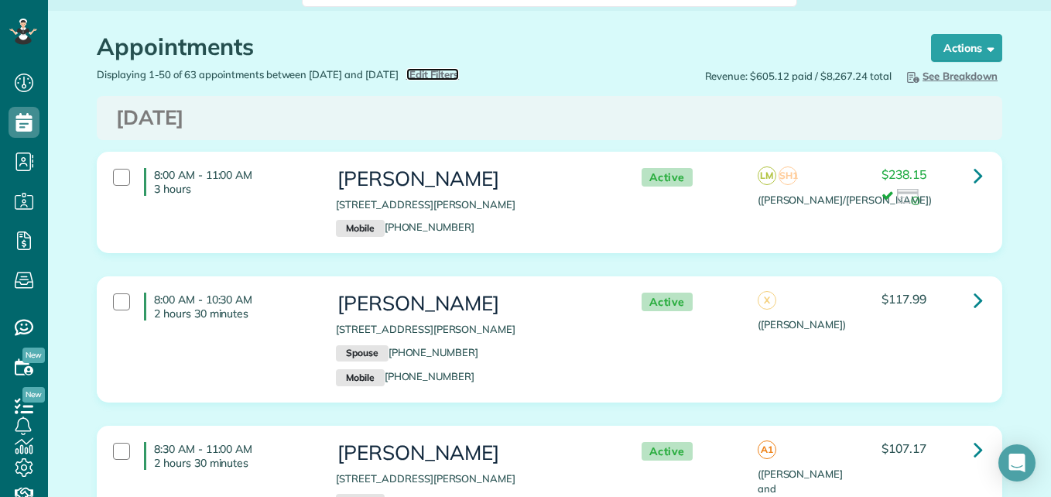
click at [460, 78] on span "Edit Filters" at bounding box center [434, 74] width 50 height 12
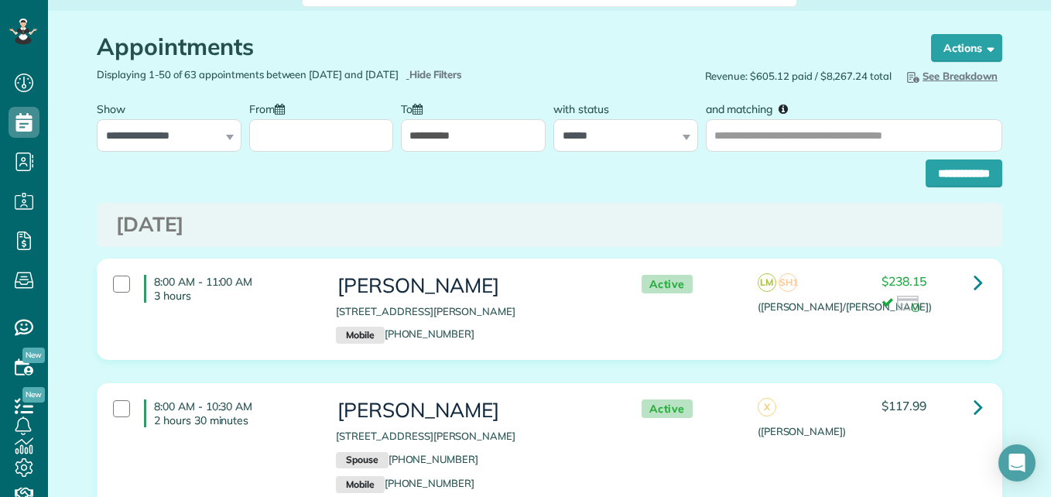
click at [357, 115] on div at bounding box center [321, 123] width 145 height 58
click at [360, 131] on input "From" at bounding box center [321, 135] width 145 height 32
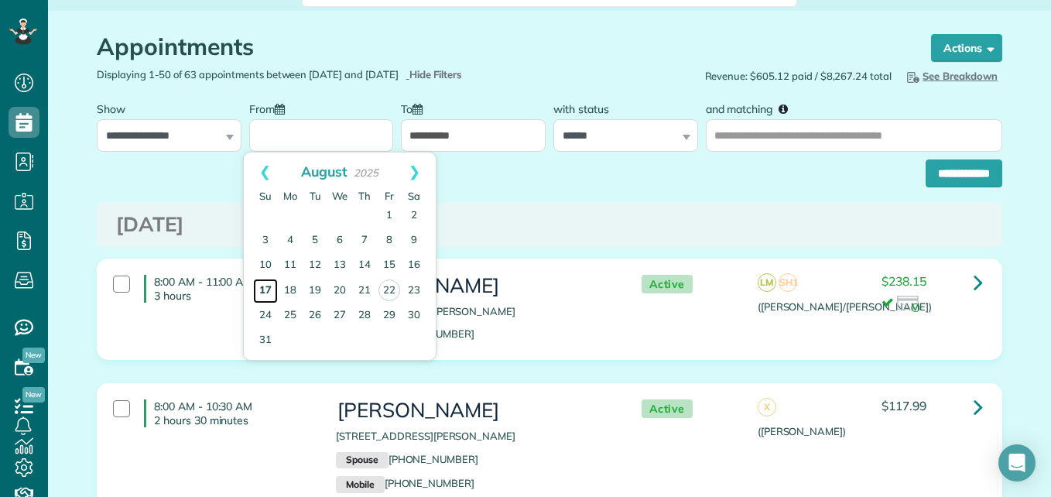
click at [254, 284] on link "17" at bounding box center [265, 291] width 25 height 25
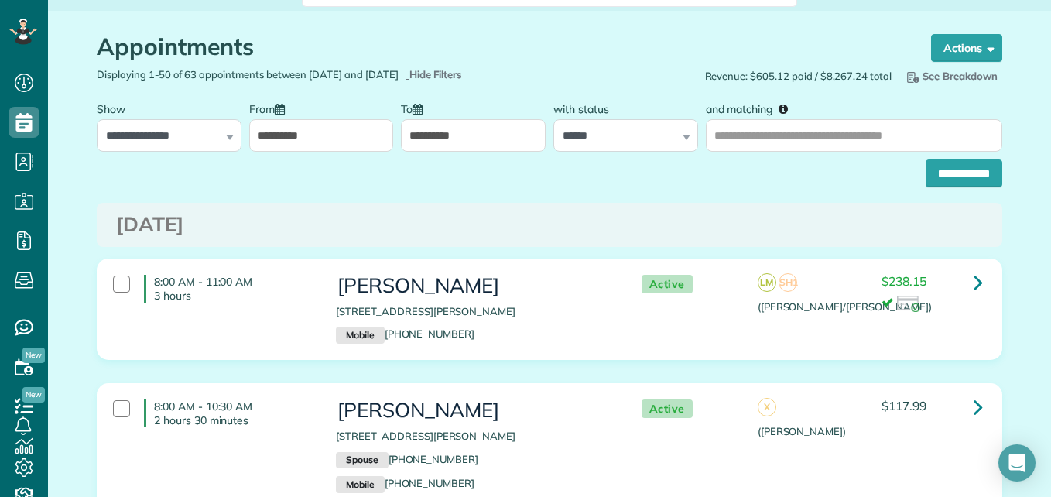
click at [340, 131] on input "**********" at bounding box center [321, 135] width 145 height 32
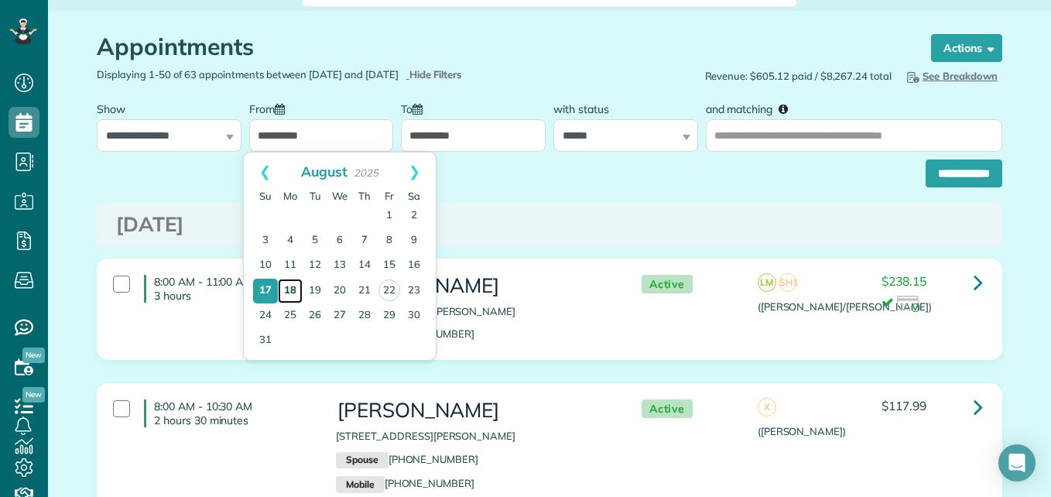
click at [291, 286] on link "18" at bounding box center [290, 291] width 25 height 25
type input "**********"
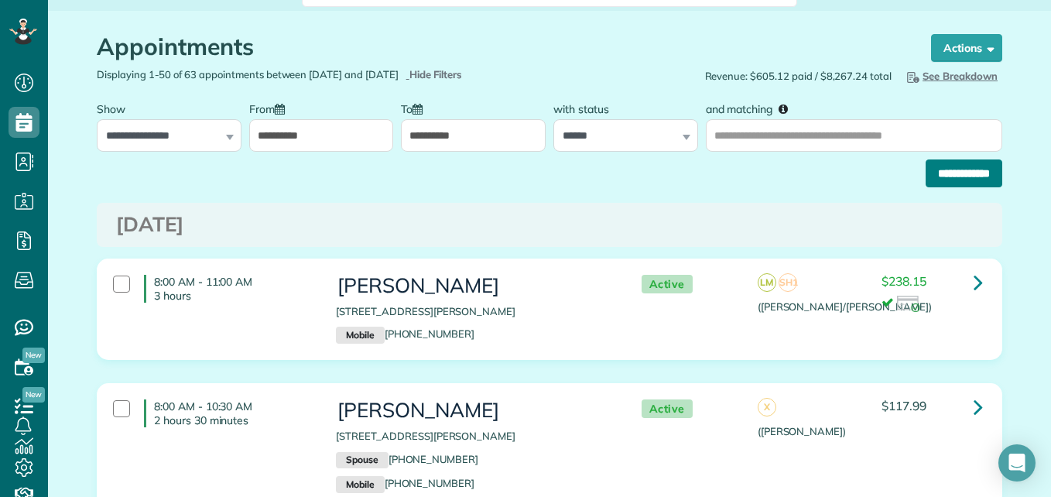
click at [987, 173] on input "**********" at bounding box center [963, 173] width 77 height 28
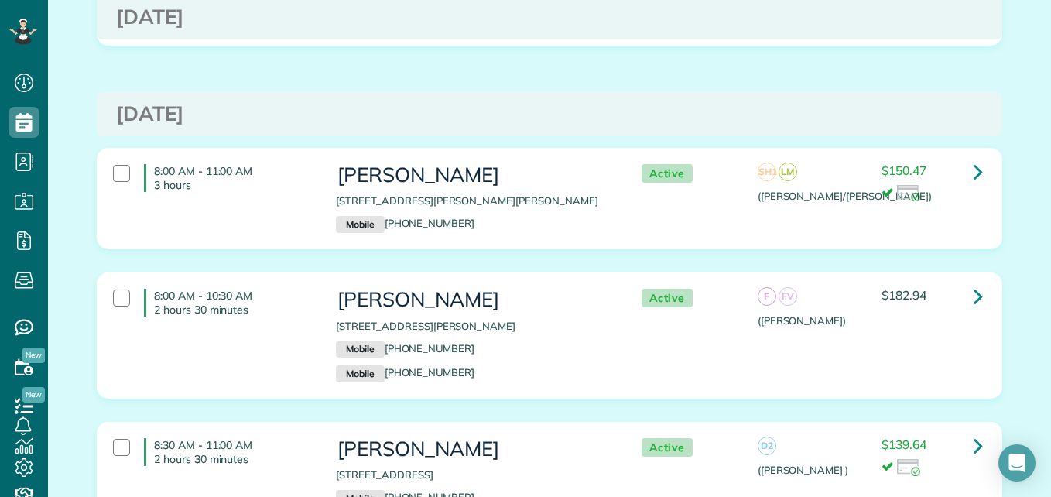
scroll to position [3557, 0]
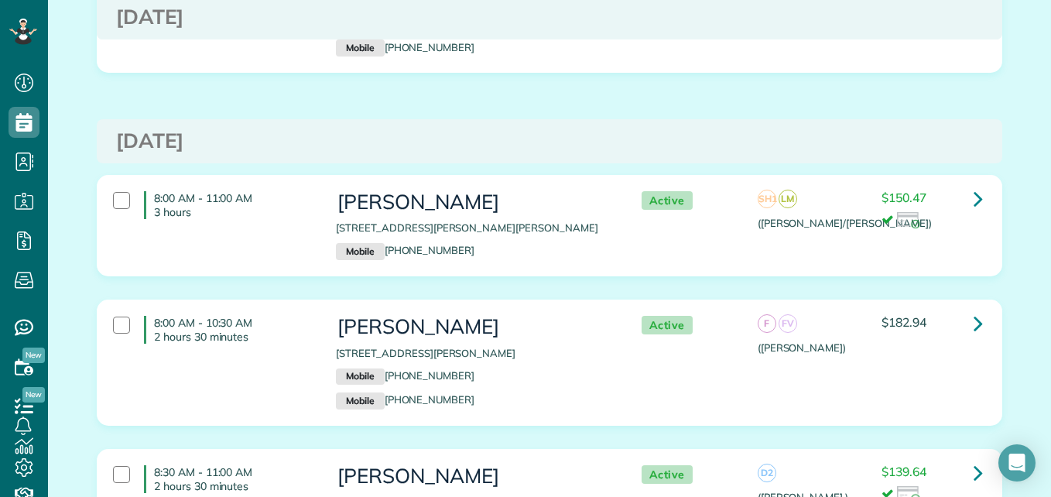
click at [132, 308] on div "8:00 AM - 10:30 AM 2 hours 30 minutes" at bounding box center [212, 329] width 223 height 43
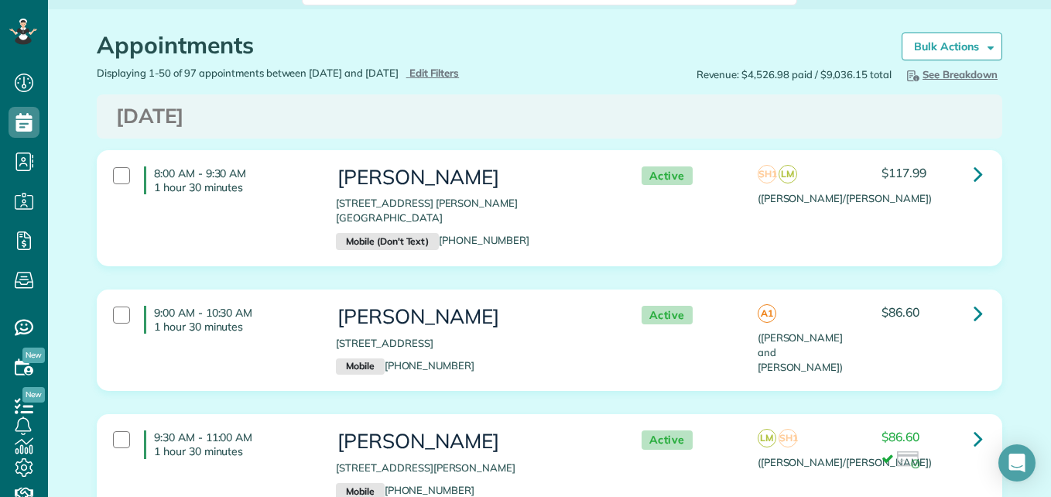
scroll to position [0, 0]
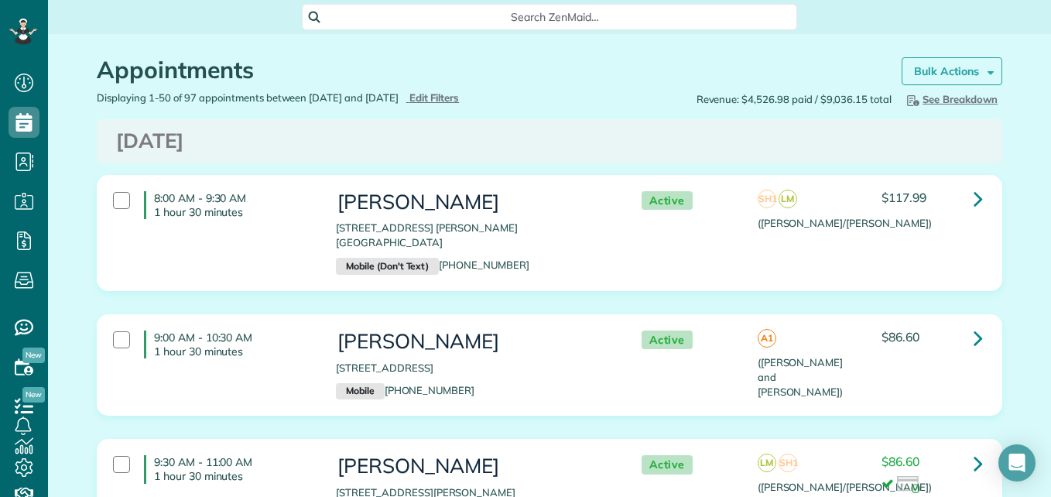
click at [959, 70] on strong "Bulk Actions" at bounding box center [946, 71] width 65 height 14
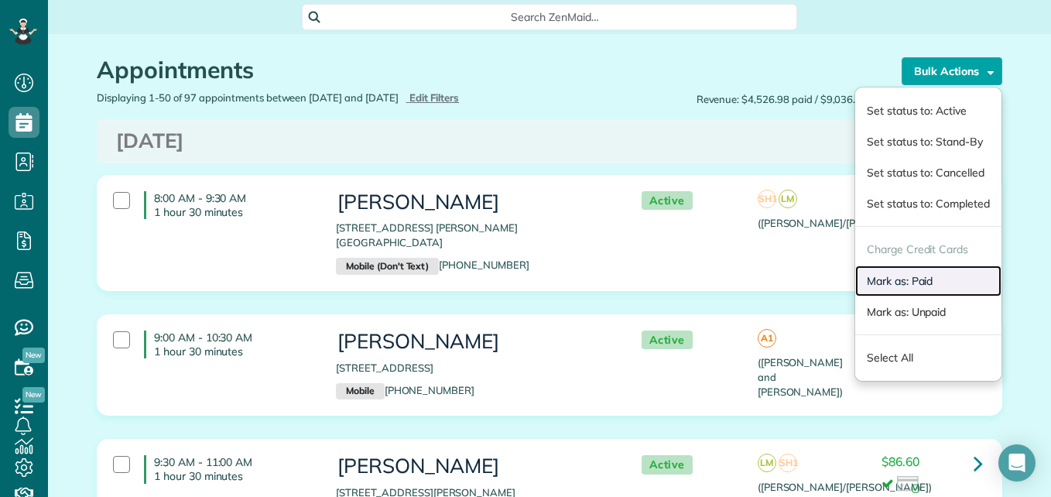
click at [891, 276] on link "Mark as: Paid" at bounding box center [928, 280] width 146 height 31
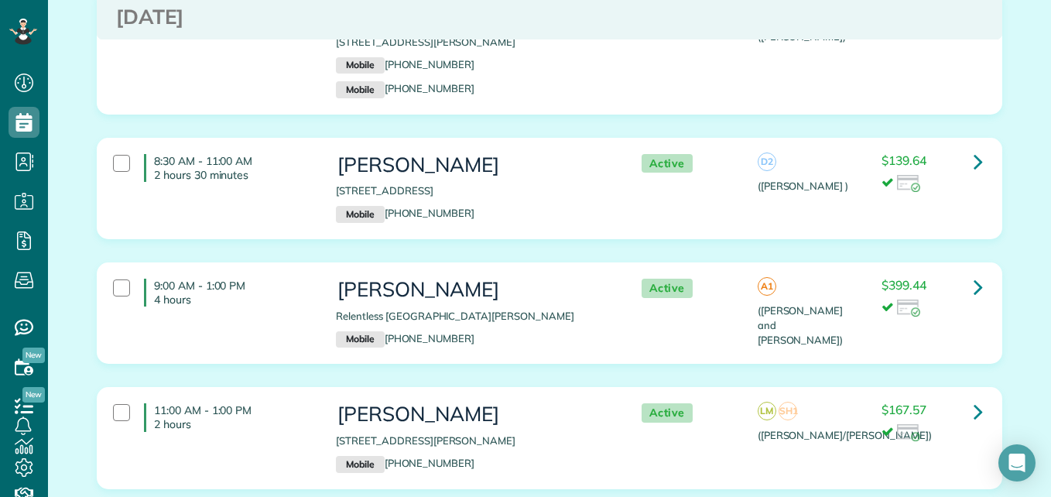
scroll to position [3946, 0]
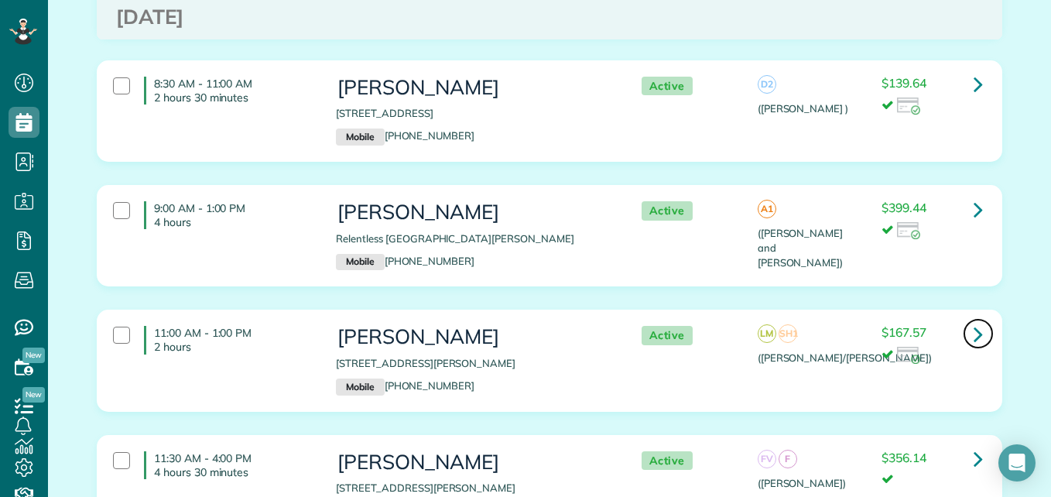
click at [973, 320] on icon at bounding box center [977, 333] width 9 height 27
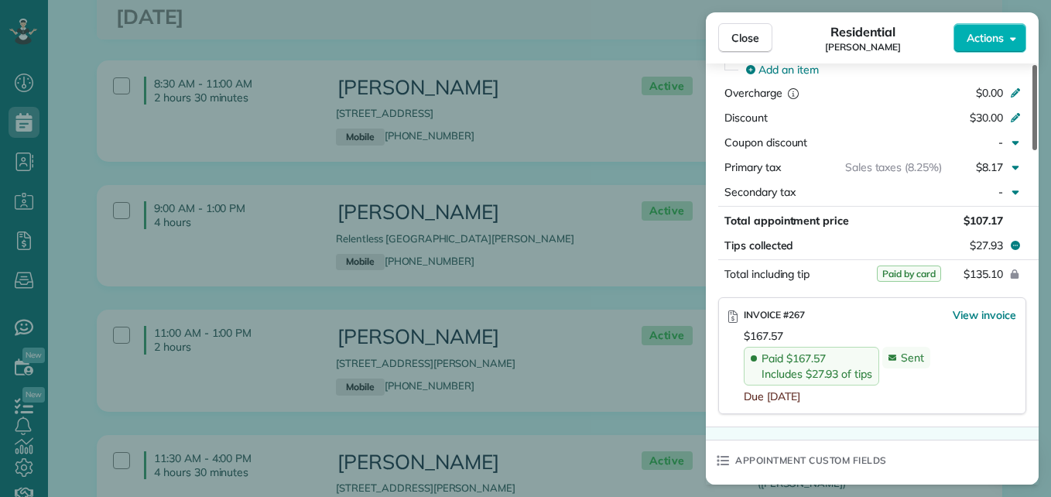
scroll to position [843, 0]
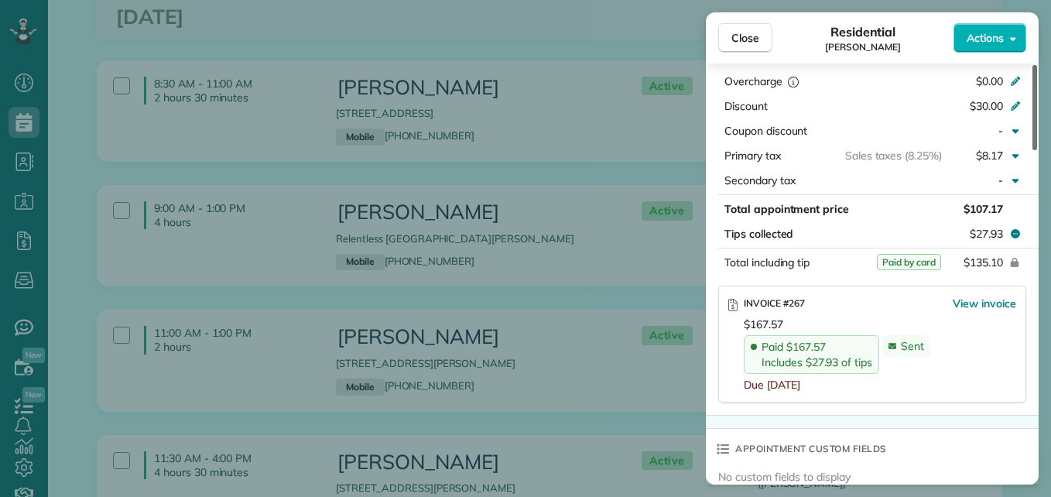
drag, startPoint x: 1034, startPoint y: 124, endPoint x: 1035, endPoint y: 279, distance: 154.7
click at [1035, 150] on div at bounding box center [1034, 107] width 5 height 85
drag, startPoint x: 744, startPoint y: 35, endPoint x: 1046, endPoint y: 191, distance: 339.8
click at [743, 35] on span "Close" at bounding box center [745, 37] width 28 height 15
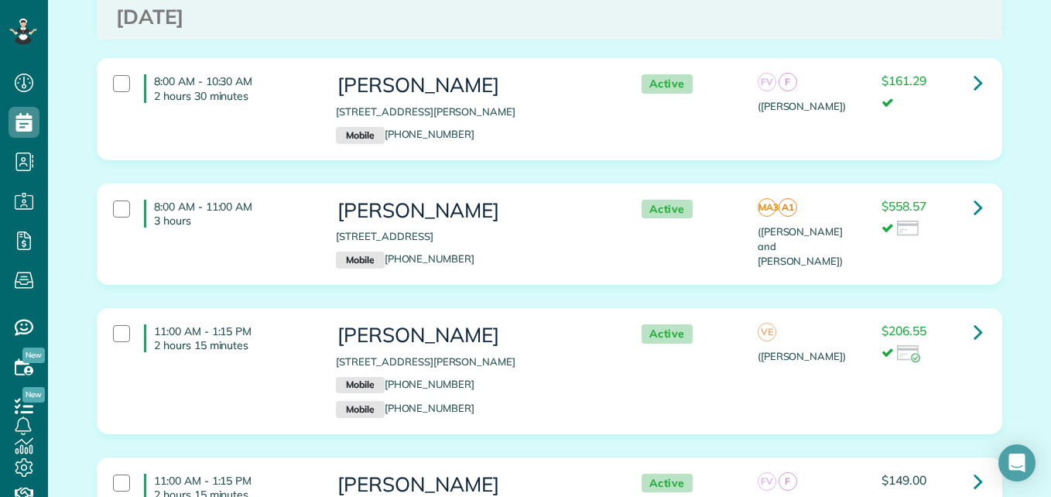
scroll to position [2553, 0]
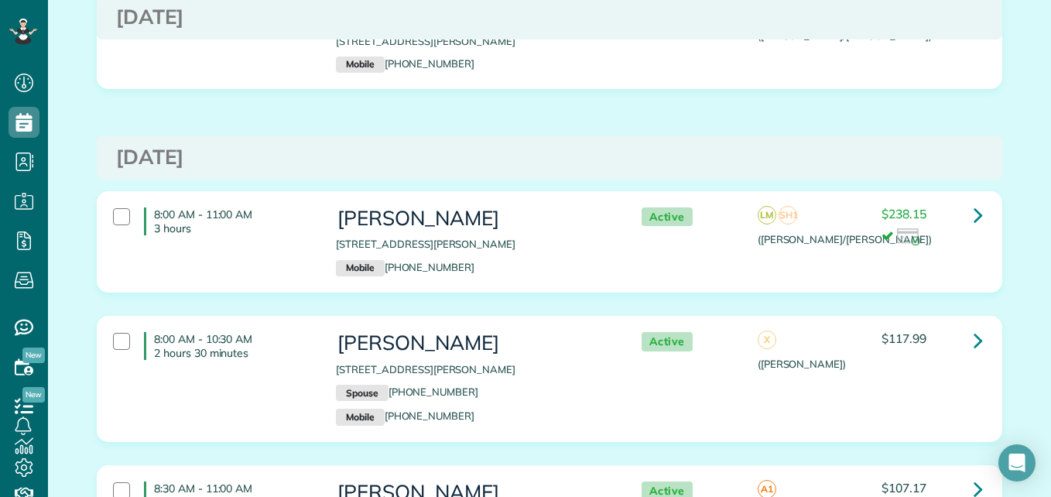
scroll to position [4719, 0]
